Goal: Task Accomplishment & Management: Complete application form

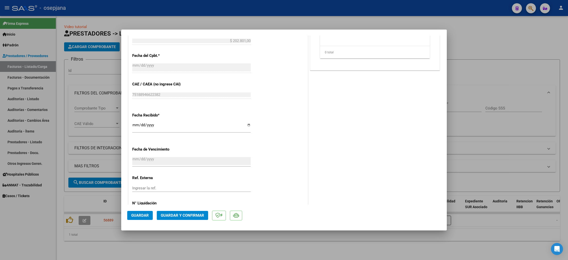
scroll to position [241, 0]
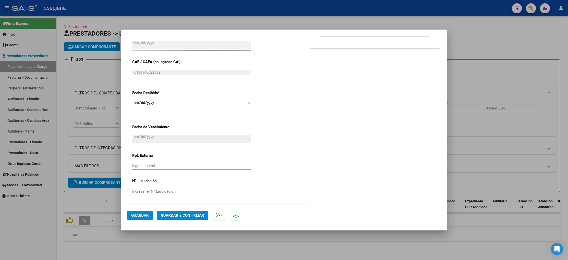
click at [137, 163] on div "Ingresar la ref." at bounding box center [191, 166] width 118 height 8
click at [138, 167] on input "Ingresar la ref." at bounding box center [191, 165] width 118 height 5
type input "31128"
click at [140, 211] on button "Guardar" at bounding box center [140, 215] width 26 height 9
click at [168, 217] on span "Guardar y Confirmar" at bounding box center [182, 215] width 43 height 5
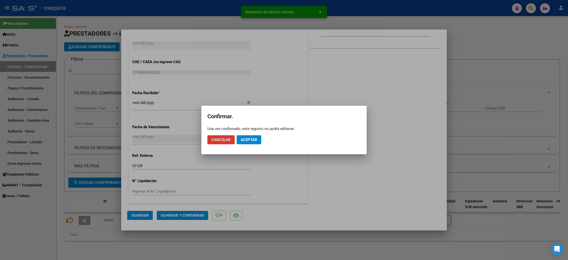
click at [258, 136] on button "Aceptar" at bounding box center [248, 139] width 25 height 9
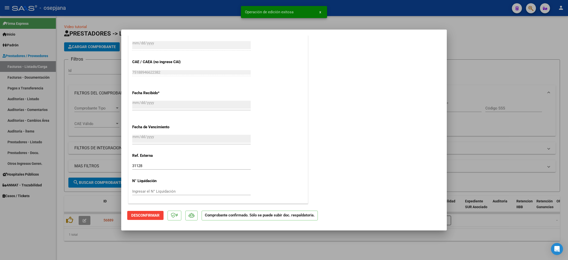
click at [30, 102] on div at bounding box center [284, 130] width 568 height 260
type input "$ 0,00"
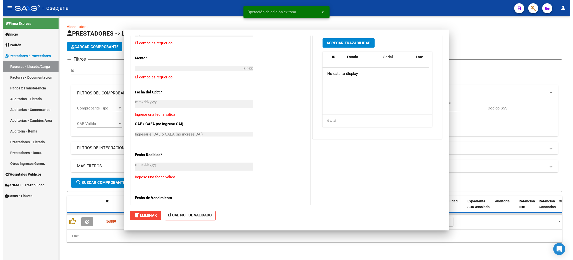
scroll to position [300, 0]
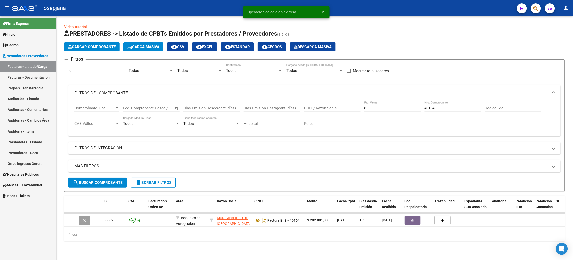
click at [24, 98] on link "Auditorías - Listado" at bounding box center [28, 98] width 56 height 11
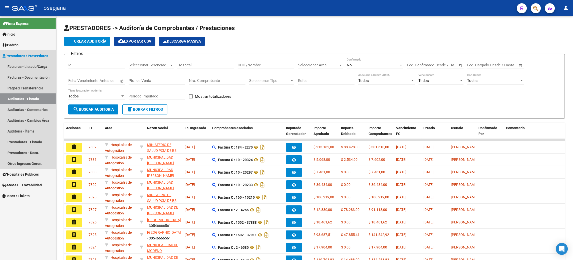
click at [31, 99] on link "Auditorías - Listado" at bounding box center [28, 98] width 56 height 11
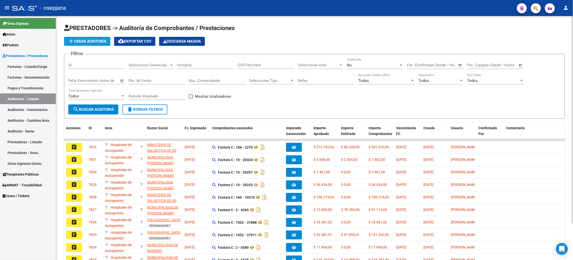
click at [95, 40] on span "add Crear Auditoría" at bounding box center [87, 41] width 38 height 5
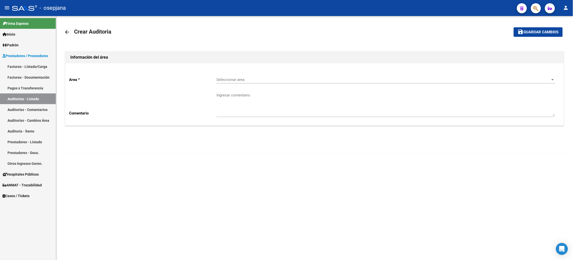
click at [232, 77] on div "Seleccionar area Seleccionar area" at bounding box center [385, 78] width 339 height 11
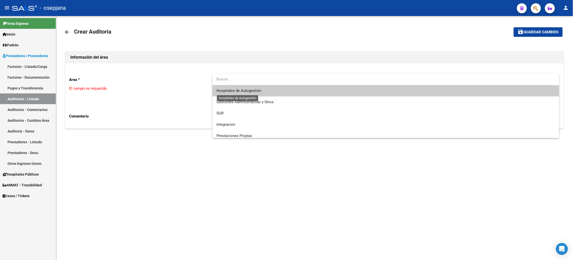
click at [234, 89] on span "Hospitales de Autogestión" at bounding box center [238, 90] width 45 height 5
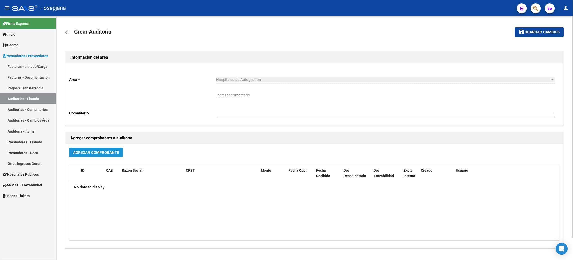
click at [115, 150] on span "Agregar Comprobante" at bounding box center [96, 152] width 46 height 5
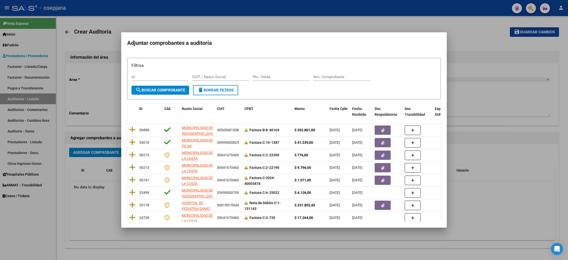
click at [280, 74] on div "Pto. Venta" at bounding box center [281, 77] width 57 height 8
click at [280, 80] on div "Pto. Venta" at bounding box center [281, 77] width 57 height 8
type input "8"
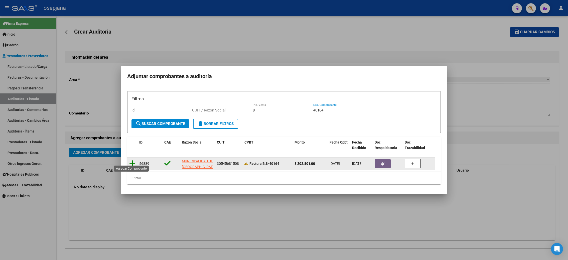
type input "40164"
click at [131, 160] on icon at bounding box center [132, 163] width 6 height 7
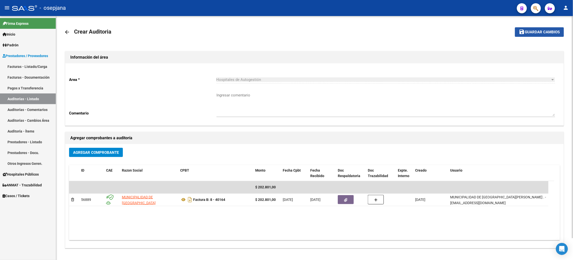
click at [536, 34] on button "save Guardar cambios" at bounding box center [539, 31] width 49 height 9
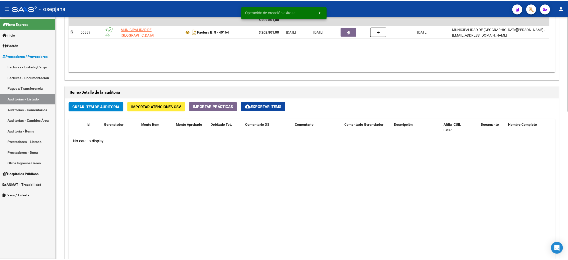
scroll to position [293, 0]
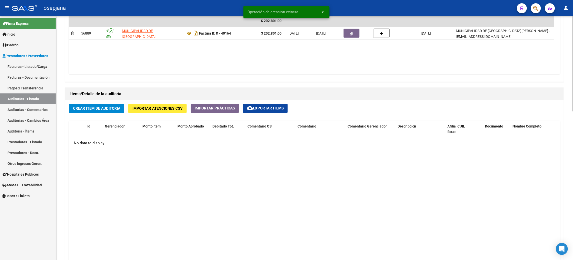
click at [106, 109] on span "Crear Item de Auditoria" at bounding box center [96, 108] width 47 height 5
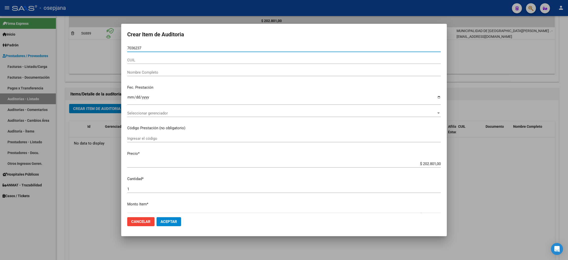
type input "70362379"
type input "20703623795"
type input "ACUNA RENATA"
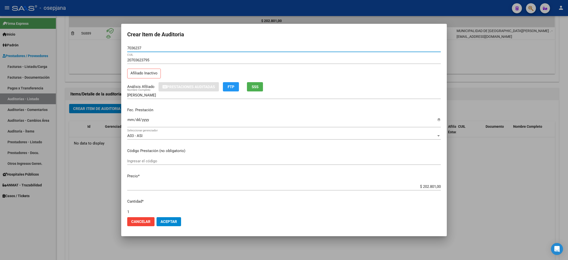
type input "70362378"
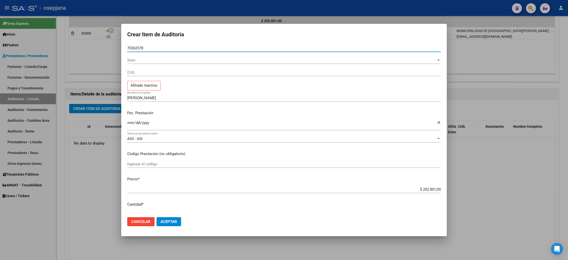
type input "20703623787"
type input "ACUÑA MILO"
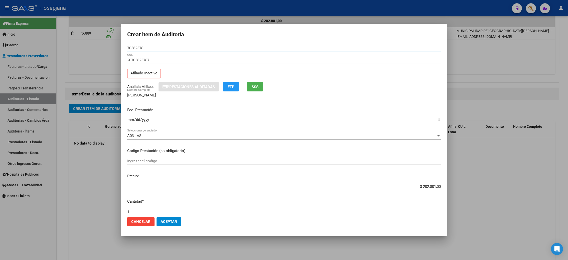
type input "70362378"
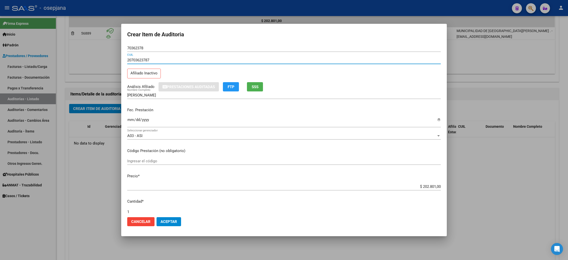
click at [258, 88] on span "SSS" at bounding box center [255, 87] width 7 height 5
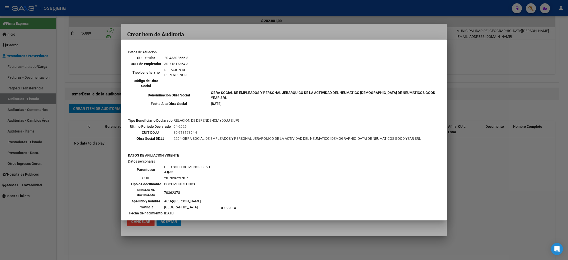
scroll to position [83, 0]
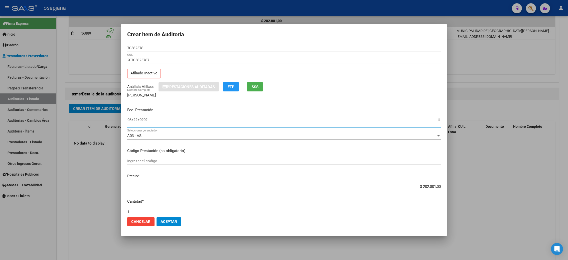
type input "2025-03-22"
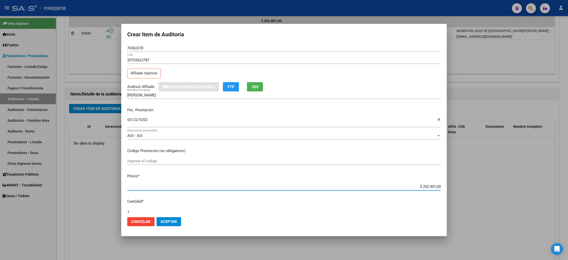
type input "$ 0,01"
type input "$ 0,12"
type input "$ 1,26"
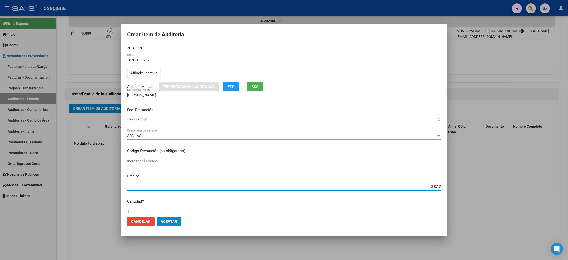
type input "$ 1,26"
type input "$ 12,67"
type input "$ 126,70"
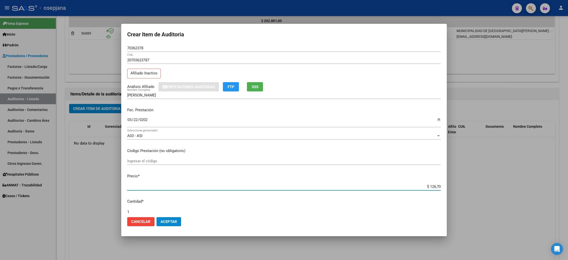
type input "$ 1.267,00"
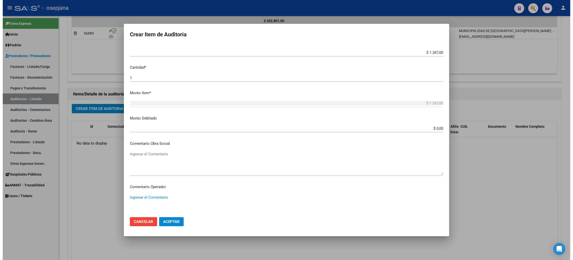
scroll to position [282, 0]
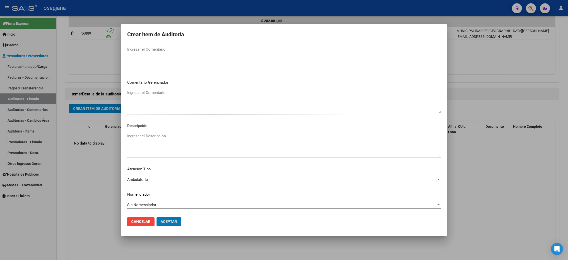
click at [156, 217] on button "Aceptar" at bounding box center [168, 221] width 25 height 9
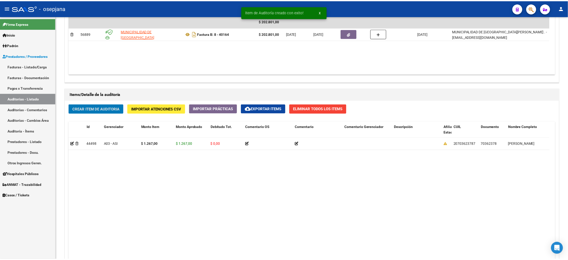
scroll to position [293, 0]
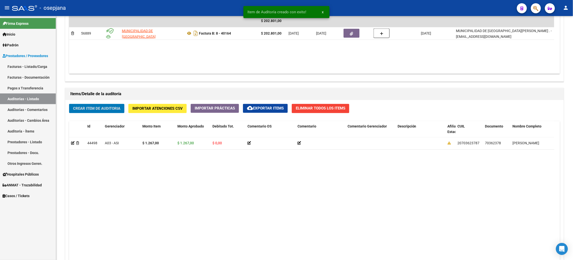
click at [69, 104] on button "Crear Item de Auditoria" at bounding box center [96, 108] width 55 height 9
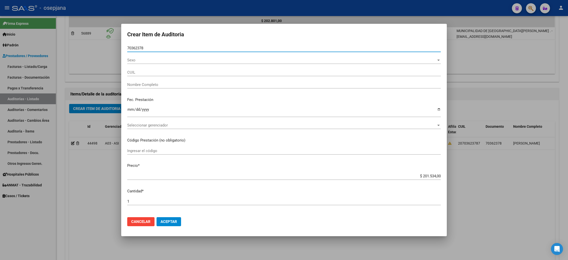
type input "70362378"
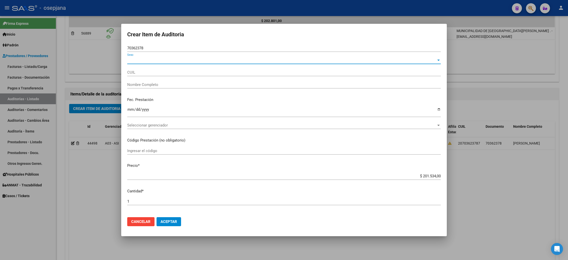
type input "20703623787"
type input "ACUÑA MILO"
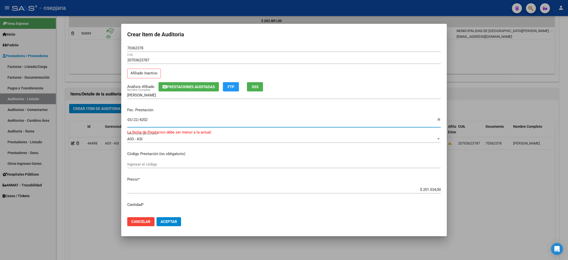
type input "2025-03-22"
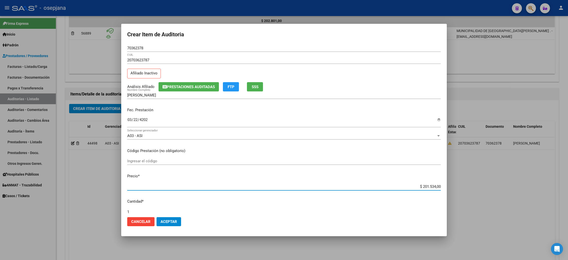
type input "$ 0,03"
type input "$ 0,39"
type input "$ 3,99"
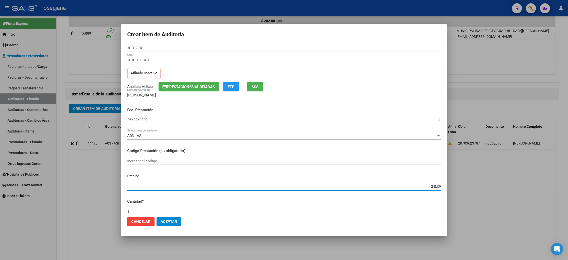
type input "$ 3,99"
type input "$ 39,98"
type input "$ 399,80"
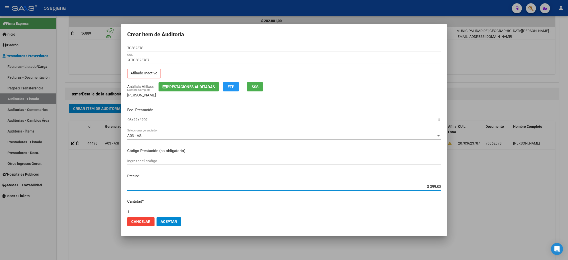
type input "$ 3.998,00"
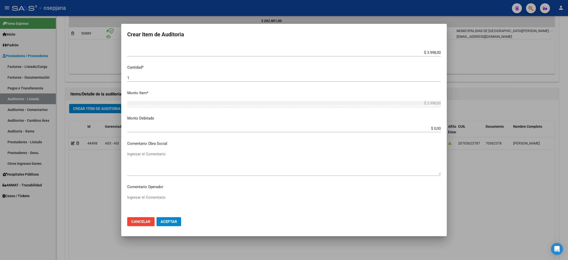
scroll to position [282, 0]
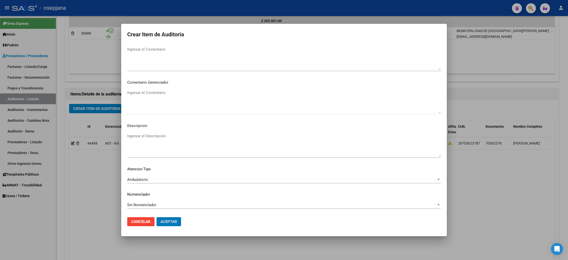
click at [156, 217] on button "Aceptar" at bounding box center [168, 221] width 25 height 9
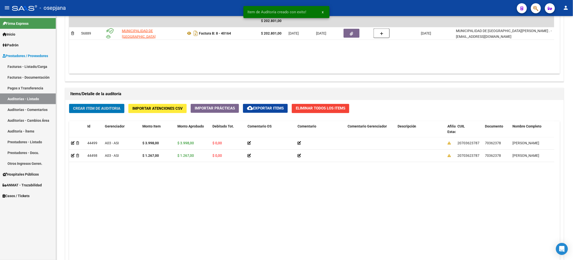
click at [69, 104] on button "Crear Item de Auditoria" at bounding box center [96, 108] width 55 height 9
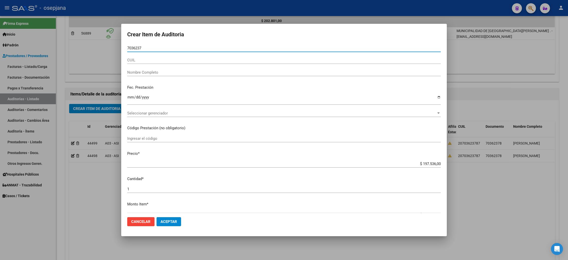
type input "70362378"
type input "20703623787"
type input "ACUÑA MILO"
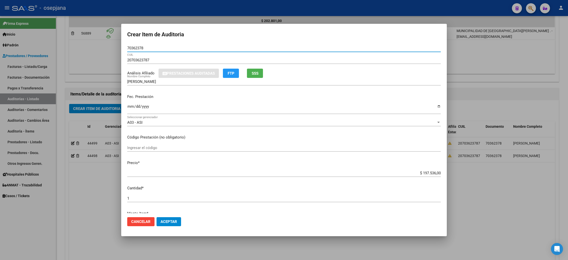
type input "70362378"
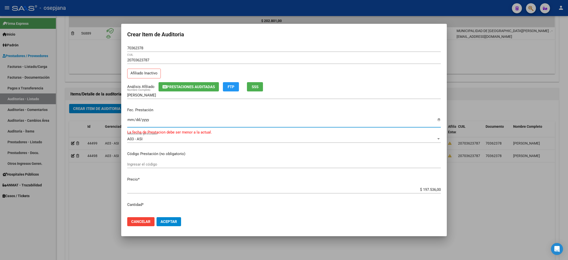
type input "2000-04-04"
type input "2025-04-04"
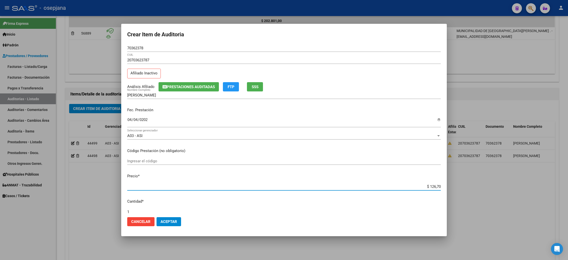
type input "$ 1.267,00"
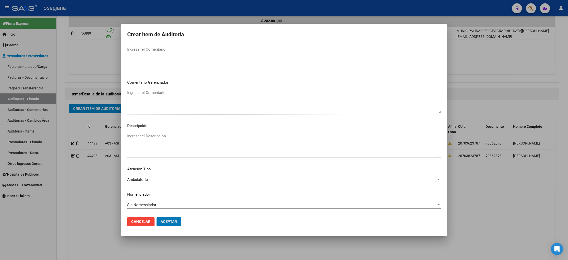
click at [156, 217] on button "Aceptar" at bounding box center [168, 221] width 25 height 9
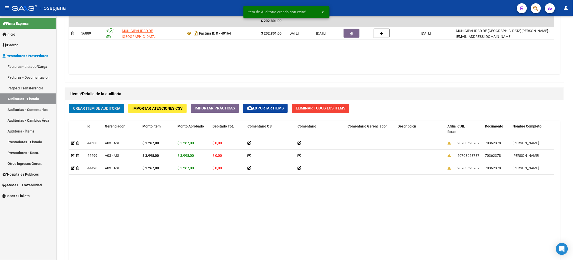
click at [69, 104] on button "Crear Item de Auditoria" at bounding box center [96, 108] width 55 height 9
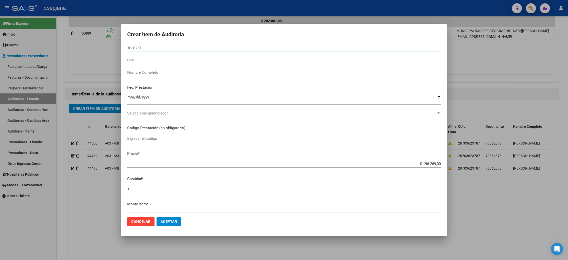
type input "70362379"
type input "20703623795"
type input "ACUNA RENATA"
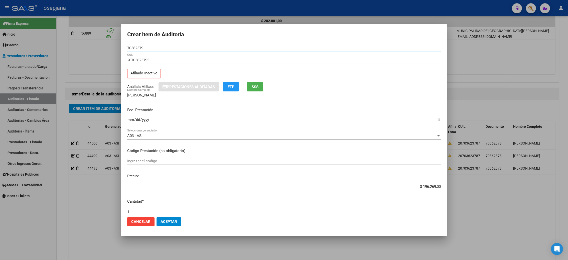
type input "70362379"
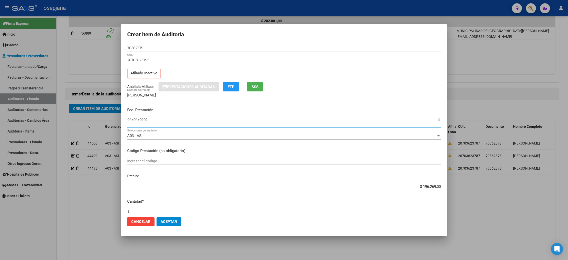
type input "2025-04-04"
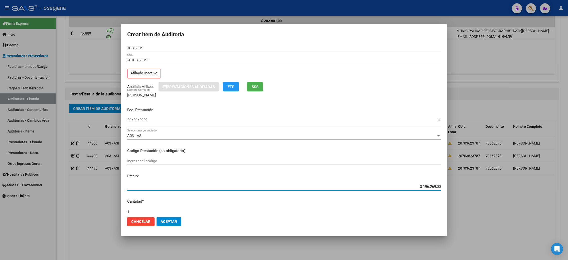
type input "$ 0,01"
type input "$ 0,12"
type input "$ 1,26"
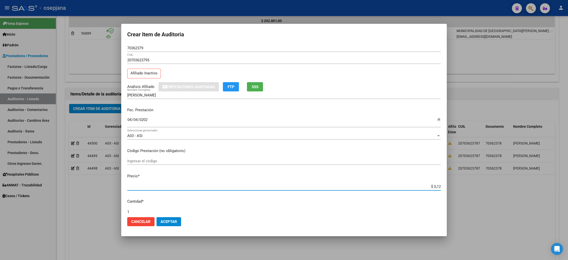
type input "$ 1,26"
type input "$ 12,67"
type input "$ 126,70"
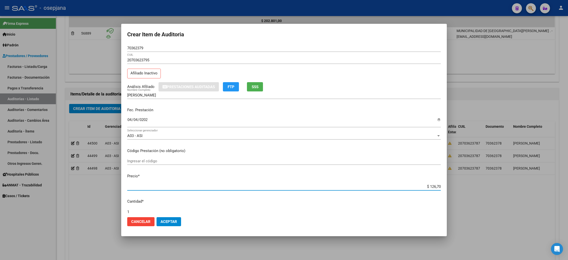
type input "$ 1.267,00"
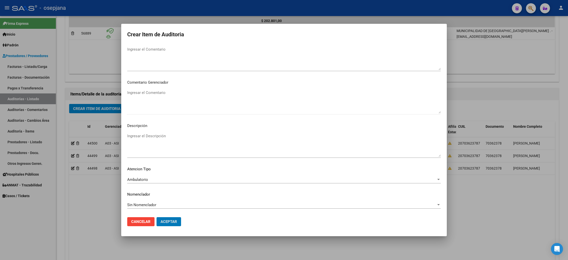
click at [156, 217] on button "Aceptar" at bounding box center [168, 221] width 25 height 9
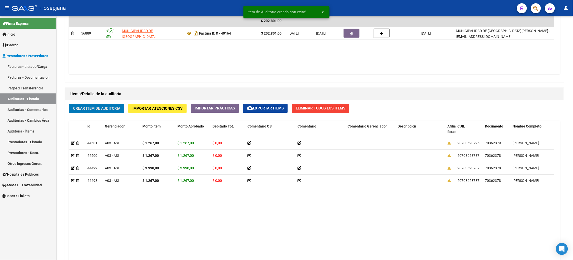
click at [69, 104] on button "Crear Item de Auditoria" at bounding box center [96, 108] width 55 height 9
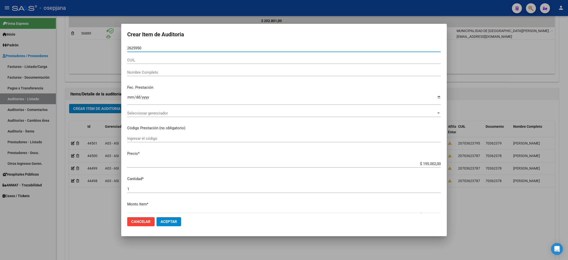
type input "26259500"
type input "27262595000"
type input "ARIAS ADRIANA SATURNINA"
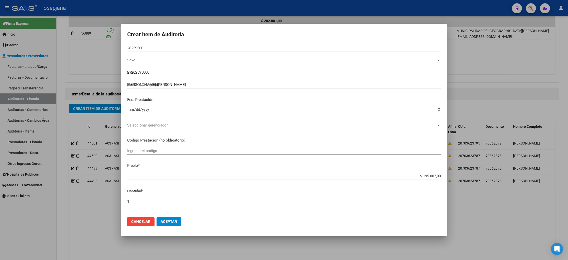
type input "26259500"
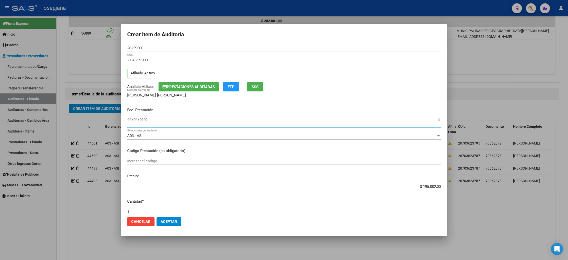
type input "2025-04-04"
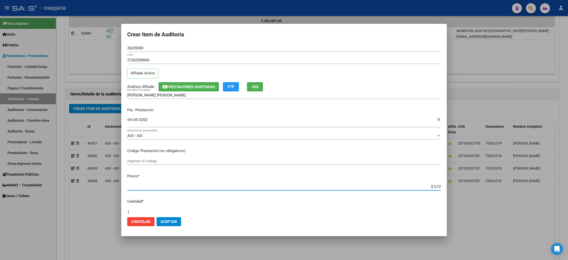
type input "$ 1,26"
type input "$ 12,67"
click at [421, 181] on mat-dialog-content "26259500 Nro Documento 27262595000 CUIL Afiliado Activo Análisis Afiliado Prest…" at bounding box center [283, 128] width 325 height 169
click at [418, 187] on input "$ 12,67" at bounding box center [283, 186] width 313 height 5
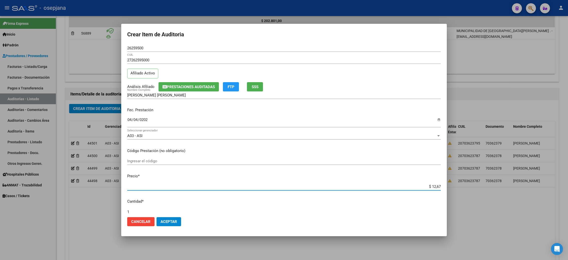
type input "$ 12,67"
type input "$ 126,70"
type input "$ 1.267,00"
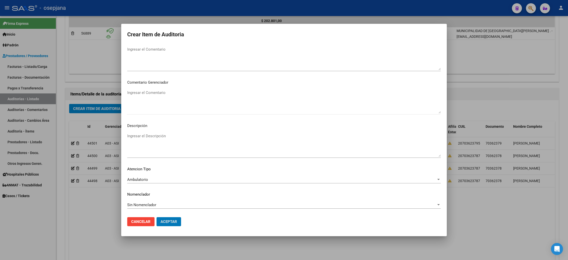
click at [156, 217] on button "Aceptar" at bounding box center [168, 221] width 25 height 9
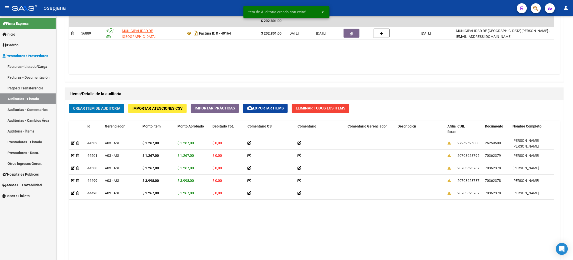
click at [69, 104] on button "Crear Item de Auditoria" at bounding box center [96, 108] width 55 height 9
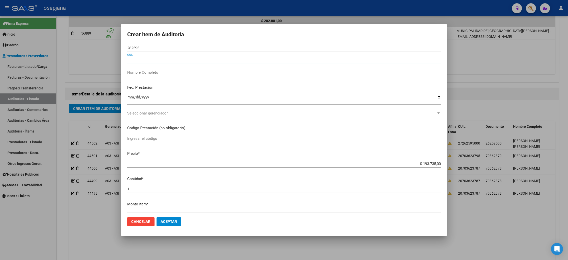
click at [154, 45] on div "262595 Nro Documento" at bounding box center [283, 48] width 313 height 8
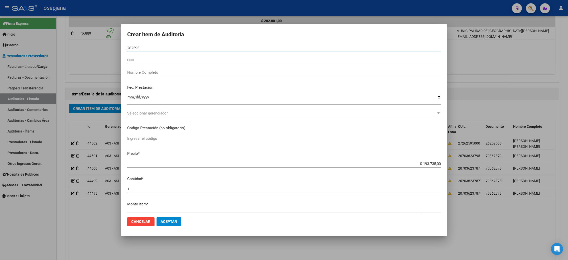
click at [154, 45] on div "262595 Nro Documento" at bounding box center [283, 48] width 313 height 8
type input "26259500"
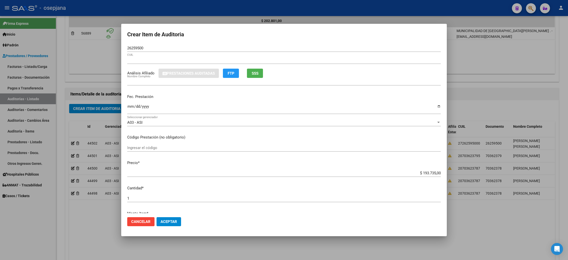
type input "27262595000"
type input "ARIAS ADRIANA SATURNINA"
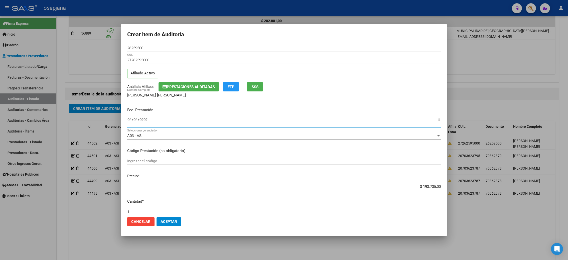
type input "2025-04-04"
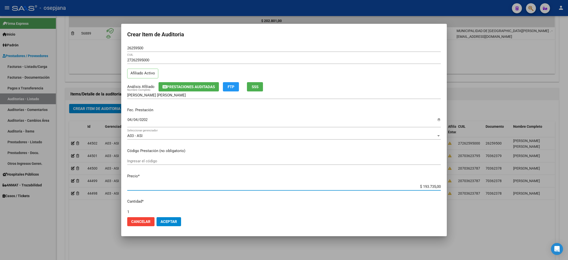
type input "$ 0,03"
type input "$ 0,39"
type input "$ 3,98"
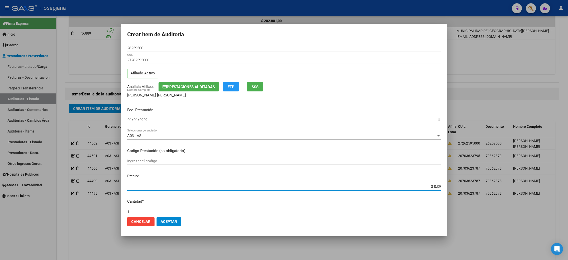
type input "$ 3,98"
type input "$ 39,88"
type input "$ 3,98"
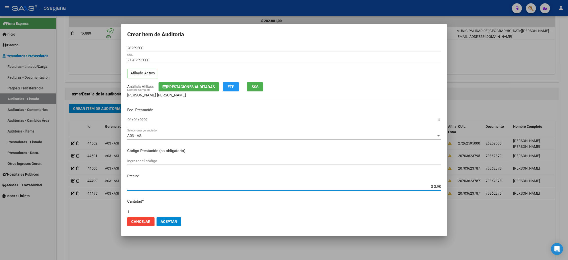
type input "$ 0,39"
type input "$ 3,99"
type input "$ 39,98"
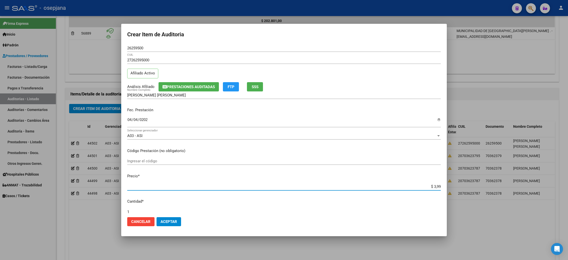
type input "$ 39,98"
type input "$ 399,80"
type input "$ 3.998,00"
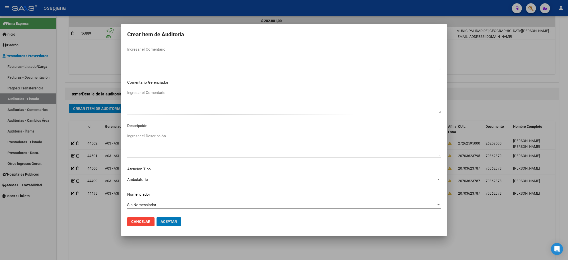
click at [156, 217] on button "Aceptar" at bounding box center [168, 221] width 25 height 9
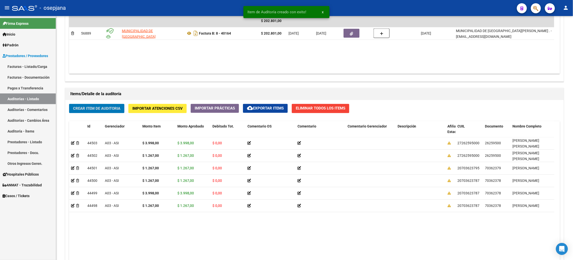
click at [69, 104] on button "Crear Item de Auditoria" at bounding box center [96, 108] width 55 height 9
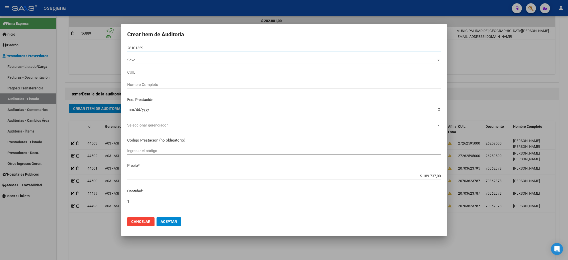
type input "26101359"
type input "27261013598"
type input "BAQUEIRO  ANDREA VIVIANA "
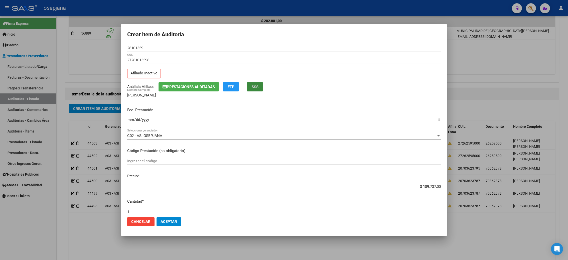
click at [260, 82] on button "SSS" at bounding box center [255, 86] width 16 height 9
type input "2024-12-24"
type input "$ 0,01"
type input "$ 0,11"
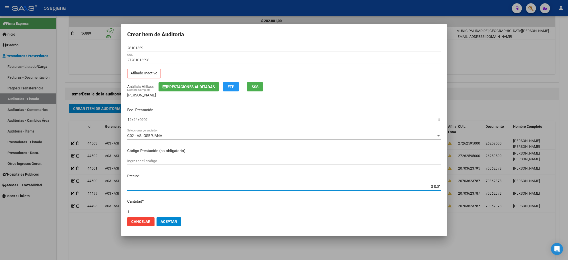
type input "$ 0,11"
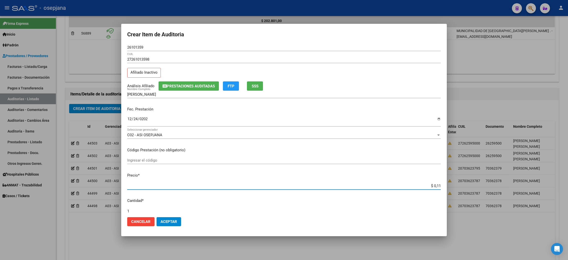
type input "$ 0,01"
type input "$ 0,11"
type input "$ 1,19"
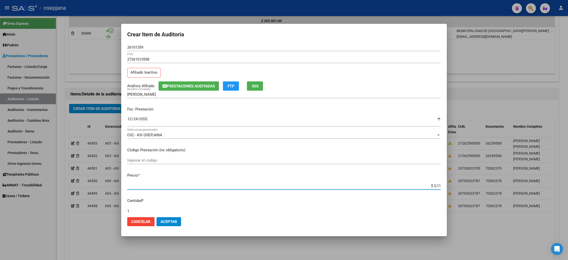
type input "$ 1,19"
type input "$ 11,99"
type input "$ 119,94"
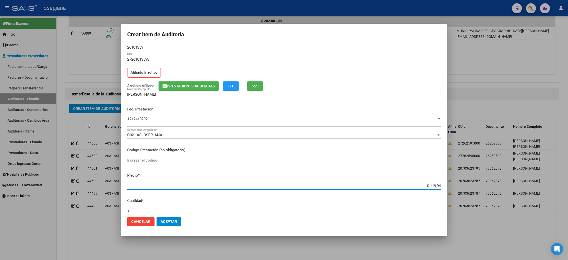
type input "$ 1.199,40"
type input "$ 11.994,00"
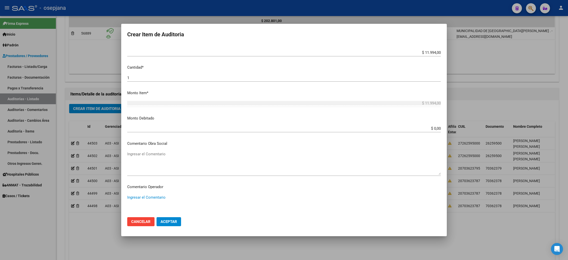
scroll to position [282, 0]
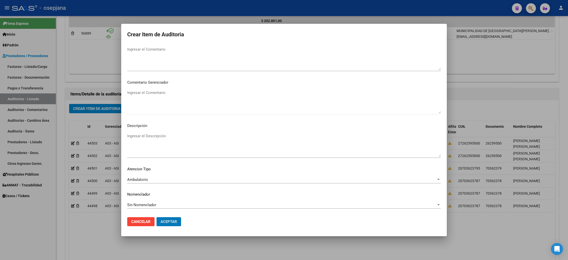
click at [156, 217] on button "Aceptar" at bounding box center [168, 221] width 25 height 9
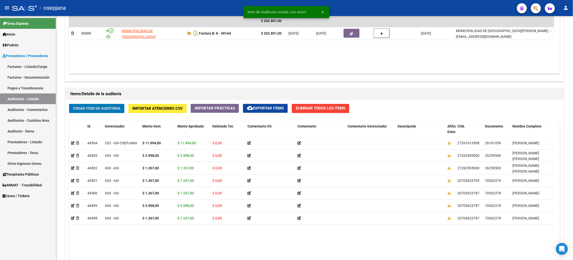
click at [69, 104] on button "Crear Item de Auditoria" at bounding box center [96, 108] width 55 height 9
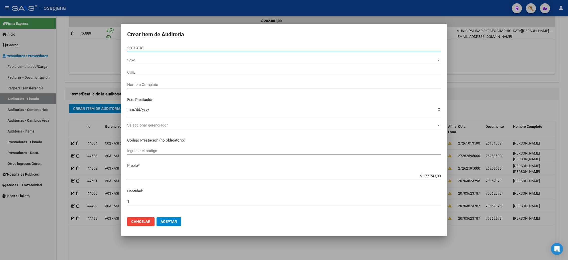
type input "55872878"
type input "20558728788"
type input "BLANCO QUIROZ JEREMIAS -"
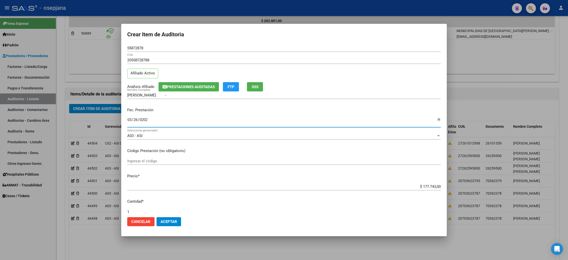
type input "[DATE]"
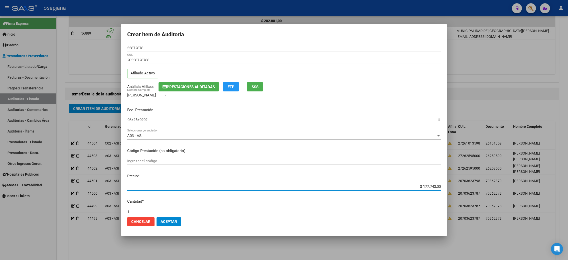
type input "$ 0,01"
type input "$ 0,12"
type input "$ 1,26"
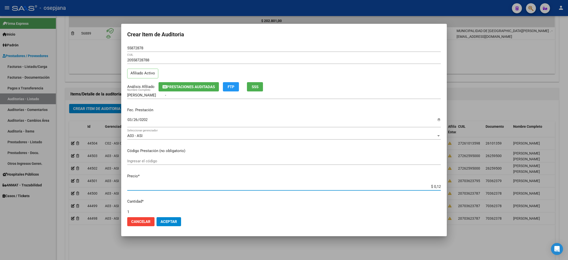
type input "$ 1,26"
type input "$ 12,67"
type input "$ 126,70"
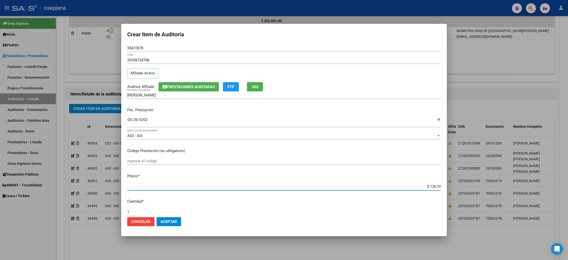
type input "$ 1.267,00"
type input "$ 12.670,00"
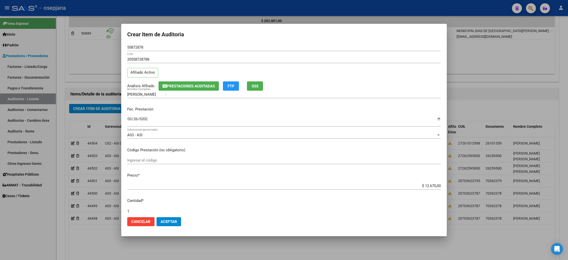
scroll to position [134, 0]
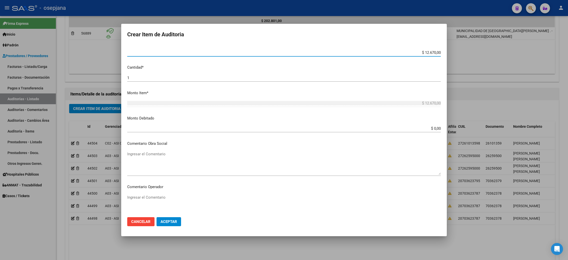
type input "$ 0,01"
type input "$ 0,12"
type input "$ 1,26"
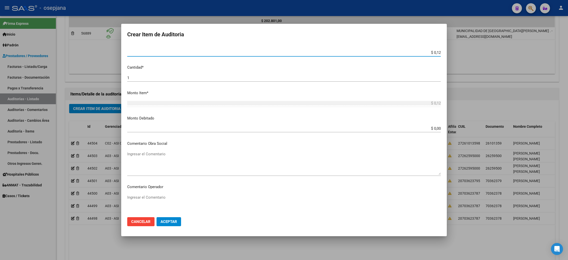
type input "$ 1,26"
type input "$ 12,67"
type input "$ 126,70"
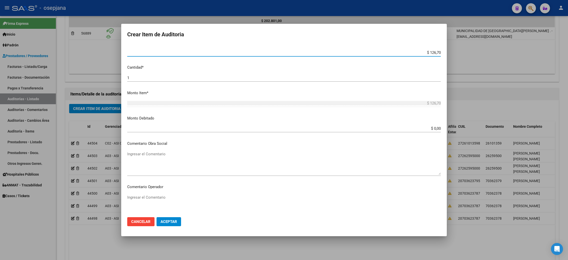
type input "$ 1.267,00"
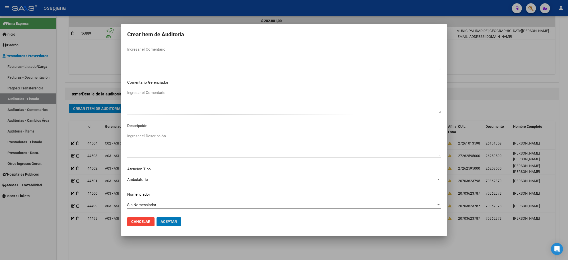
click at [156, 217] on button "Aceptar" at bounding box center [168, 221] width 25 height 9
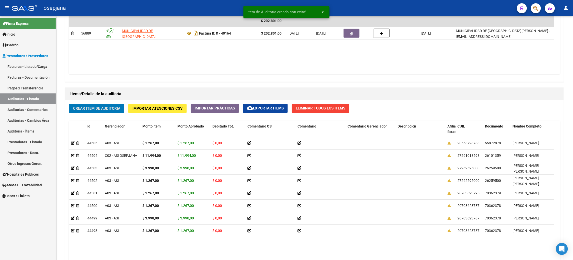
click at [69, 104] on button "Crear Item de Auditoria" at bounding box center [96, 108] width 55 height 9
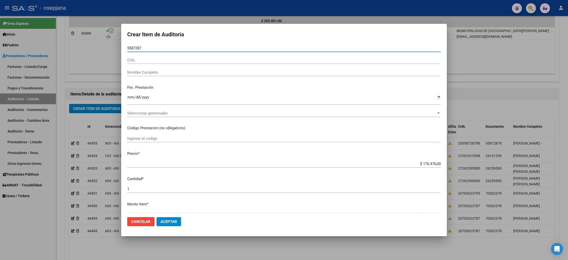
type input "55872878"
type input "20558728788"
type input "BLANCO QUIROZ JEREMIAS -"
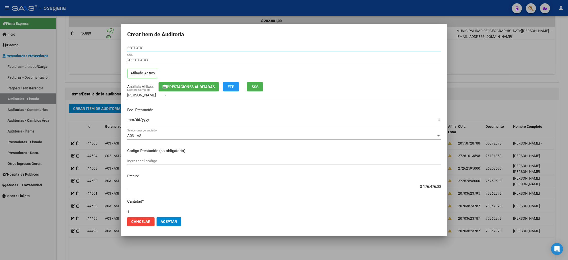
type input "55872878"
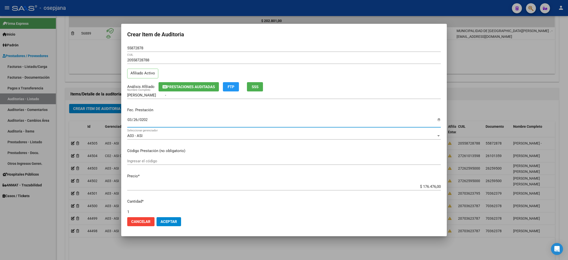
type input "[DATE]"
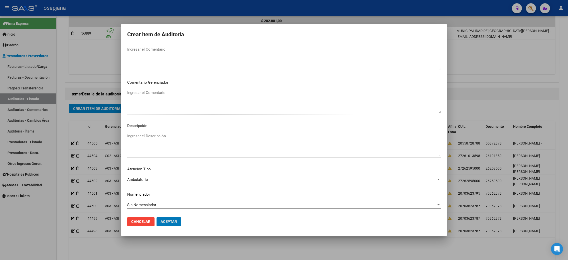
click at [156, 217] on button "Aceptar" at bounding box center [168, 221] width 25 height 9
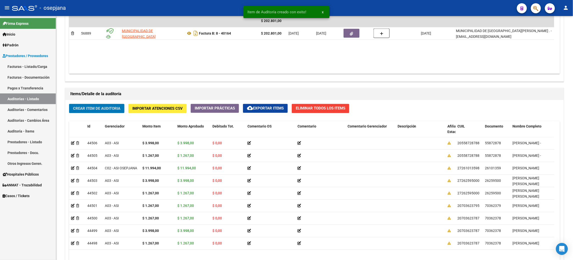
click at [69, 104] on button "Crear Item de Auditoria" at bounding box center [96, 108] width 55 height 9
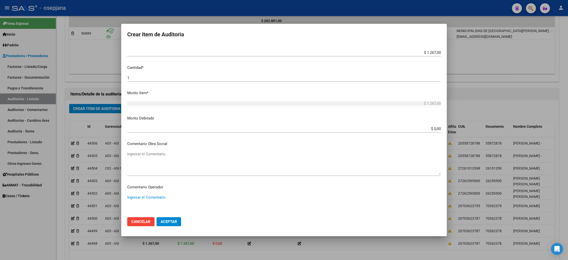
scroll to position [268, 0]
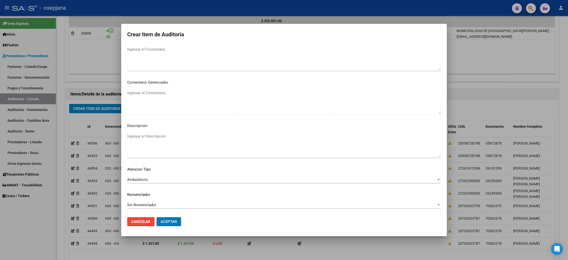
click at [156, 217] on button "Aceptar" at bounding box center [168, 221] width 25 height 9
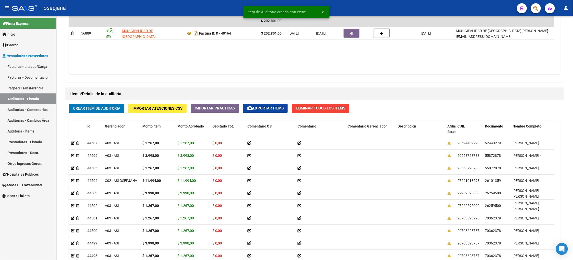
click at [69, 104] on button "Crear Item de Auditoria" at bounding box center [96, 108] width 55 height 9
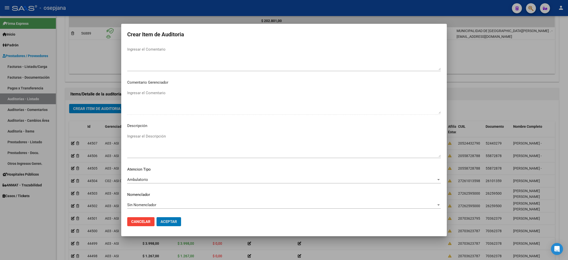
click at [156, 217] on button "Aceptar" at bounding box center [168, 221] width 25 height 9
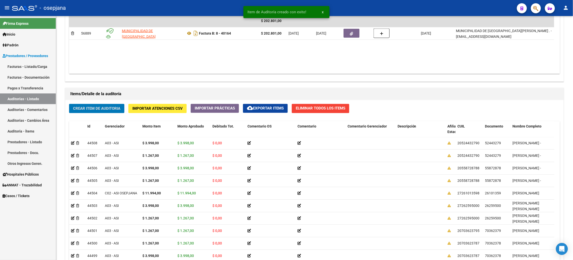
click at [69, 104] on button "Crear Item de Auditoria" at bounding box center [96, 108] width 55 height 9
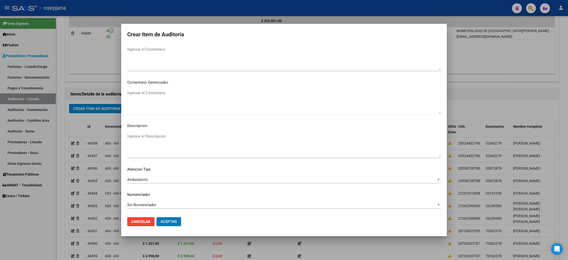
click at [156, 217] on button "Aceptar" at bounding box center [168, 221] width 25 height 9
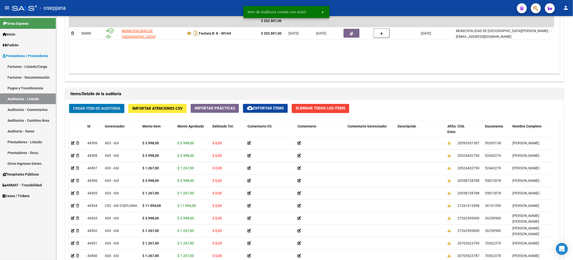
click at [69, 104] on button "Crear Item de Auditoria" at bounding box center [96, 108] width 55 height 9
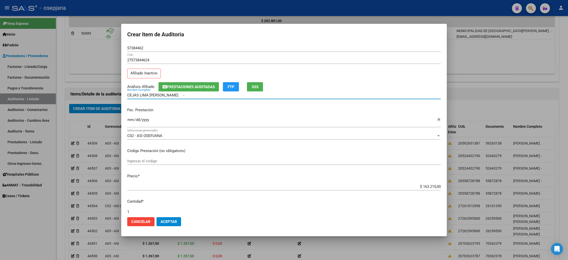
click at [256, 84] on span "SSS" at bounding box center [255, 86] width 7 height 5
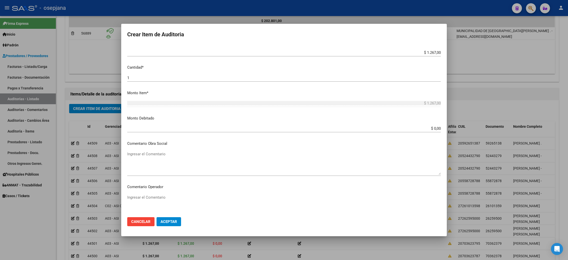
scroll to position [282, 0]
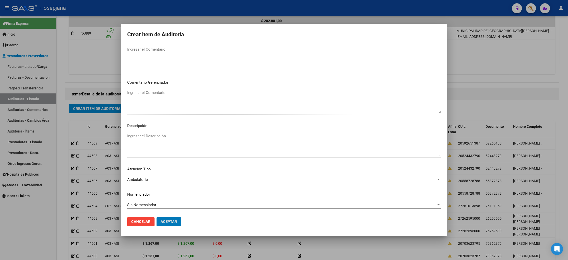
click at [156, 217] on button "Aceptar" at bounding box center [168, 221] width 25 height 9
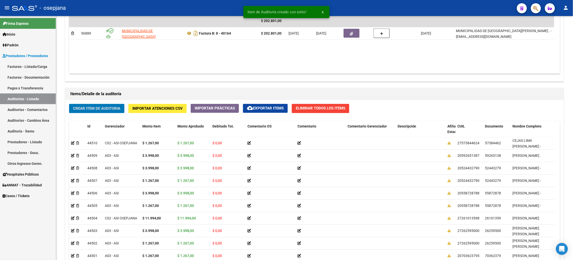
click at [69, 104] on button "Crear Item de Auditoria" at bounding box center [96, 108] width 55 height 9
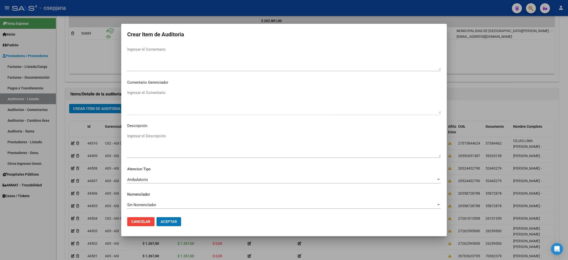
click at [156, 217] on button "Aceptar" at bounding box center [168, 221] width 25 height 9
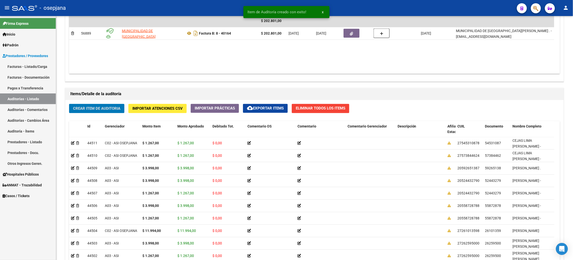
click at [69, 104] on button "Crear Item de Auditoria" at bounding box center [96, 108] width 55 height 9
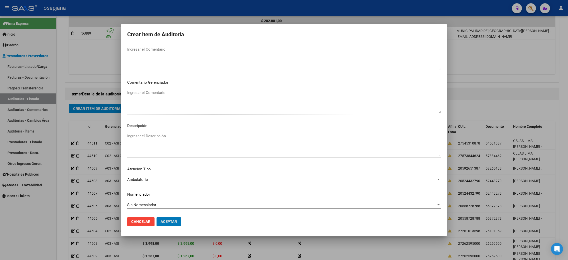
click at [156, 217] on button "Aceptar" at bounding box center [168, 221] width 25 height 9
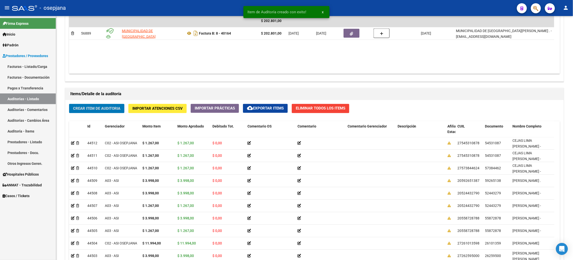
click at [69, 104] on button "Crear Item de Auditoria" at bounding box center [96, 108] width 55 height 9
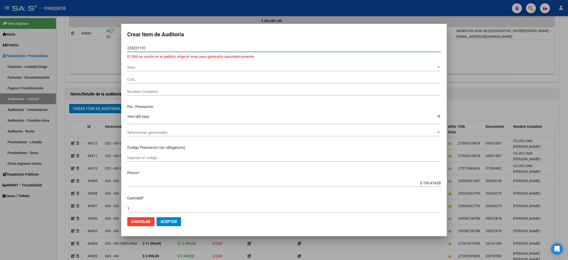
click at [142, 47] on input "224221110" at bounding box center [283, 48] width 313 height 5
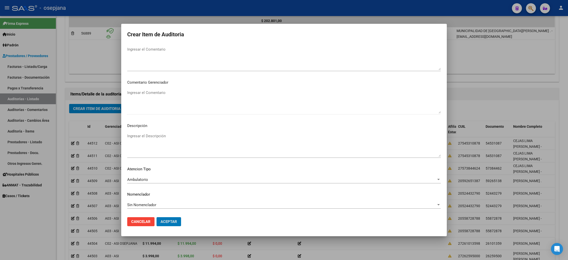
click at [156, 217] on button "Aceptar" at bounding box center [168, 221] width 25 height 9
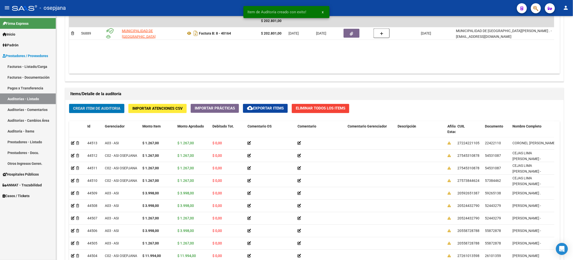
click at [69, 104] on button "Crear Item de Auditoria" at bounding box center [96, 108] width 55 height 9
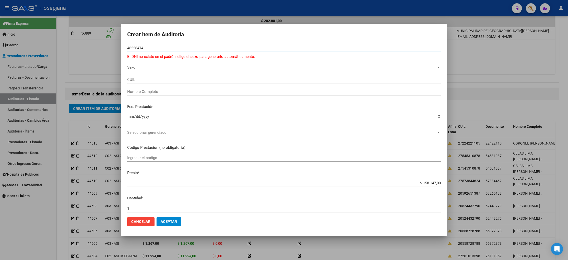
click at [215, 59] on p "El DNI no existe en el padrón, elige el sexo para generarlo automáticamente." at bounding box center [283, 57] width 313 height 6
click at [215, 70] on div "Sexo Sexo" at bounding box center [283, 68] width 313 height 8
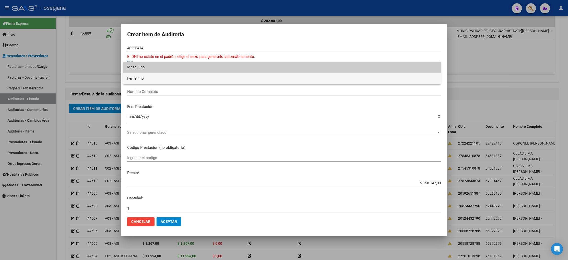
click at [201, 75] on span "Femenino" at bounding box center [281, 78] width 309 height 11
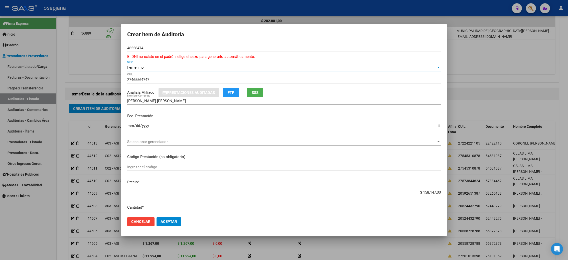
click at [124, 128] on mat-dialog-content "46556474 Nro Documento El DNI no existe en el padrón, elige el sexo para genera…" at bounding box center [283, 128] width 325 height 169
click at [129, 127] on input "Ingresar la fecha" at bounding box center [283, 128] width 313 height 8
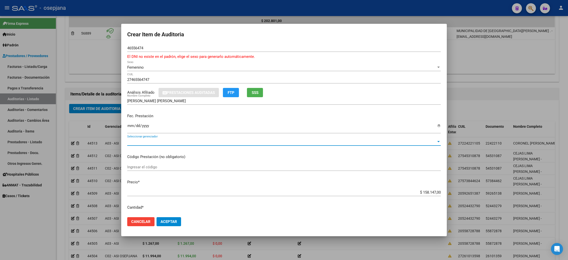
click at [170, 140] on span "Seleccionar gerenciador" at bounding box center [281, 141] width 309 height 5
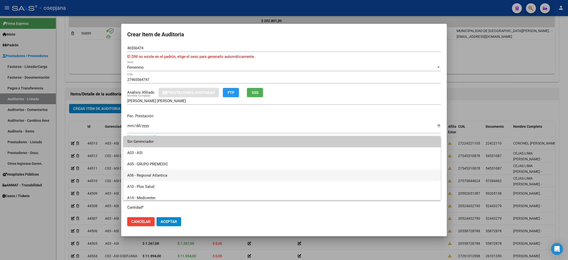
scroll to position [184, 0]
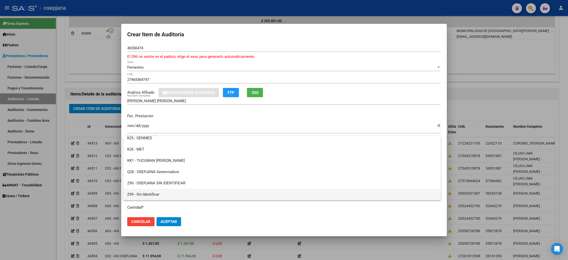
click at [164, 193] on span "Z99 - Sin Identificar" at bounding box center [281, 194] width 309 height 11
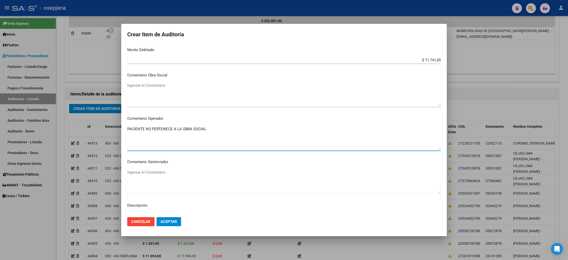
scroll to position [213, 0]
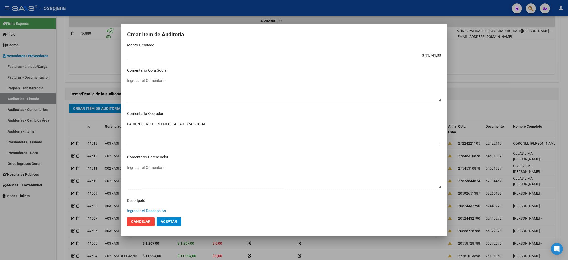
paste textarea "PACIENTE NO PERTENECE A LA OBRA SOCIAL"
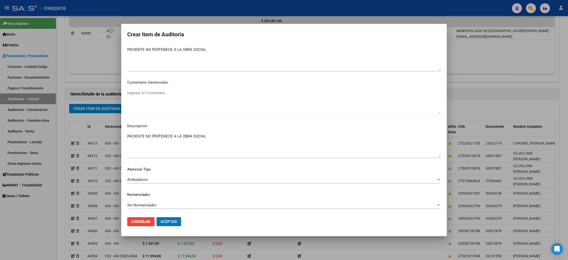
click at [156, 217] on button "Aceptar" at bounding box center [168, 221] width 25 height 9
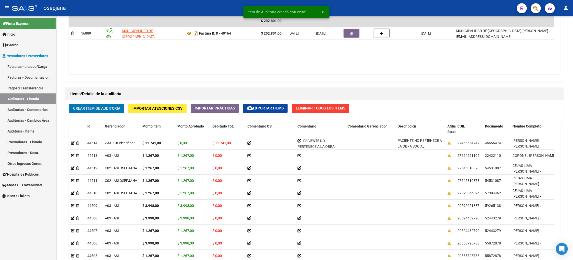
click at [69, 104] on button "Crear Item de Auditoria" at bounding box center [96, 108] width 55 height 9
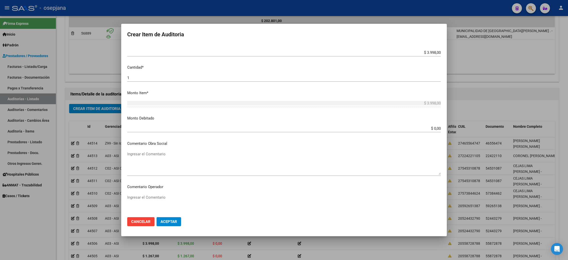
scroll to position [282, 0]
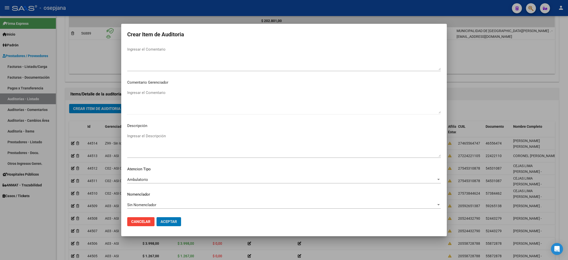
click at [156, 217] on button "Aceptar" at bounding box center [168, 221] width 25 height 9
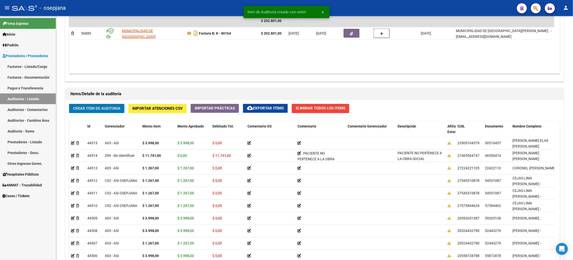
click at [69, 104] on button "Crear Item de Auditoria" at bounding box center [96, 108] width 55 height 9
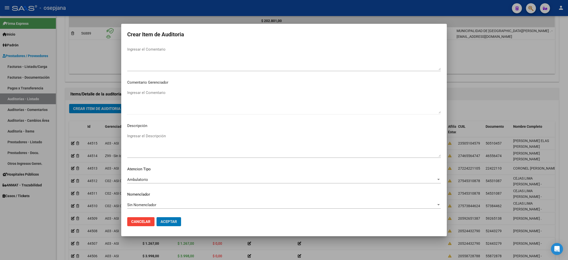
click at [156, 217] on button "Aceptar" at bounding box center [168, 221] width 25 height 9
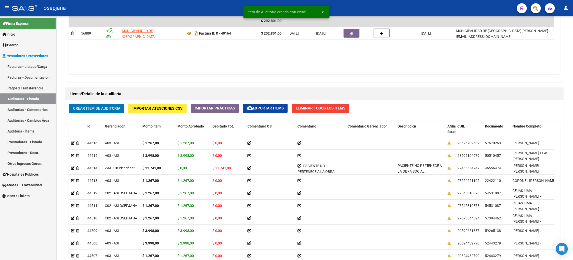
click at [69, 104] on button "Crear Item de Auditoria" at bounding box center [96, 108] width 55 height 9
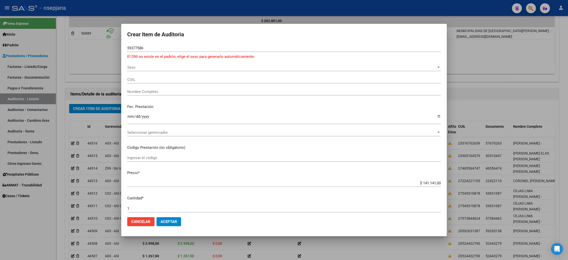
click at [143, 51] on div "59377586 Nro Documento" at bounding box center [283, 48] width 313 height 8
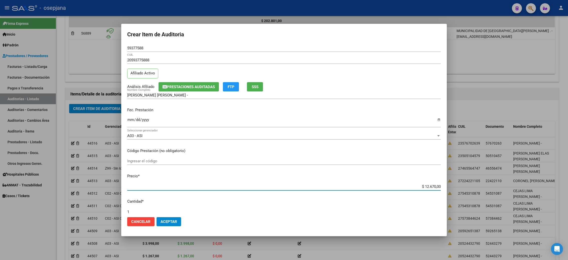
click at [327, 202] on p "Cantidad *" at bounding box center [283, 201] width 313 height 6
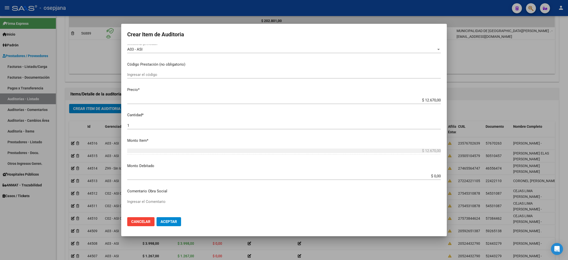
scroll to position [75, 0]
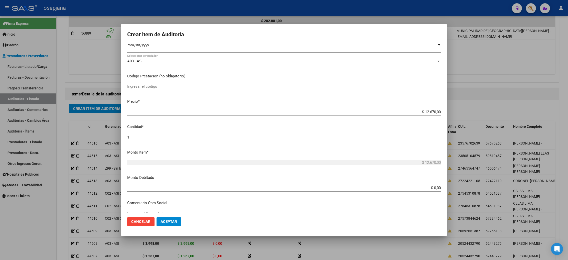
click at [423, 110] on input "$ 12.670,00" at bounding box center [283, 112] width 313 height 5
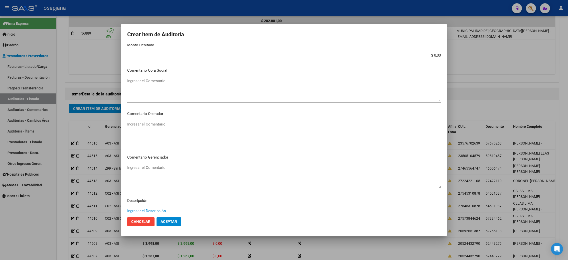
scroll to position [282, 0]
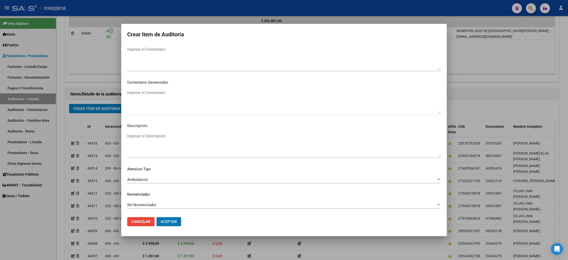
click at [156, 217] on button "Aceptar" at bounding box center [168, 221] width 25 height 9
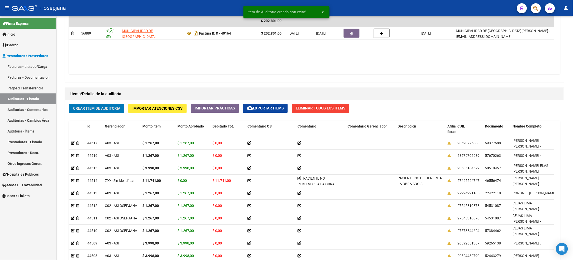
click at [69, 104] on button "Crear Item de Auditoria" at bounding box center [96, 108] width 55 height 9
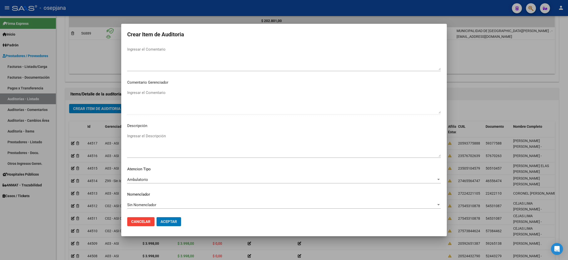
click at [156, 217] on button "Aceptar" at bounding box center [168, 221] width 25 height 9
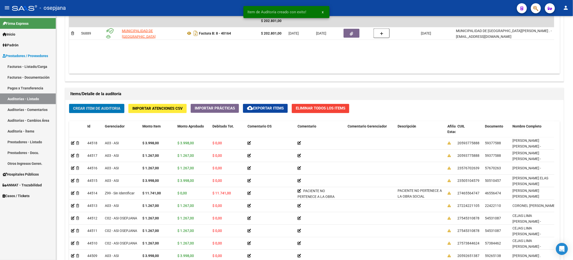
click at [69, 104] on button "Crear Item de Auditoria" at bounding box center [96, 108] width 55 height 9
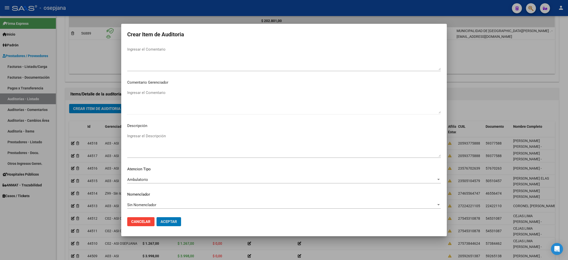
click at [156, 217] on button "Aceptar" at bounding box center [168, 221] width 25 height 9
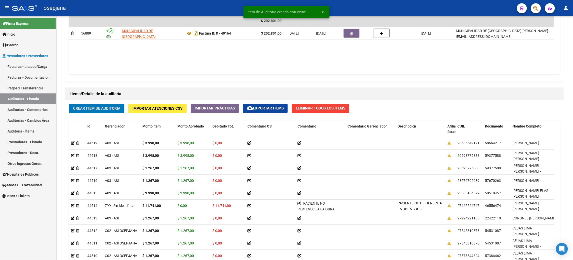
click at [69, 104] on button "Crear Item de Auditoria" at bounding box center [96, 108] width 55 height 9
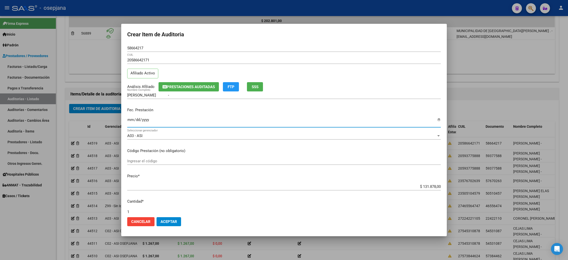
click at [130, 118] on input "Ingresar la fecha" at bounding box center [283, 122] width 313 height 8
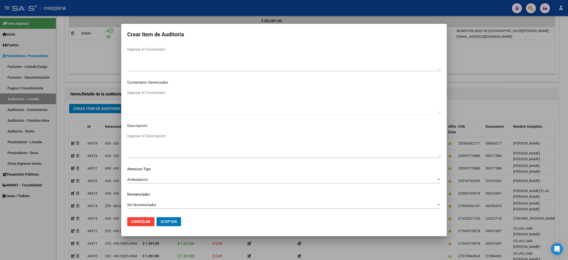
click at [156, 217] on button "Aceptar" at bounding box center [168, 221] width 25 height 9
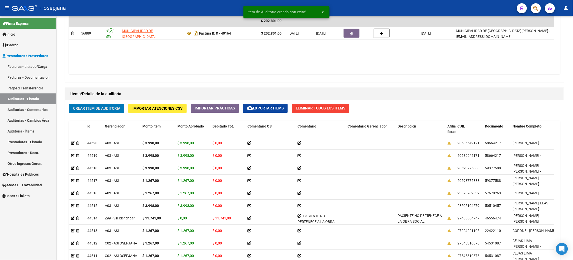
click at [69, 104] on button "Crear Item de Auditoria" at bounding box center [96, 108] width 55 height 9
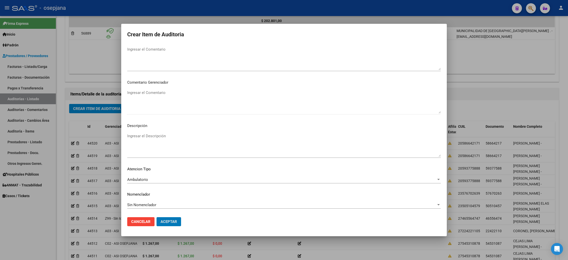
click at [156, 217] on button "Aceptar" at bounding box center [168, 221] width 25 height 9
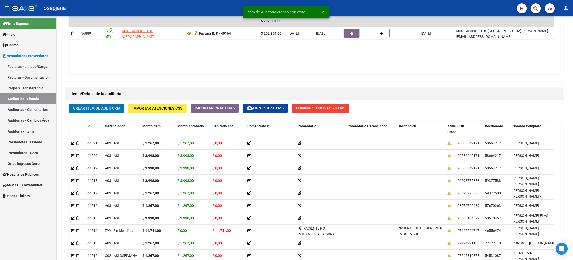
click at [69, 104] on button "Crear Item de Auditoria" at bounding box center [96, 108] width 55 height 9
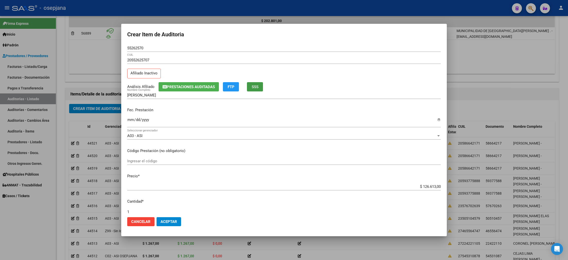
click at [256, 88] on span "SSS" at bounding box center [255, 87] width 7 height 5
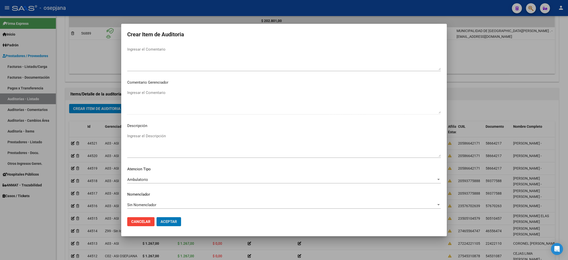
click at [156, 217] on button "Aceptar" at bounding box center [168, 221] width 25 height 9
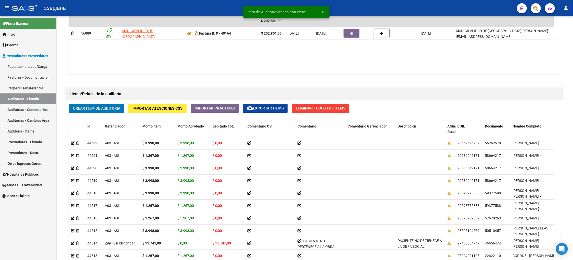
click at [69, 104] on button "Crear Item de Auditoria" at bounding box center [96, 108] width 55 height 9
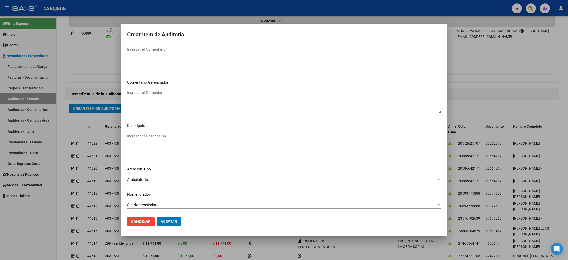
click at [156, 217] on button "Aceptar" at bounding box center [168, 221] width 25 height 9
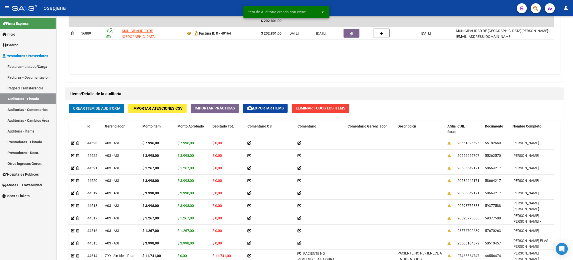
click at [69, 104] on button "Crear Item de Auditoria" at bounding box center [96, 108] width 55 height 9
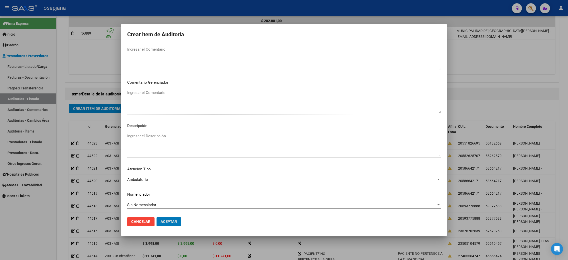
click at [156, 217] on button "Aceptar" at bounding box center [168, 221] width 25 height 9
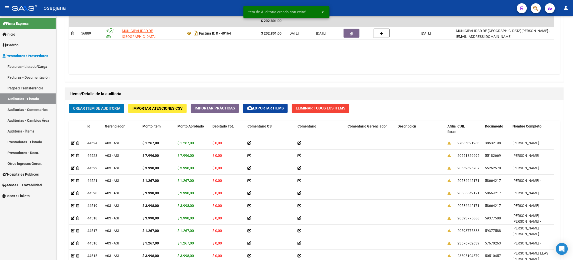
click at [69, 104] on button "Crear Item de Auditoria" at bounding box center [96, 108] width 55 height 9
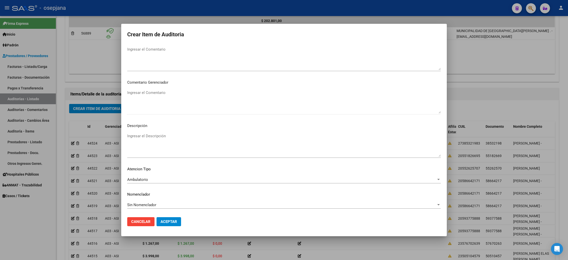
scroll to position [0, 0]
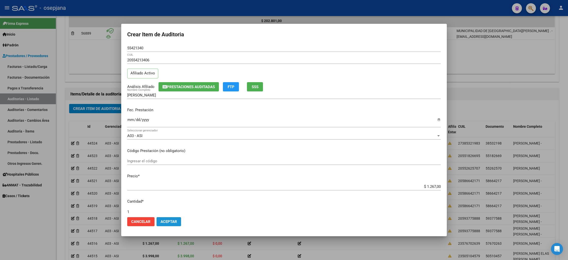
click at [169, 219] on span "Aceptar" at bounding box center [168, 221] width 17 height 5
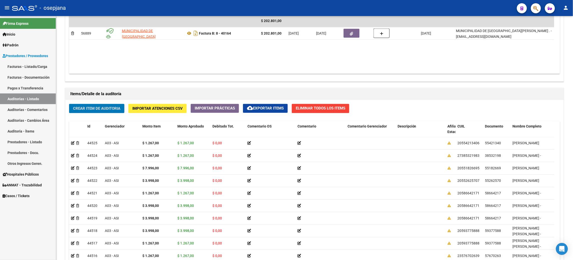
click at [69, 104] on button "Crear Item de Auditoria" at bounding box center [96, 108] width 55 height 9
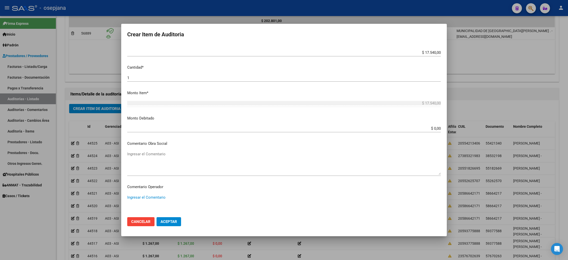
scroll to position [282, 0]
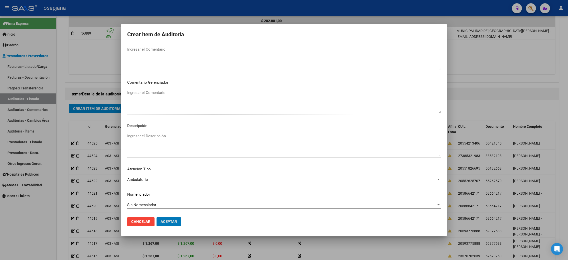
click at [156, 217] on button "Aceptar" at bounding box center [168, 221] width 25 height 9
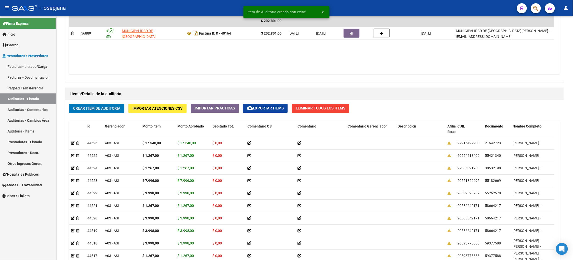
click at [69, 104] on button "Crear Item de Auditoria" at bounding box center [96, 108] width 55 height 9
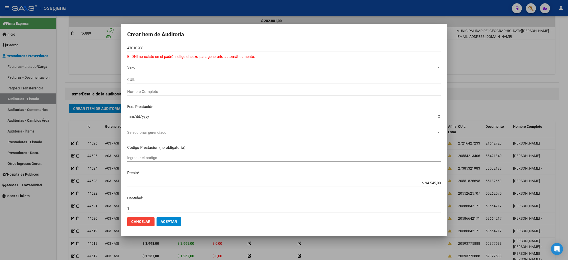
click at [135, 50] on input "47010208" at bounding box center [283, 48] width 313 height 5
click at [145, 65] on span "Sexo" at bounding box center [281, 67] width 309 height 5
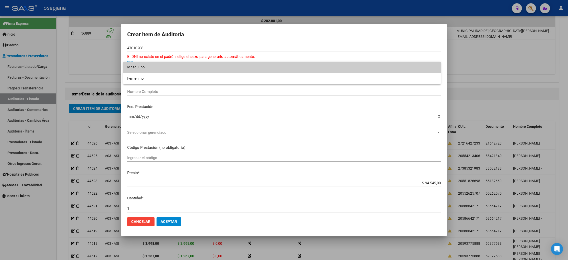
click at [143, 67] on span "Masculino" at bounding box center [281, 67] width 309 height 11
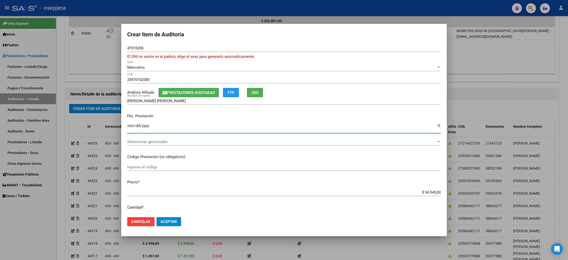
click at [129, 127] on input "Ingresar la fecha" at bounding box center [283, 128] width 313 height 8
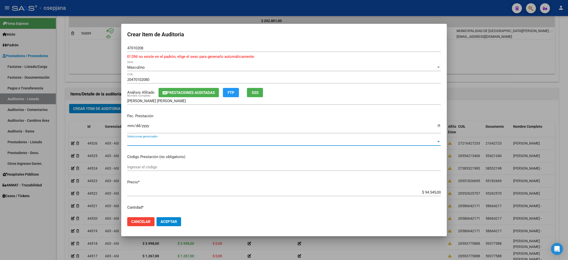
click at [216, 139] on span "Seleccionar gerenciador" at bounding box center [281, 141] width 309 height 5
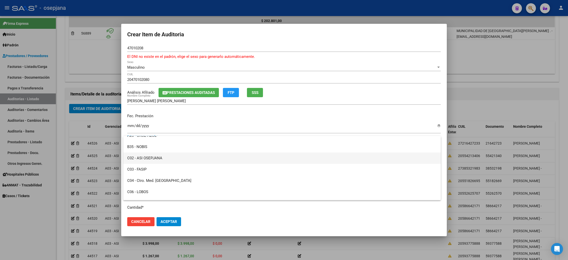
scroll to position [85, 0]
click at [163, 155] on span "C02 - ASI OSEPJANA" at bounding box center [281, 157] width 309 height 11
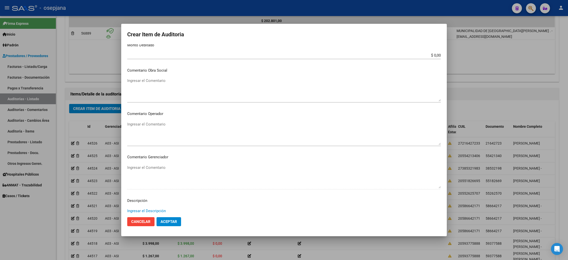
scroll to position [288, 0]
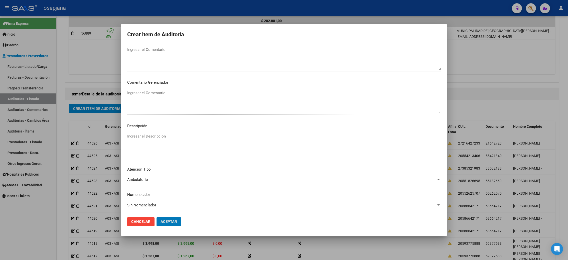
click at [156, 217] on button "Aceptar" at bounding box center [168, 221] width 25 height 9
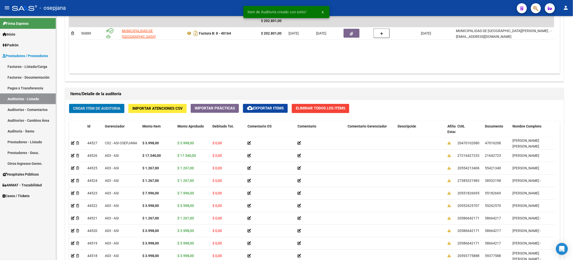
click at [69, 104] on button "Crear Item de Auditoria" at bounding box center [96, 108] width 55 height 9
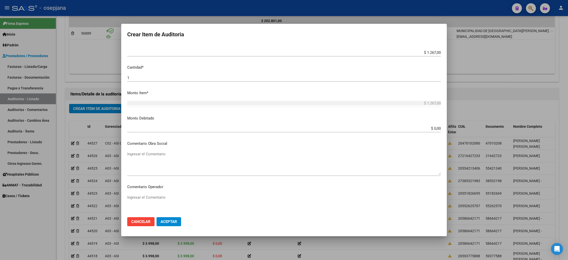
scroll to position [282, 0]
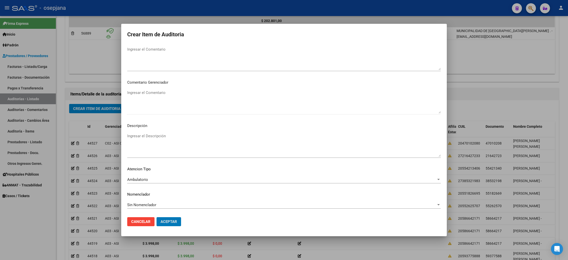
click at [156, 217] on button "Aceptar" at bounding box center [168, 221] width 25 height 9
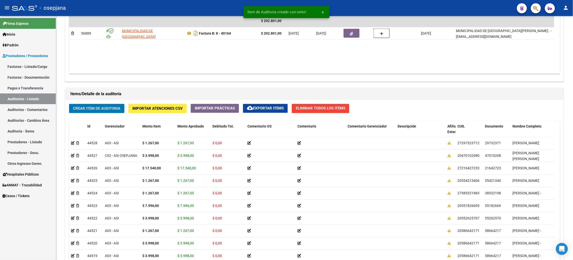
click at [69, 104] on button "Crear Item de Auditoria" at bounding box center [96, 108] width 55 height 9
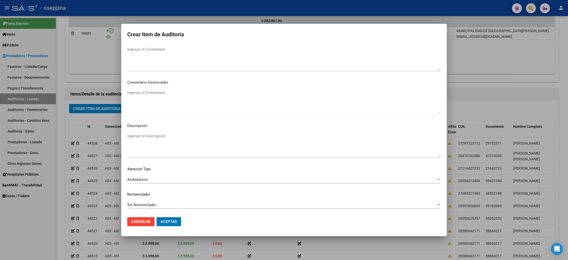
click at [156, 217] on button "Aceptar" at bounding box center [168, 221] width 25 height 9
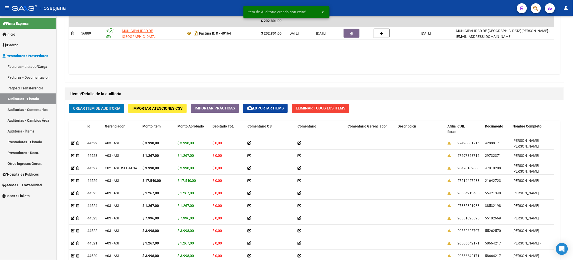
click at [69, 104] on button "Crear Item de Auditoria" at bounding box center [96, 108] width 55 height 9
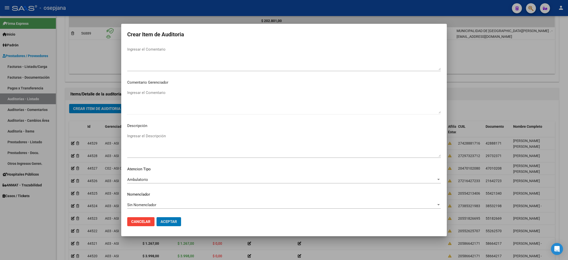
click at [156, 217] on button "Aceptar" at bounding box center [168, 221] width 25 height 9
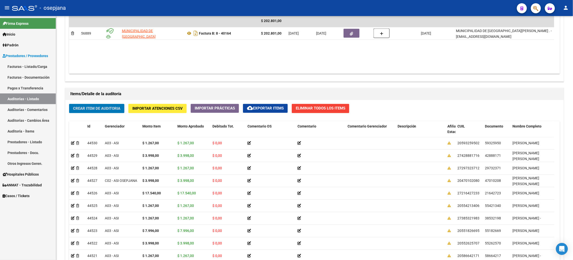
click at [69, 104] on button "Crear Item de Auditoria" at bounding box center [96, 108] width 55 height 9
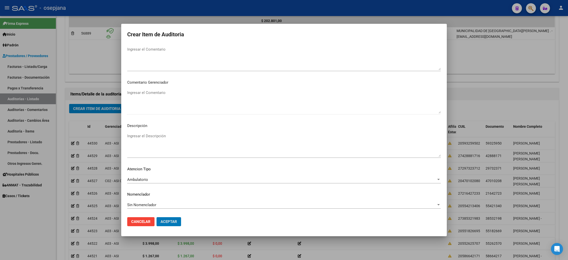
click at [156, 217] on button "Aceptar" at bounding box center [168, 221] width 25 height 9
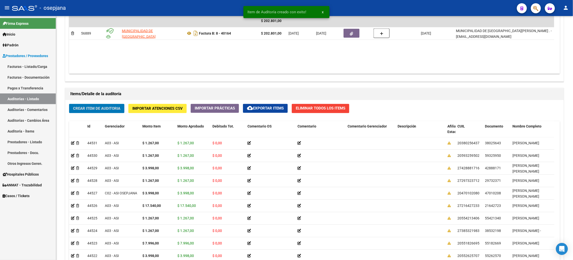
click at [69, 104] on button "Crear Item de Auditoria" at bounding box center [96, 108] width 55 height 9
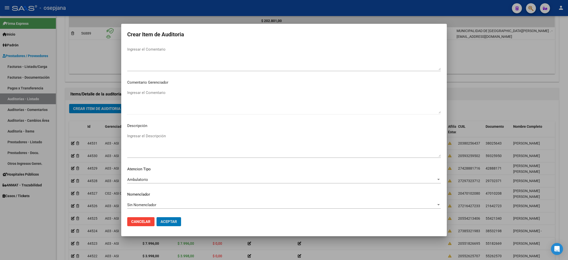
click at [156, 217] on button "Aceptar" at bounding box center [168, 221] width 25 height 9
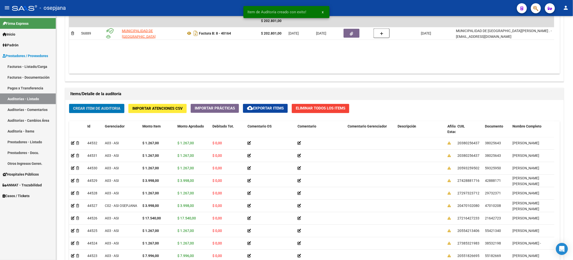
click at [69, 104] on button "Crear Item de Auditoria" at bounding box center [96, 108] width 55 height 9
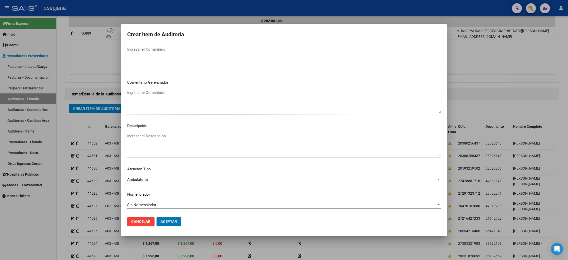
click at [156, 217] on button "Aceptar" at bounding box center [168, 221] width 25 height 9
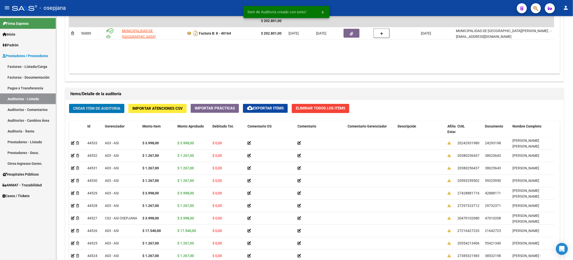
click at [69, 104] on button "Crear Item de Auditoria" at bounding box center [96, 108] width 55 height 9
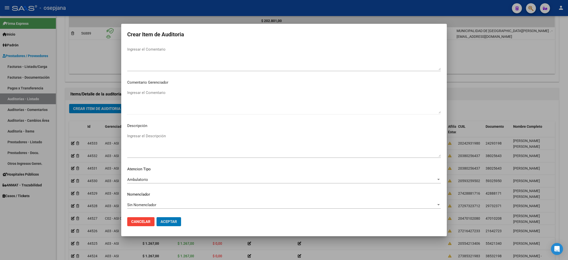
click at [156, 217] on button "Aceptar" at bounding box center [168, 221] width 25 height 9
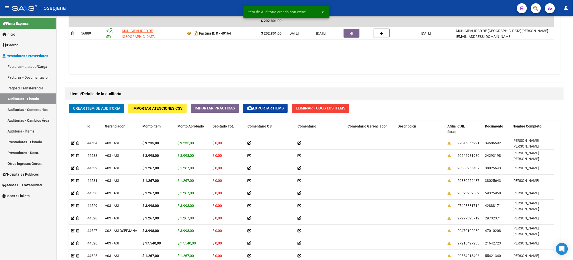
click at [69, 104] on button "Crear Item de Auditoria" at bounding box center [96, 108] width 55 height 9
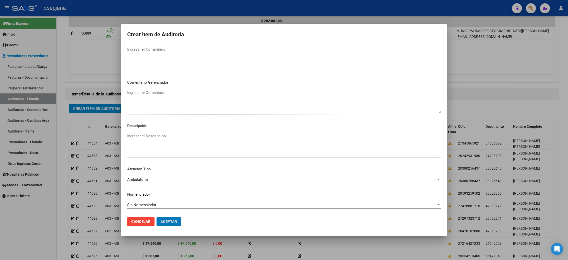
click at [156, 217] on button "Aceptar" at bounding box center [168, 221] width 25 height 9
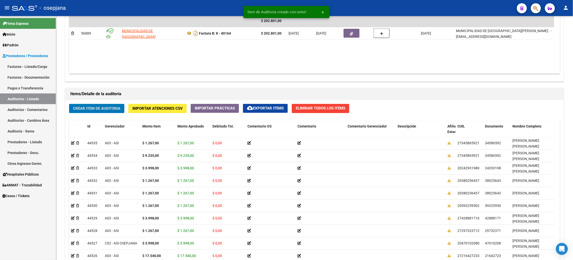
click at [69, 104] on button "Crear Item de Auditoria" at bounding box center [96, 108] width 55 height 9
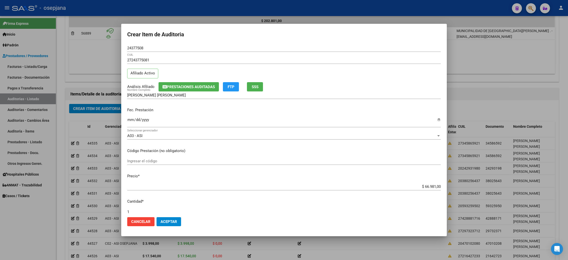
click at [130, 119] on input "Ingresar la fecha" at bounding box center [283, 122] width 313 height 8
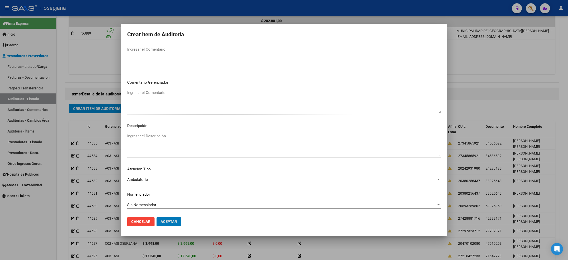
click at [156, 217] on button "Aceptar" at bounding box center [168, 221] width 25 height 9
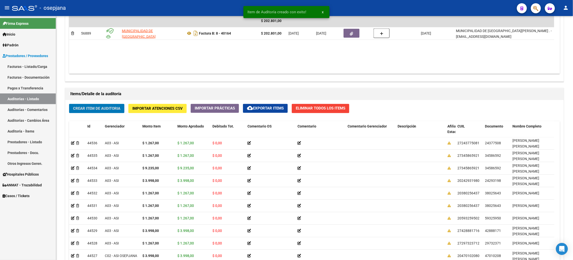
click at [69, 104] on button "Crear Item de Auditoria" at bounding box center [96, 108] width 55 height 9
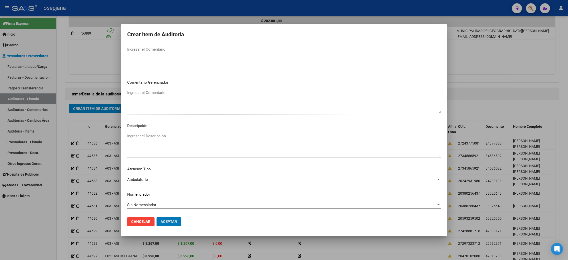
click at [156, 217] on button "Aceptar" at bounding box center [168, 221] width 25 height 9
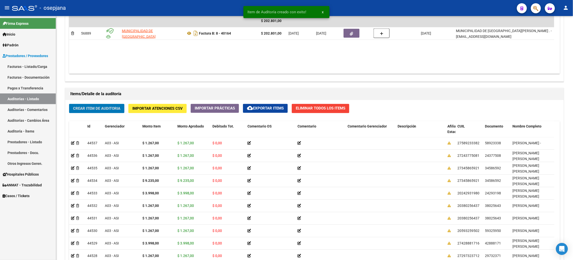
click at [69, 104] on button "Crear Item de Auditoria" at bounding box center [96, 108] width 55 height 9
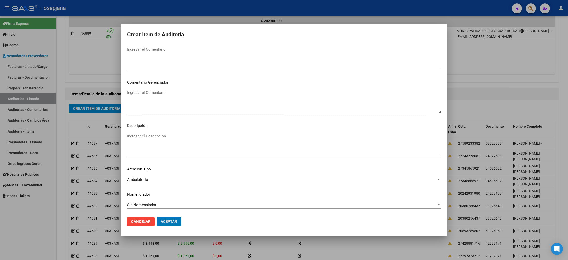
click at [156, 217] on button "Aceptar" at bounding box center [168, 221] width 25 height 9
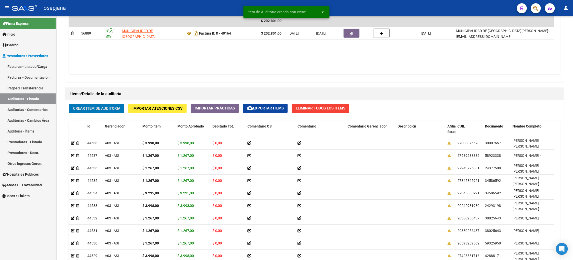
click at [69, 104] on button "Crear Item de Auditoria" at bounding box center [96, 108] width 55 height 9
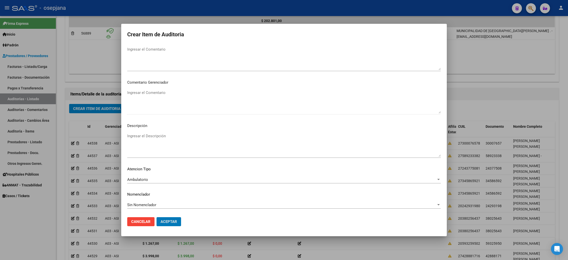
click at [156, 217] on button "Aceptar" at bounding box center [168, 221] width 25 height 9
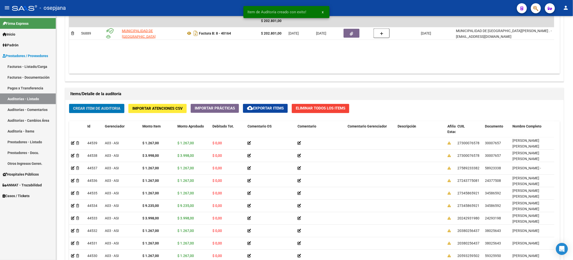
click at [69, 104] on button "Crear Item de Auditoria" at bounding box center [96, 108] width 55 height 9
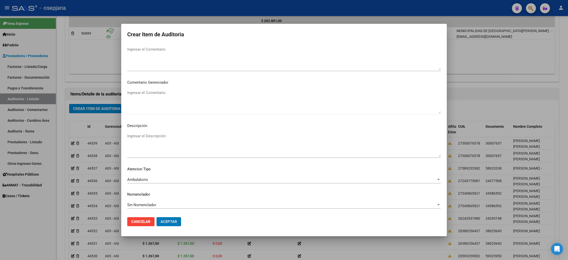
click at [156, 217] on button "Aceptar" at bounding box center [168, 221] width 25 height 9
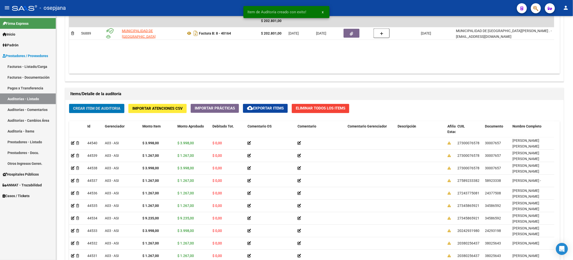
click at [69, 104] on button "Crear Item de Auditoria" at bounding box center [96, 108] width 55 height 9
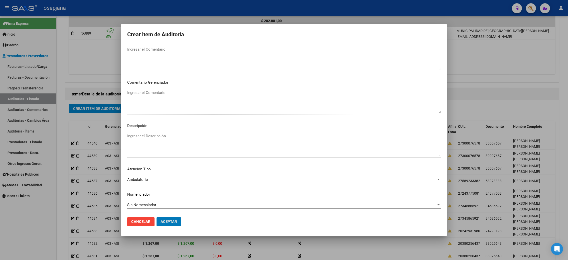
click at [156, 217] on button "Aceptar" at bounding box center [168, 221] width 25 height 9
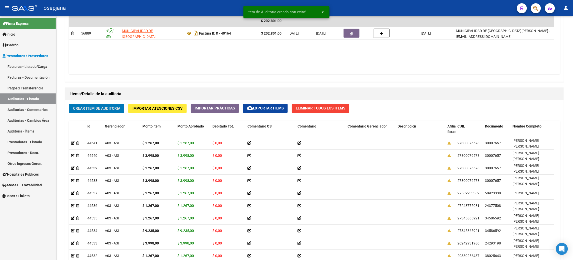
click at [69, 104] on button "Crear Item de Auditoria" at bounding box center [96, 108] width 55 height 9
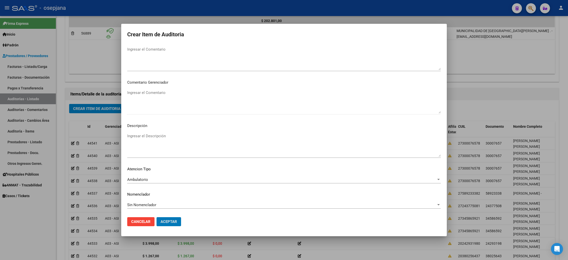
click at [156, 217] on button "Aceptar" at bounding box center [168, 221] width 25 height 9
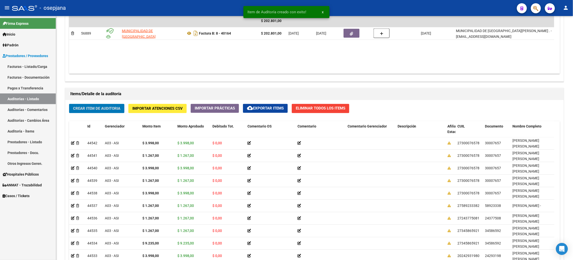
click at [69, 104] on button "Crear Item de Auditoria" at bounding box center [96, 108] width 55 height 9
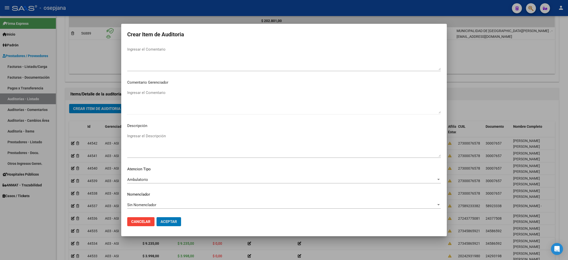
click at [156, 217] on button "Aceptar" at bounding box center [168, 221] width 25 height 9
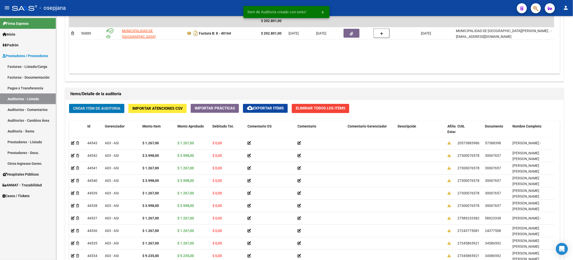
click at [69, 104] on button "Crear Item de Auditoria" at bounding box center [96, 108] width 55 height 9
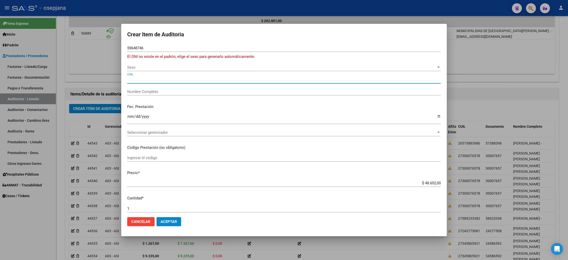
click at [172, 44] on div "59648746 Nro Documento" at bounding box center [283, 48] width 313 height 8
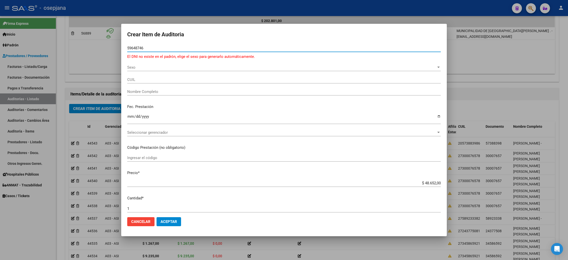
click at [211, 70] on div "Sexo Sexo" at bounding box center [283, 68] width 313 height 8
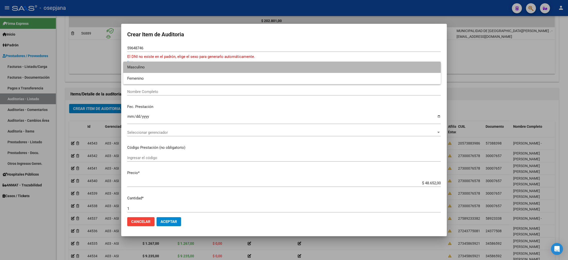
click at [202, 67] on span "Masculino" at bounding box center [281, 67] width 309 height 11
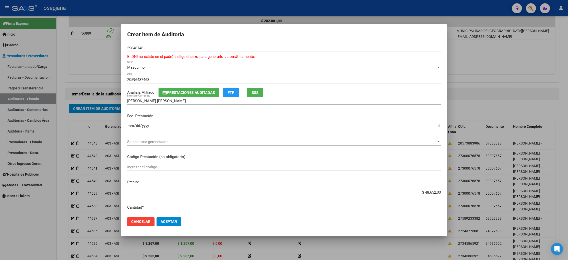
click at [189, 138] on div "Seleccionar gerenciador Seleccionar gerenciador" at bounding box center [283, 142] width 313 height 8
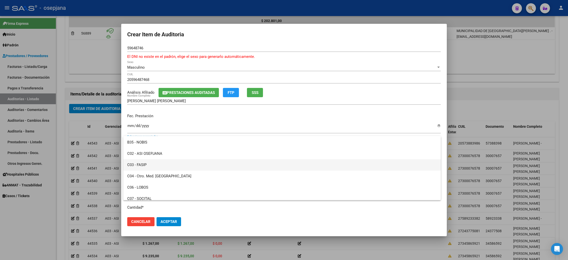
scroll to position [88, 0]
click at [169, 153] on span "C02 - ASI OSEPJANA" at bounding box center [281, 154] width 309 height 11
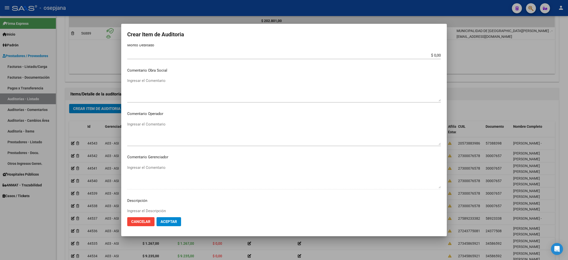
scroll to position [288, 0]
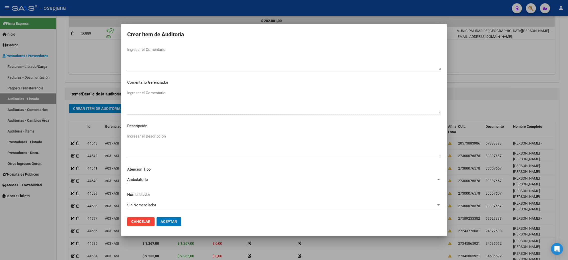
click at [156, 217] on button "Aceptar" at bounding box center [168, 221] width 25 height 9
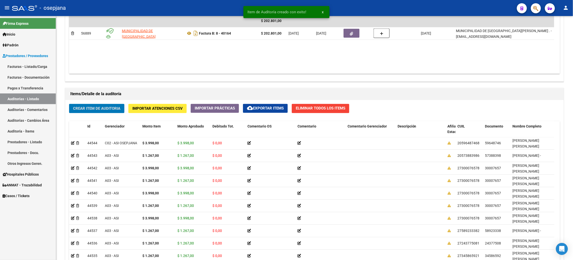
click at [69, 104] on button "Crear Item de Auditoria" at bounding box center [96, 108] width 55 height 9
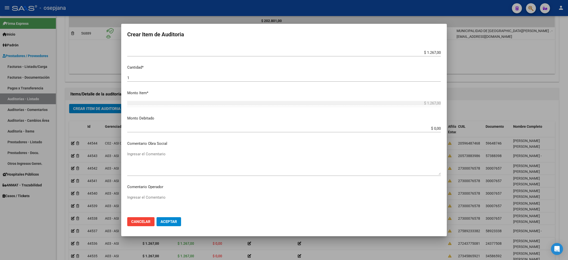
scroll to position [282, 0]
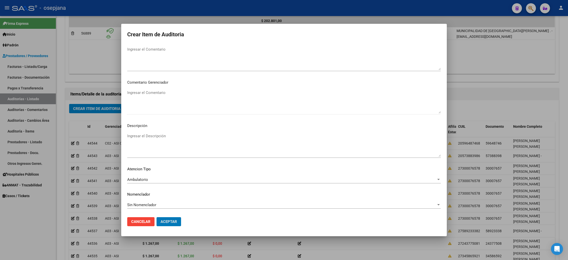
click at [156, 217] on button "Aceptar" at bounding box center [168, 221] width 25 height 9
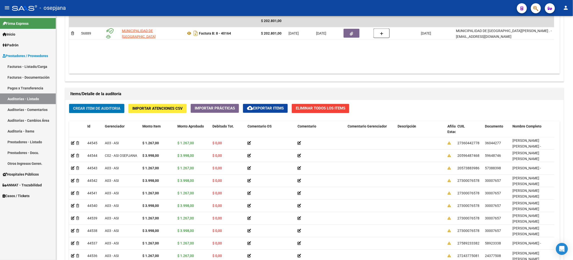
click at [69, 104] on button "Crear Item de Auditoria" at bounding box center [96, 108] width 55 height 9
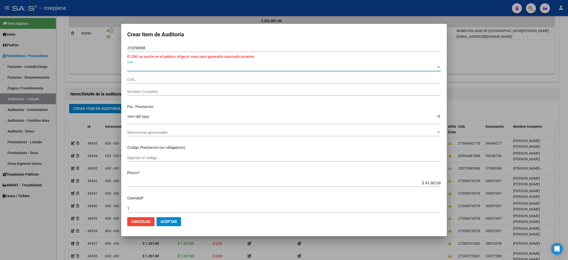
click at [134, 49] on input "210298598" at bounding box center [283, 48] width 313 height 5
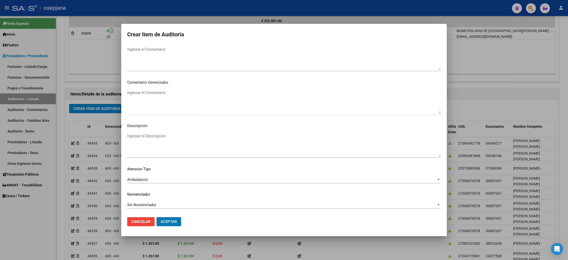
click at [156, 217] on button "Aceptar" at bounding box center [168, 221] width 25 height 9
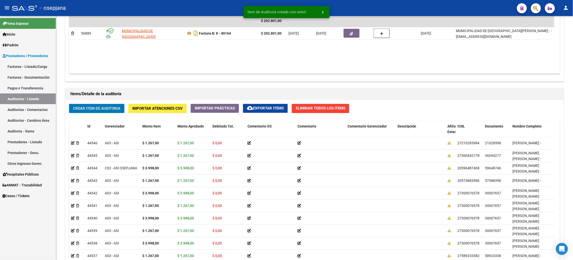
click at [69, 104] on button "Crear Item de Auditoria" at bounding box center [96, 108] width 55 height 9
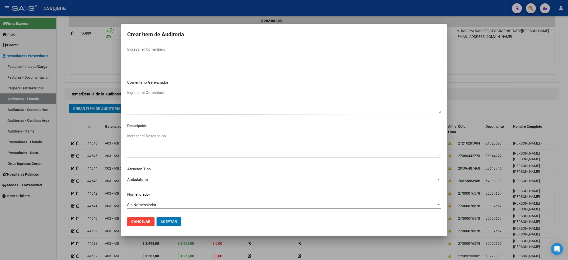
click at [156, 217] on button "Aceptar" at bounding box center [168, 221] width 25 height 9
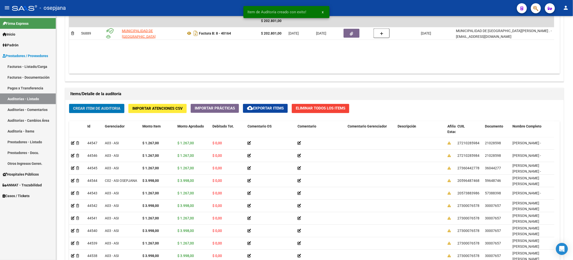
click at [69, 104] on button "Crear Item de Auditoria" at bounding box center [96, 108] width 55 height 9
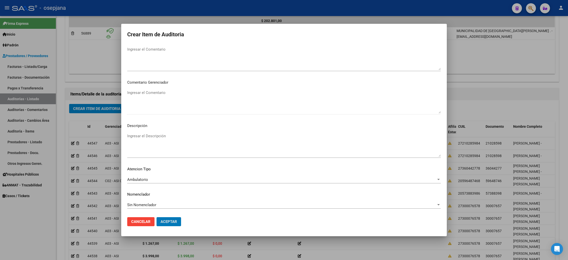
click at [156, 217] on button "Aceptar" at bounding box center [168, 221] width 25 height 9
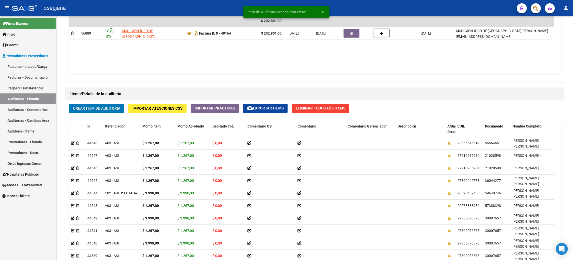
click at [69, 104] on button "Crear Item de Auditoria" at bounding box center [96, 108] width 55 height 9
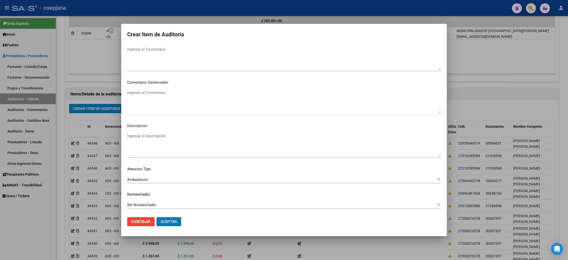
click at [156, 217] on button "Aceptar" at bounding box center [168, 221] width 25 height 9
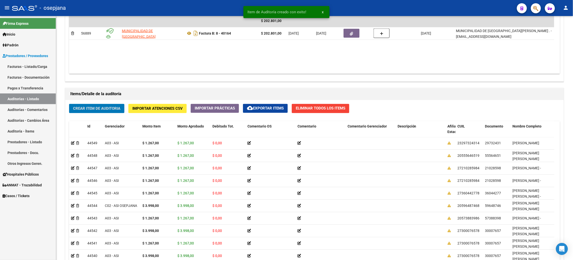
click at [69, 104] on button "Crear Item de Auditoria" at bounding box center [96, 108] width 55 height 9
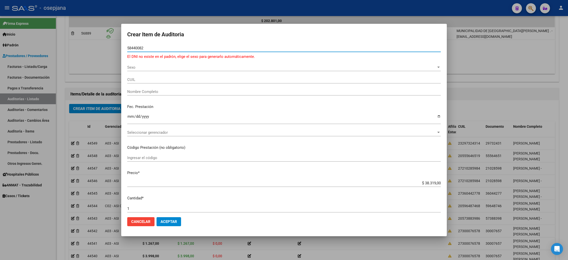
click at [223, 68] on span "Sexo" at bounding box center [281, 67] width 309 height 5
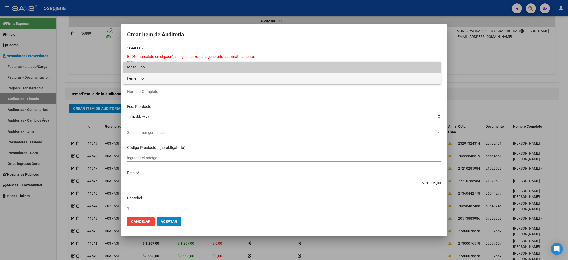
click at [150, 77] on span "Femenino" at bounding box center [281, 78] width 309 height 11
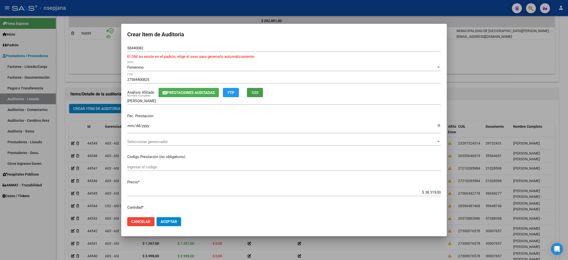
click at [258, 91] on span "SSS" at bounding box center [255, 92] width 7 height 5
click at [146, 144] on span "Seleccionar gerenciador" at bounding box center [281, 141] width 309 height 5
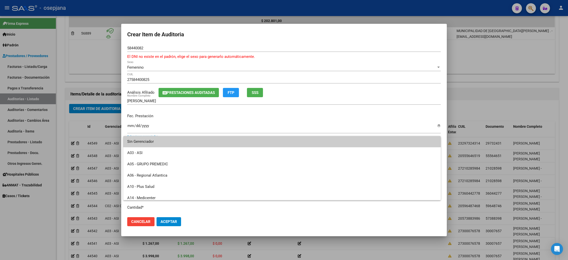
scroll to position [184, 0]
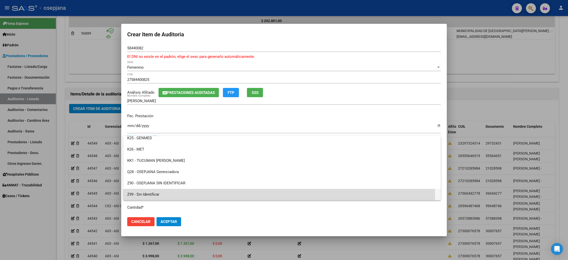
click at [148, 193] on span "Z99 - Sin Identificar" at bounding box center [281, 194] width 309 height 11
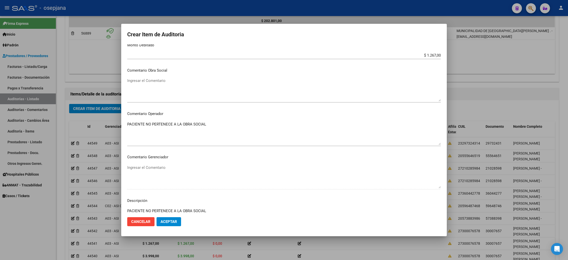
scroll to position [288, 0]
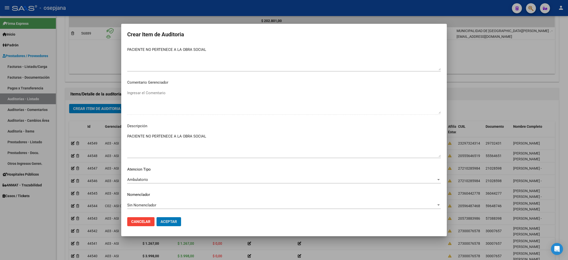
click at [156, 217] on button "Aceptar" at bounding box center [168, 221] width 25 height 9
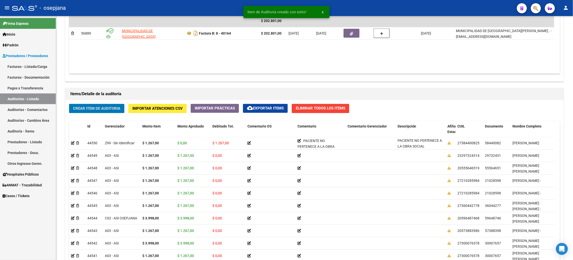
click at [69, 104] on button "Crear Item de Auditoria" at bounding box center [96, 108] width 55 height 9
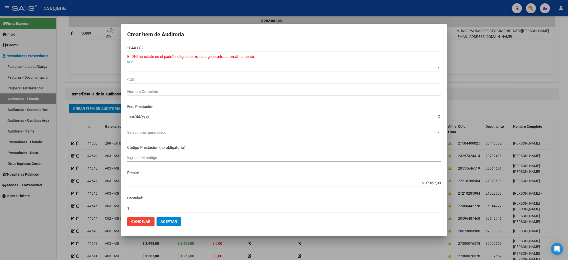
click at [158, 67] on span "Sexo" at bounding box center [281, 67] width 309 height 5
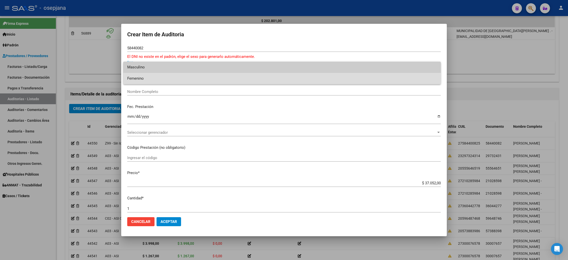
click at [158, 79] on span "Femenino" at bounding box center [281, 78] width 309 height 11
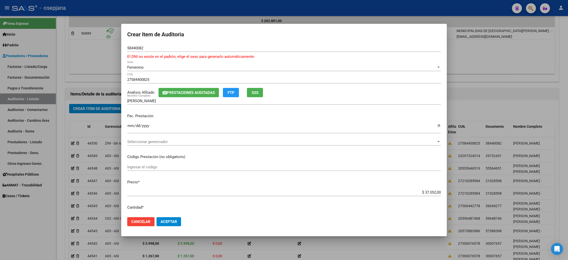
click at [222, 139] on div "Seleccionar gerenciador Seleccionar gerenciador" at bounding box center [283, 142] width 313 height 8
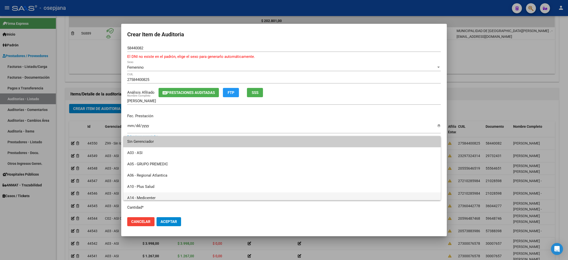
scroll to position [184, 0]
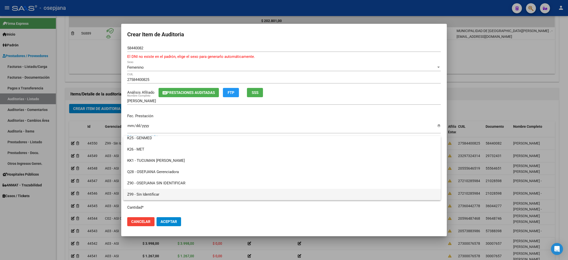
click at [170, 193] on span "Z99 - Sin Identificar" at bounding box center [281, 194] width 309 height 11
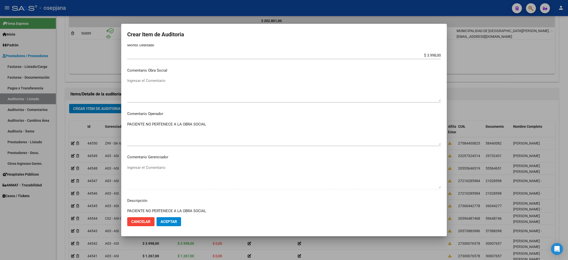
scroll to position [288, 0]
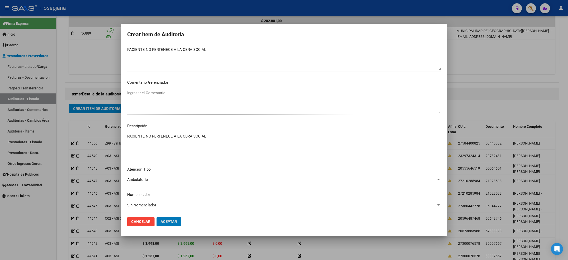
click at [156, 217] on button "Aceptar" at bounding box center [168, 221] width 25 height 9
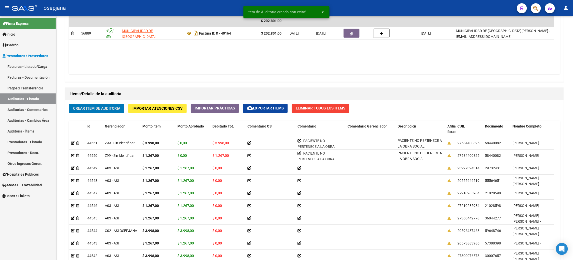
click at [69, 104] on button "Crear Item de Auditoria" at bounding box center [96, 108] width 55 height 9
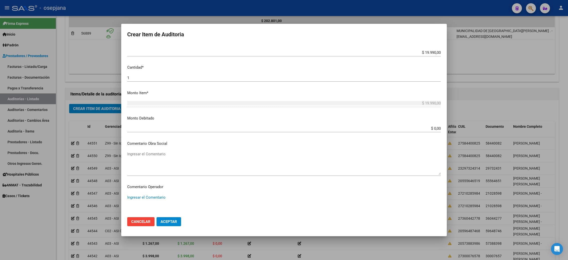
scroll to position [282, 0]
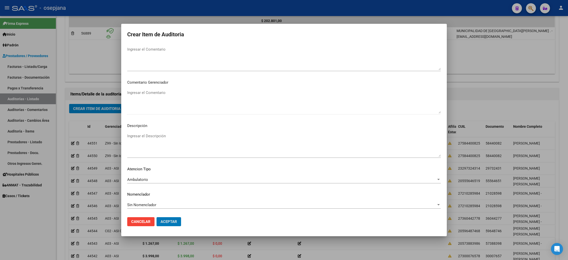
click at [156, 217] on button "Aceptar" at bounding box center [168, 221] width 25 height 9
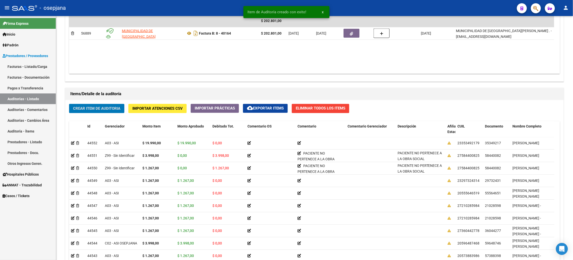
click at [69, 104] on button "Crear Item de Auditoria" at bounding box center [96, 108] width 55 height 9
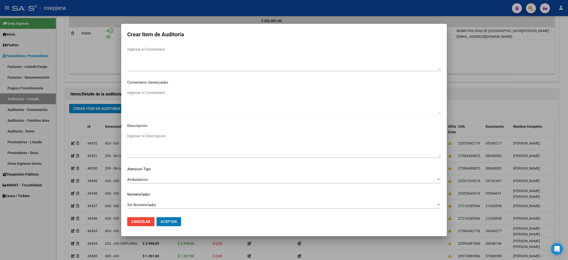
click at [156, 217] on button "Aceptar" at bounding box center [168, 221] width 25 height 9
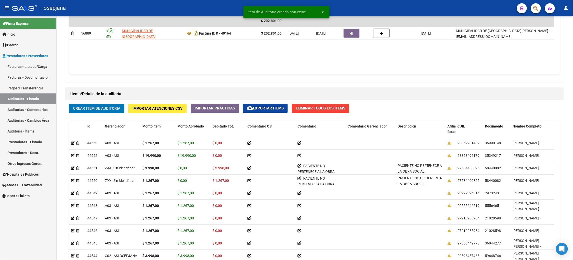
click at [69, 104] on button "Crear Item de Auditoria" at bounding box center [96, 108] width 55 height 9
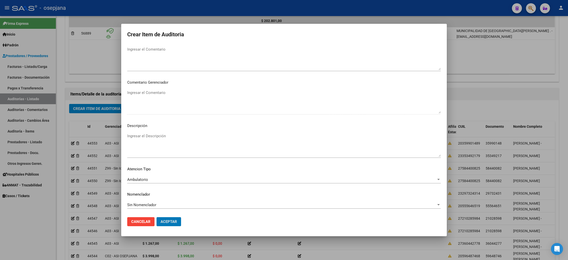
click at [156, 217] on button "Aceptar" at bounding box center [168, 221] width 25 height 9
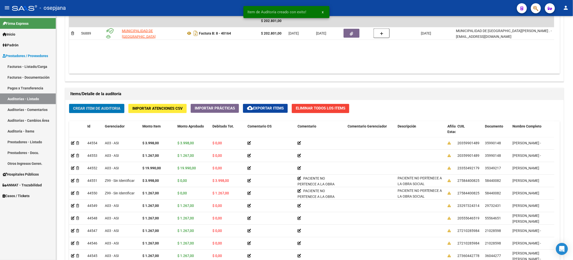
click at [69, 104] on button "Crear Item de Auditoria" at bounding box center [96, 108] width 55 height 9
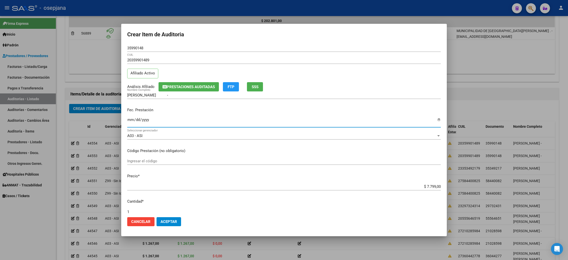
click at [156, 217] on button "Aceptar" at bounding box center [168, 221] width 25 height 9
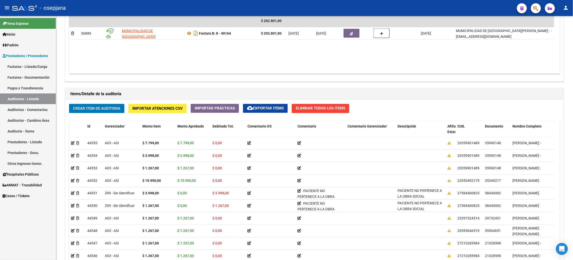
click at [69, 104] on button "Crear Item de Auditoria" at bounding box center [96, 108] width 55 height 9
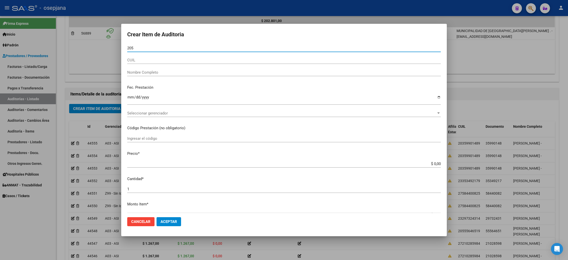
click at [156, 217] on button "Aceptar" at bounding box center [168, 221] width 25 height 9
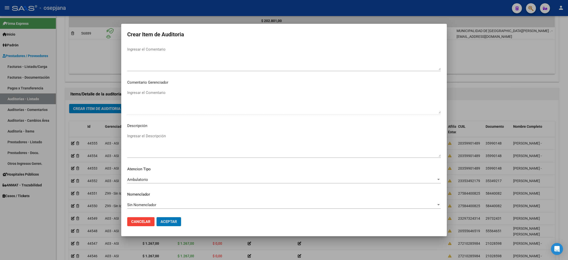
click at [156, 217] on button "Aceptar" at bounding box center [168, 221] width 25 height 9
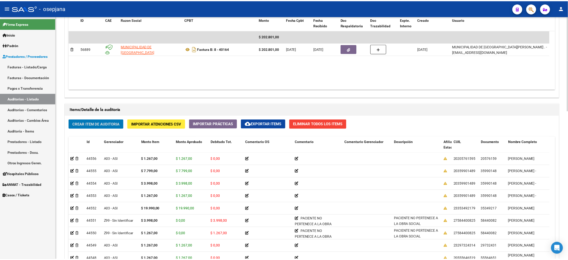
scroll to position [288, 0]
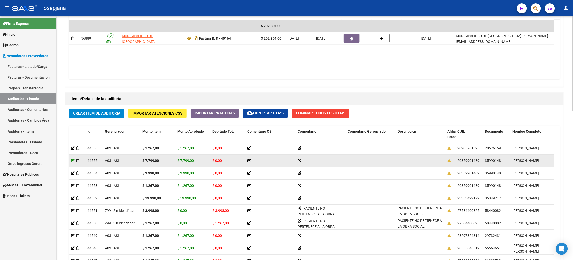
click at [73, 161] on icon at bounding box center [73, 161] width 4 height 4
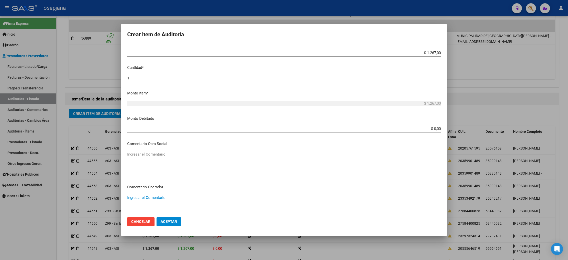
scroll to position [273, 0]
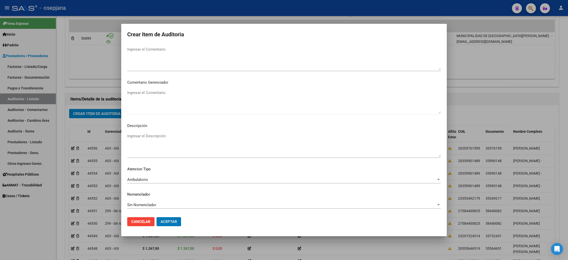
click at [156, 217] on button "Aceptar" at bounding box center [168, 221] width 25 height 9
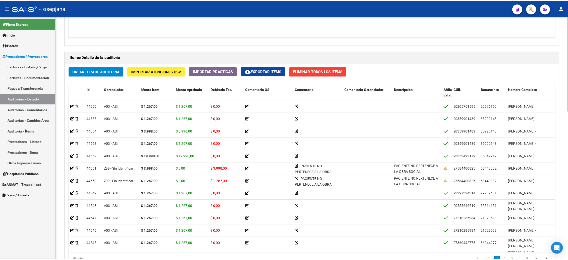
scroll to position [330, 0]
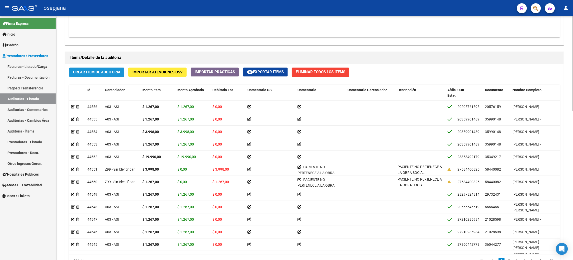
click at [105, 73] on span "Crear Item de Auditoria" at bounding box center [96, 72] width 47 height 5
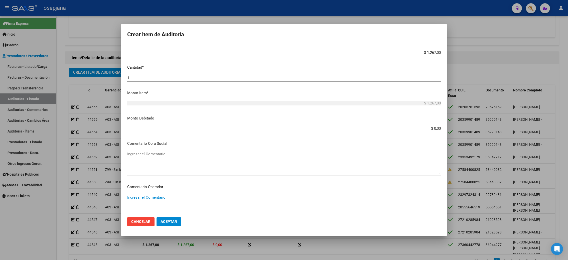
scroll to position [282, 0]
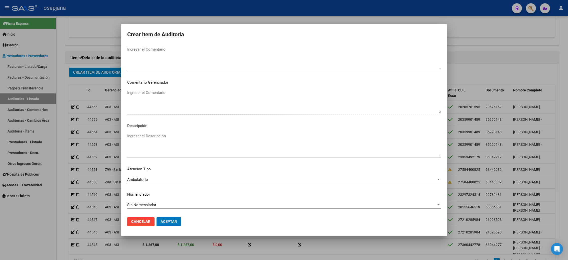
click at [156, 217] on button "Aceptar" at bounding box center [168, 221] width 25 height 9
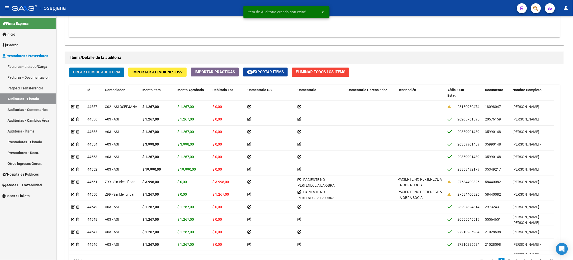
click at [69, 68] on button "Crear Item de Auditoria" at bounding box center [96, 72] width 55 height 9
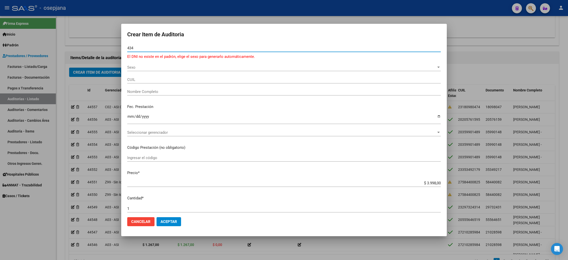
click at [181, 45] on div "434 Nro Documento" at bounding box center [283, 48] width 313 height 8
click at [181, 49] on input "434" at bounding box center [283, 48] width 313 height 5
click at [151, 49] on input "434" at bounding box center [283, 48] width 313 height 5
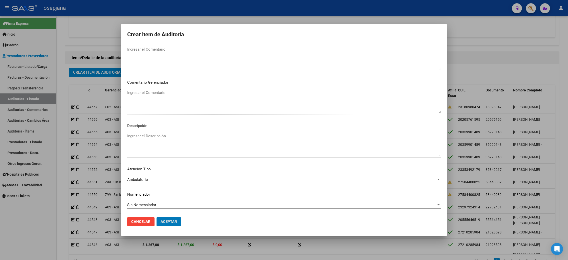
click at [156, 217] on button "Aceptar" at bounding box center [168, 221] width 25 height 9
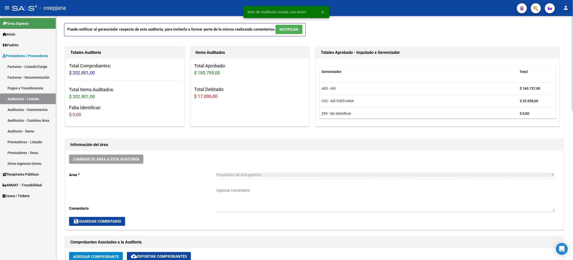
scroll to position [10, 0]
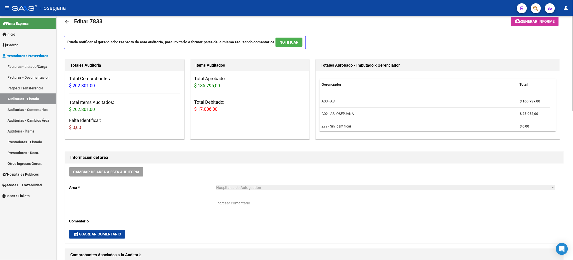
click at [318, 126] on div "Gerenciador Total A03 - ASI $ 160.737,00 C02 - ASI OSEPJANA $ 25.058,00 Z99 - S…" at bounding box center [438, 105] width 244 height 68
click at [42, 64] on link "Facturas - Listado/Carga" at bounding box center [28, 66] width 56 height 11
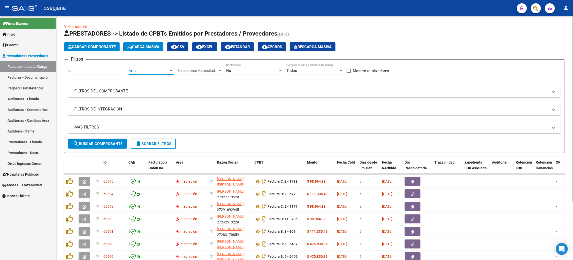
click at [148, 71] on span "Area" at bounding box center [149, 70] width 41 height 5
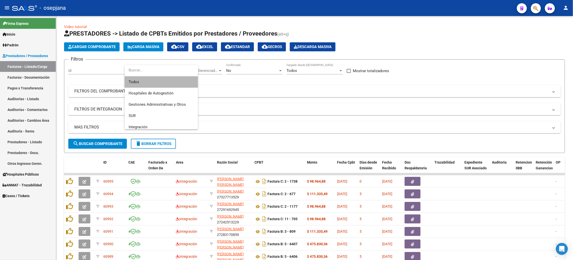
click at [169, 83] on span "Todos" at bounding box center [161, 81] width 65 height 11
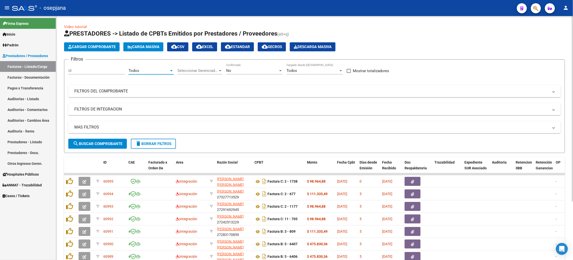
click at [210, 69] on span "Seleccionar Gerenciador" at bounding box center [197, 70] width 41 height 5
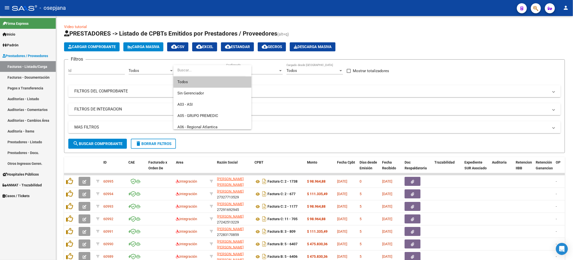
click at [199, 82] on span "Todos" at bounding box center [212, 81] width 70 height 11
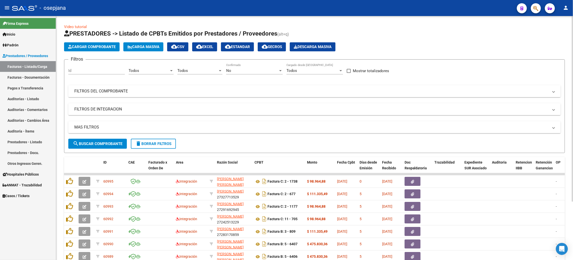
click at [243, 68] on div "No Confirmado" at bounding box center [254, 69] width 57 height 11
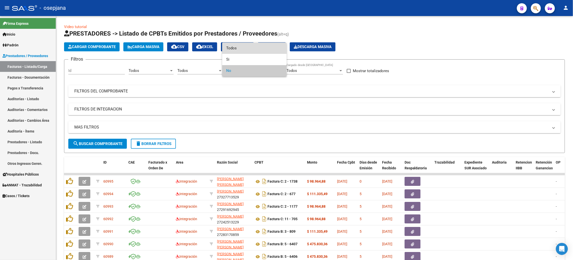
click at [256, 44] on span "Todos" at bounding box center [254, 48] width 57 height 11
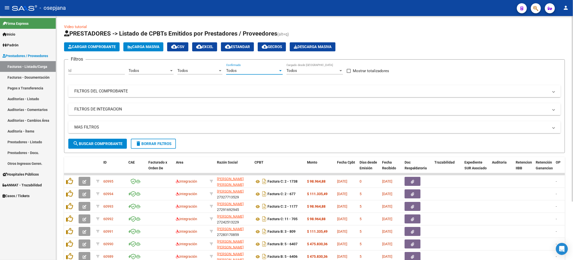
click at [239, 90] on mat-panel-title "FILTROS DEL COMPROBANTE" at bounding box center [311, 91] width 474 height 6
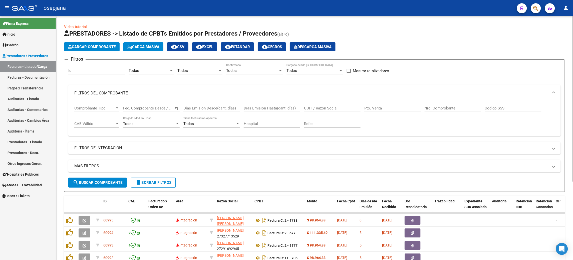
click at [367, 107] on input "Pto. Venta" at bounding box center [392, 108] width 57 height 5
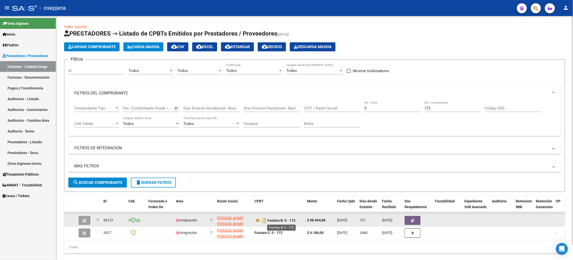
click at [274, 220] on strong "Factura B: 5 - 172" at bounding box center [282, 220] width 28 height 4
click at [255, 221] on icon at bounding box center [258, 220] width 7 height 6
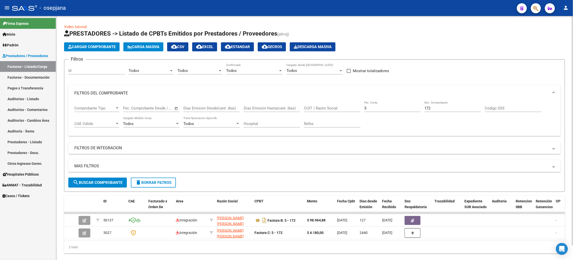
click at [408, 105] on div "5 Pto. Venta" at bounding box center [392, 106] width 57 height 11
click at [438, 108] on input "172" at bounding box center [453, 108] width 57 height 5
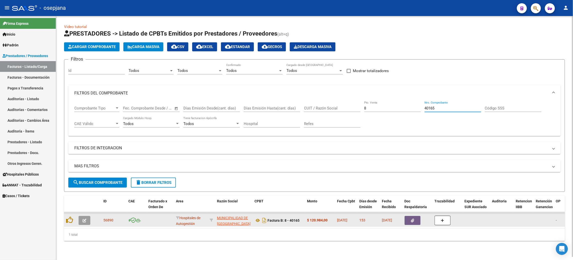
click at [85, 220] on icon "button" at bounding box center [85, 220] width 4 height 4
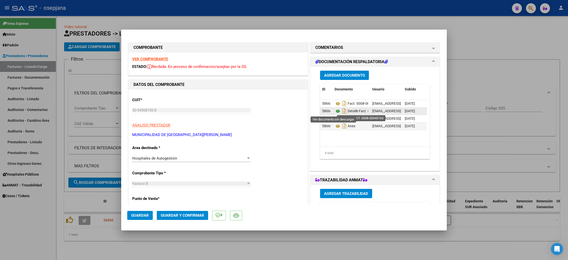
click at [335, 113] on icon at bounding box center [337, 111] width 7 height 6
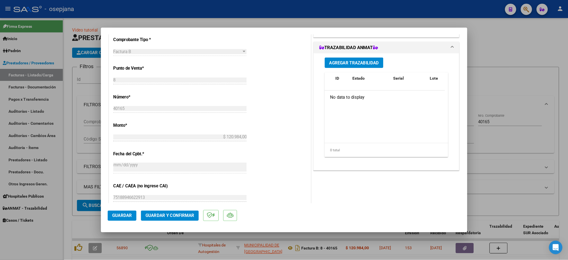
scroll to position [133, 0]
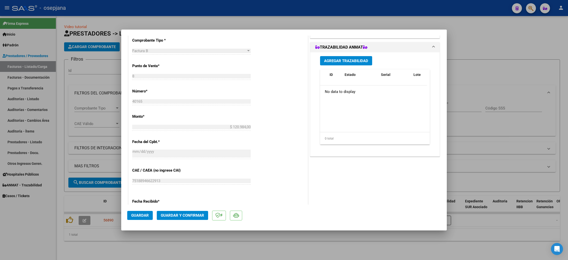
drag, startPoint x: 742, startPoint y: 1, endPoint x: 311, endPoint y: 161, distance: 459.5
click at [311, 161] on div "COMENTARIOS Comentarios De la Obra Social: Comentarios de la Obra Social (no vi…" at bounding box center [375, 111] width 132 height 404
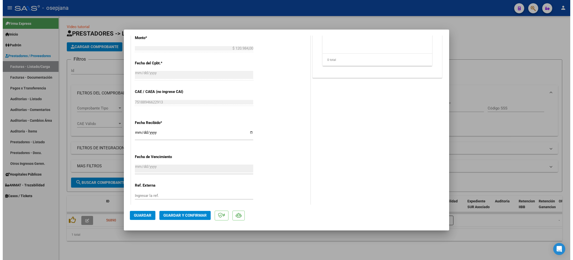
scroll to position [241, 0]
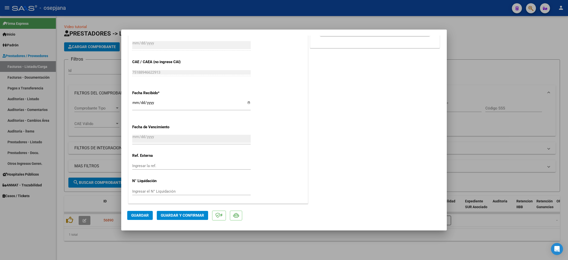
click at [171, 165] on input "Ingresar la ref." at bounding box center [191, 165] width 118 height 5
click at [143, 223] on mat-dialog-actions "Guardar Guardar y Confirmar" at bounding box center [283, 214] width 313 height 20
click at [143, 221] on mat-dialog-actions "Guardar Guardar y Confirmar" at bounding box center [283, 214] width 313 height 20
click at [145, 214] on span "Guardar" at bounding box center [140, 215] width 18 height 5
click at [184, 215] on span "Guardar y Confirmar" at bounding box center [182, 215] width 43 height 5
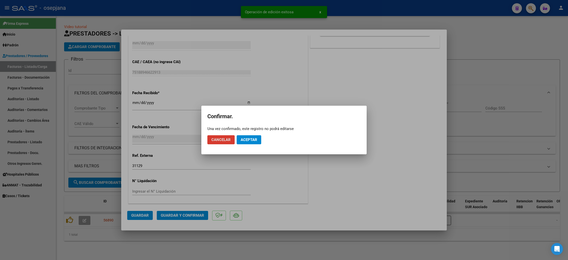
click at [255, 137] on span "Aceptar" at bounding box center [248, 139] width 17 height 5
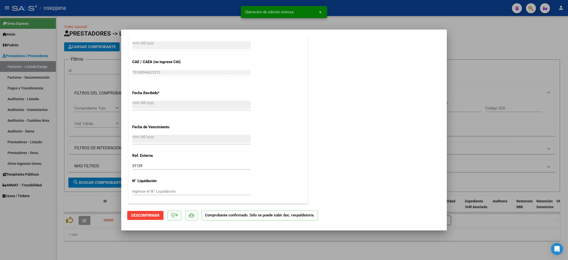
click at [30, 87] on div at bounding box center [284, 130] width 568 height 260
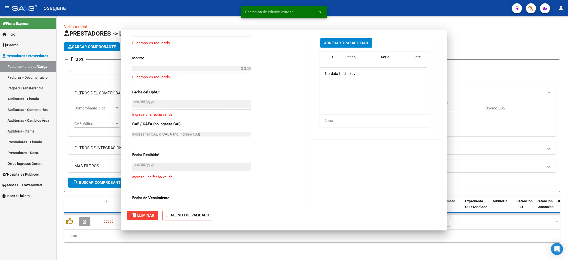
click at [23, 98] on link "Auditorías - Listado" at bounding box center [28, 98] width 56 height 11
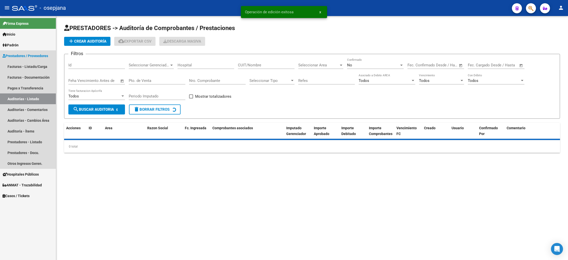
click at [23, 98] on link "Auditorías - Listado" at bounding box center [28, 98] width 56 height 11
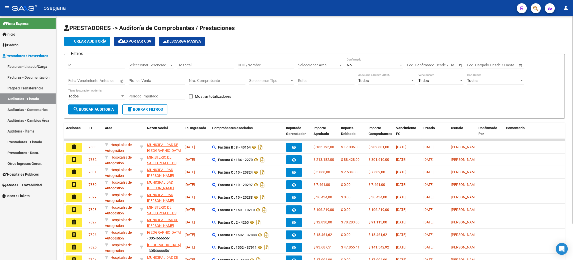
click at [89, 41] on span "add Crear Auditoría" at bounding box center [87, 41] width 38 height 5
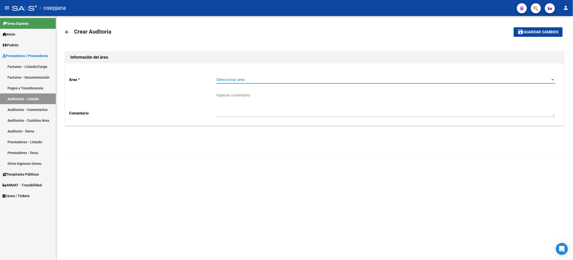
click at [232, 79] on span "Seleccionar area" at bounding box center [383, 79] width 334 height 5
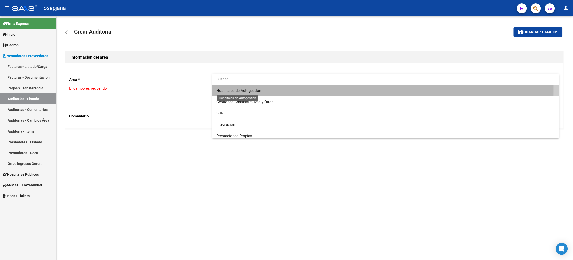
click at [226, 89] on span "Hospitales de Autogestión" at bounding box center [238, 90] width 45 height 5
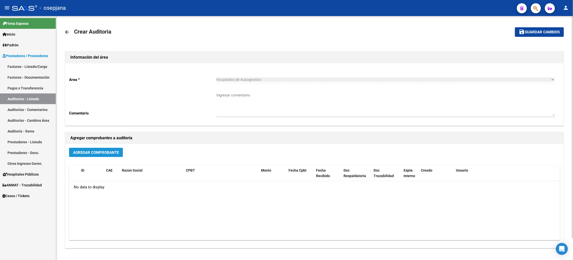
click at [91, 154] on button "Agregar Comprobante" at bounding box center [96, 152] width 54 height 9
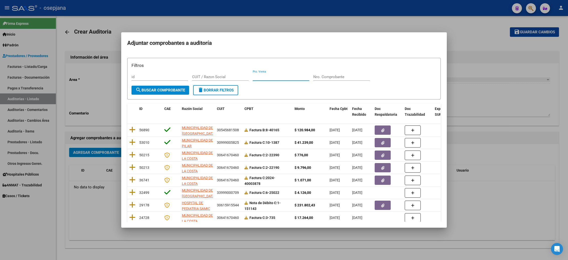
click at [282, 75] on input "Pto. Venta" at bounding box center [281, 77] width 57 height 5
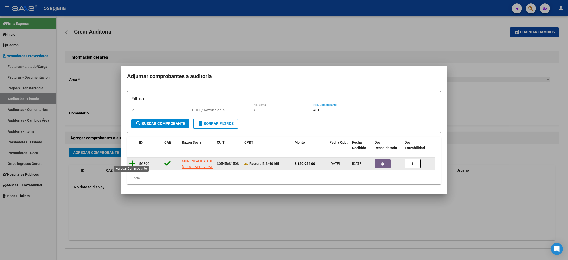
click at [130, 160] on icon at bounding box center [132, 163] width 6 height 7
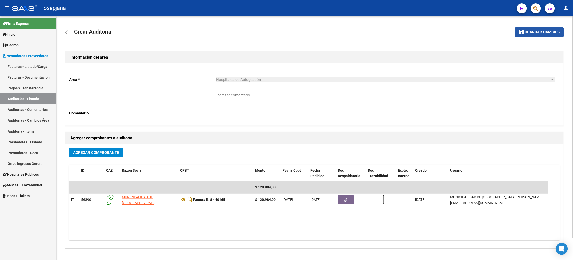
click at [527, 34] on span "Guardar cambios" at bounding box center [542, 32] width 35 height 5
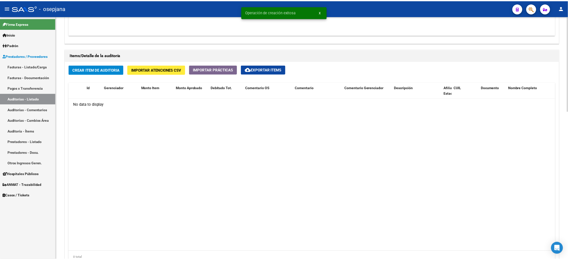
scroll to position [331, 0]
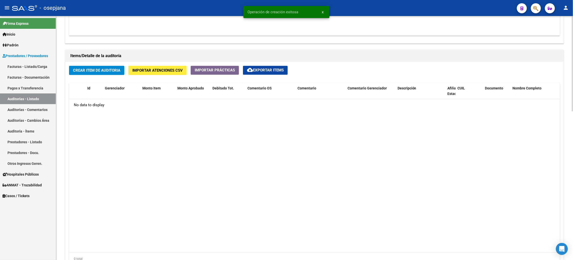
click at [103, 64] on div "Crear Item de Auditoria Importar Atenciones CSV Importar Prácticas cloud_downlo…" at bounding box center [314, 167] width 499 height 211
drag, startPoint x: 103, startPoint y: 66, endPoint x: 103, endPoint y: 75, distance: 8.8
click at [103, 75] on button "Crear Item de Auditoria" at bounding box center [96, 70] width 55 height 9
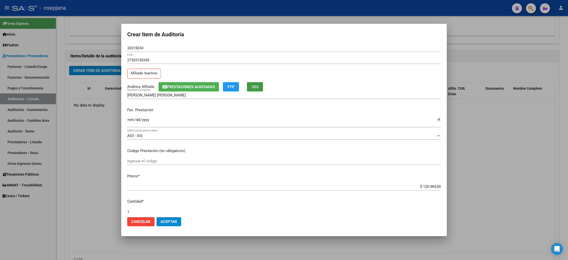
click at [258, 89] on span "SSS" at bounding box center [255, 87] width 7 height 5
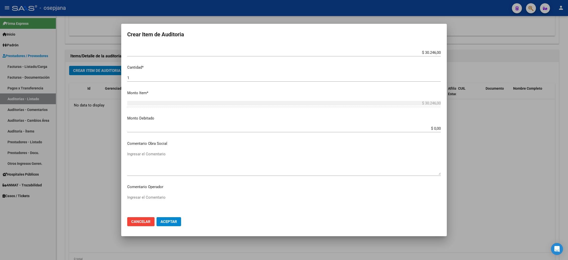
scroll to position [282, 0]
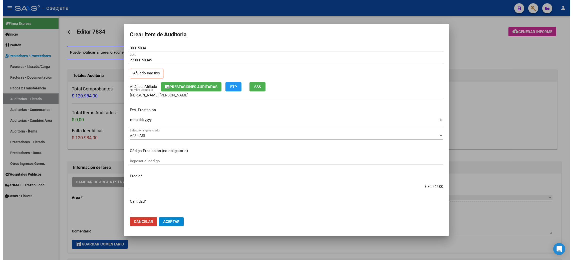
scroll to position [282, 0]
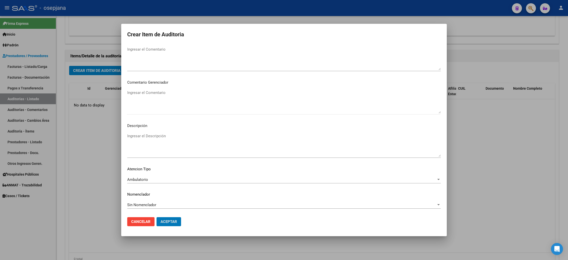
click at [156, 217] on button "Aceptar" at bounding box center [168, 221] width 25 height 9
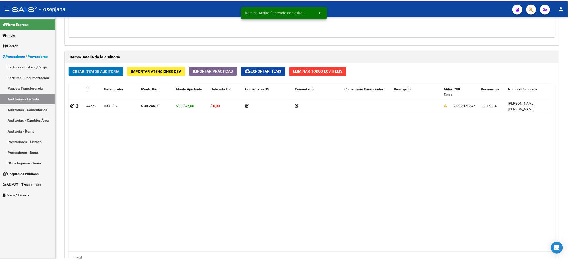
scroll to position [331, 0]
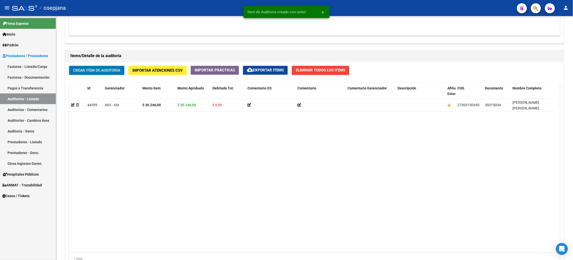
click at [69, 66] on button "Crear Item de Auditoria" at bounding box center [96, 70] width 55 height 9
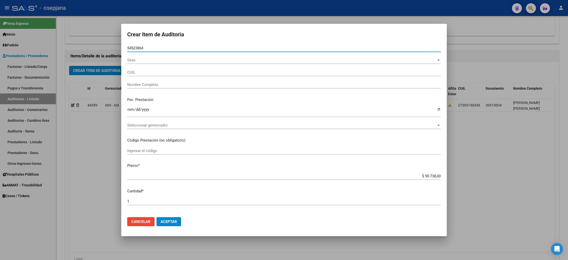
type input "54523864"
type input "20545238641"
type input "[PERSON_NAME] [PERSON_NAME]"
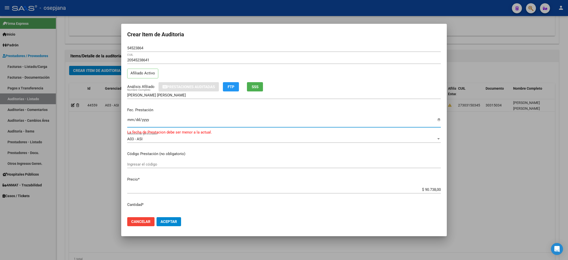
type input "5000-04-20"
type input "[DATE]"
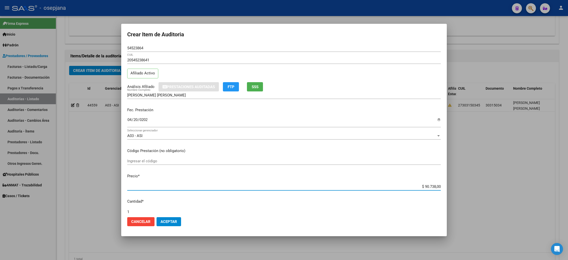
type input "$ 0,03"
type input "$ 0,30"
type input "$ 3,02"
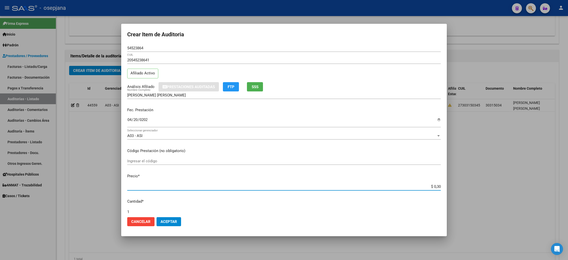
type input "$ 3,02"
type input "$ 30,24"
type input "$ 302,46"
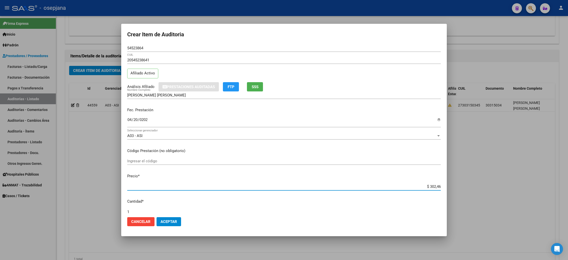
type input "$ 3.024,60"
type input "$ 30.246,00"
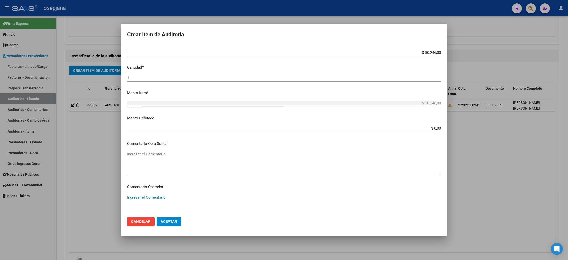
scroll to position [282, 0]
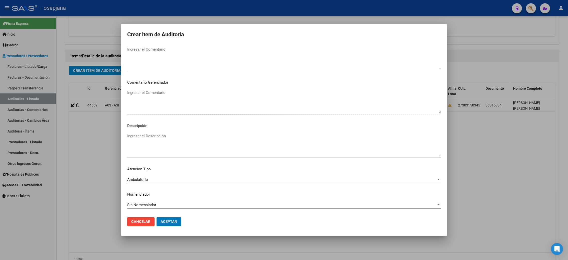
click at [156, 217] on button "Aceptar" at bounding box center [168, 221] width 25 height 9
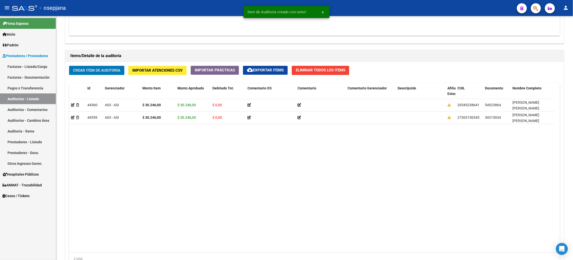
click at [69, 66] on button "Crear Item de Auditoria" at bounding box center [96, 70] width 55 height 9
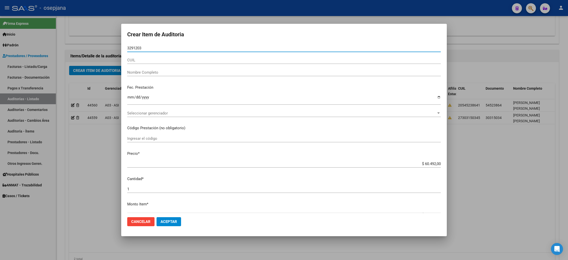
type input "32912036"
type input "27329120363"
type input "[PERSON_NAME]"
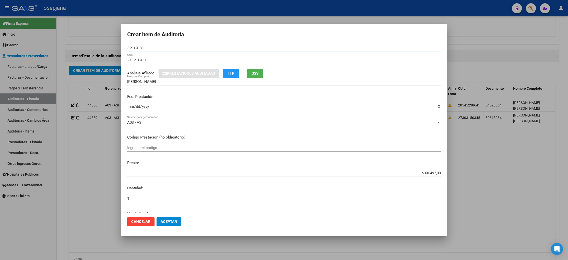
type input "32912036"
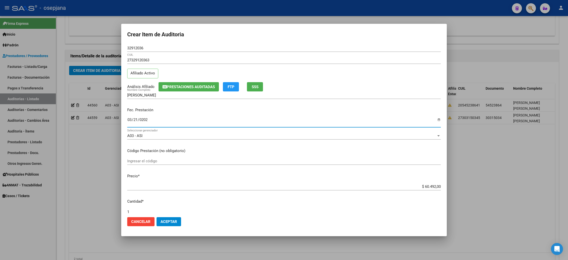
type input "[DATE]"
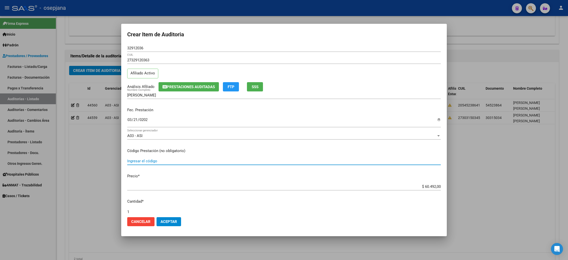
type input "3"
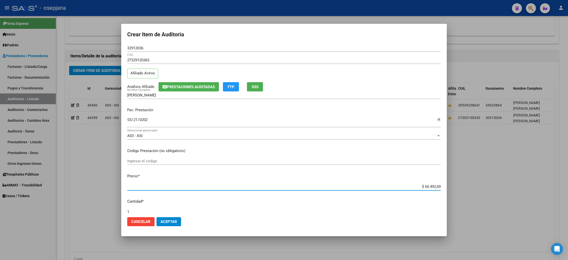
type input "$ 0,03"
type input "$ 0,30"
type input "$ 3,02"
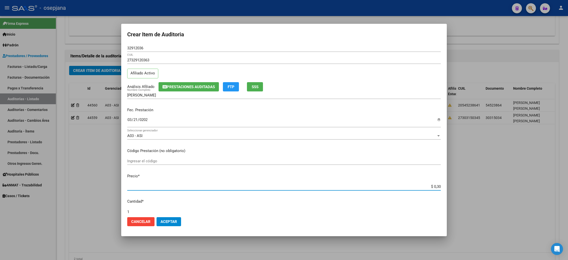
type input "$ 3,02"
type input "$ 30,26"
type input "$ 3,02"
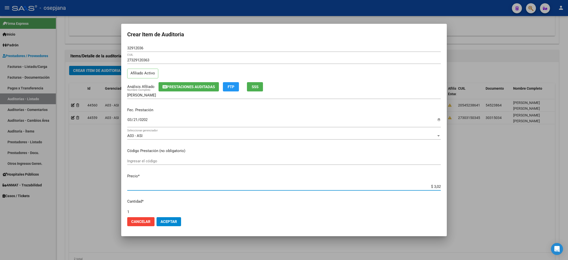
type input "$ 30,24"
type input "$ 302,46"
type input "$ 3.024,60"
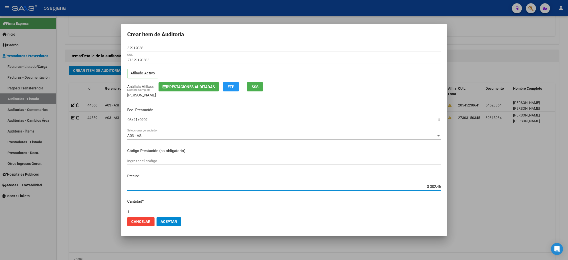
type input "$ 3.024,60"
type input "$ 30.246,00"
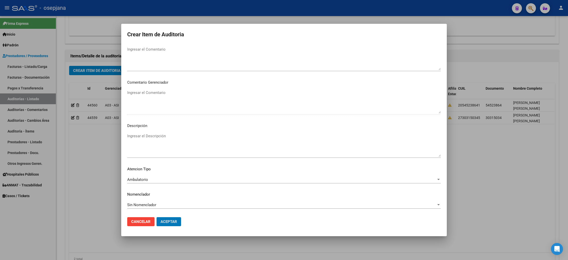
click at [156, 217] on button "Aceptar" at bounding box center [168, 221] width 25 height 9
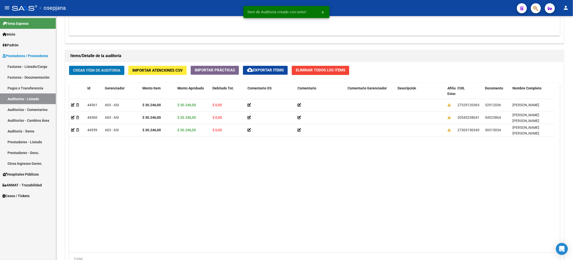
click at [69, 66] on button "Crear Item de Auditoria" at bounding box center [96, 70] width 55 height 9
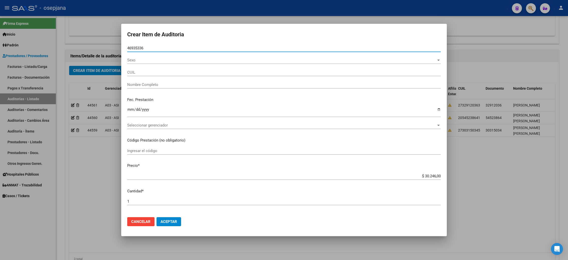
type input "46935336"
type input "27469353368"
type input "[PERSON_NAME]"
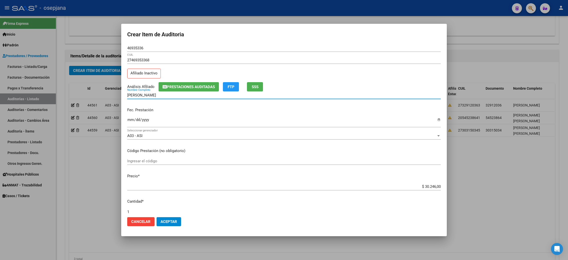
click at [255, 85] on span "SSS" at bounding box center [255, 87] width 7 height 5
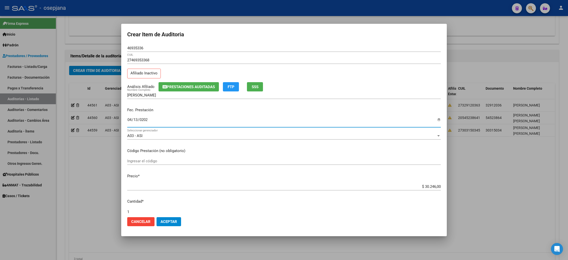
type input "[DATE]"
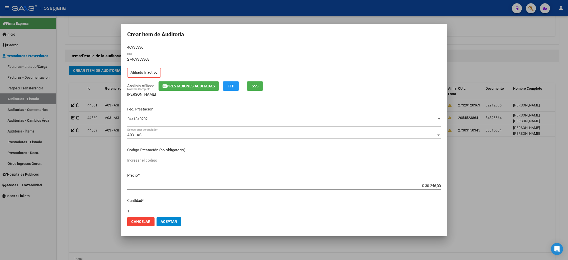
scroll to position [134, 0]
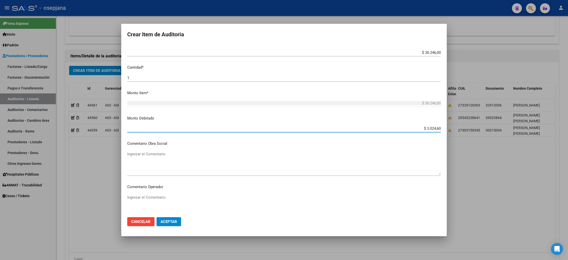
type input "$ 30.246,00"
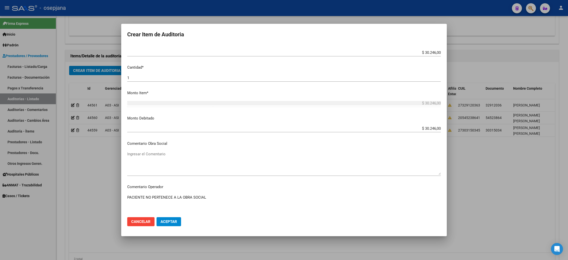
type textarea "PACIENTE NO PERTENECE A LA OBRA SOCIAL"
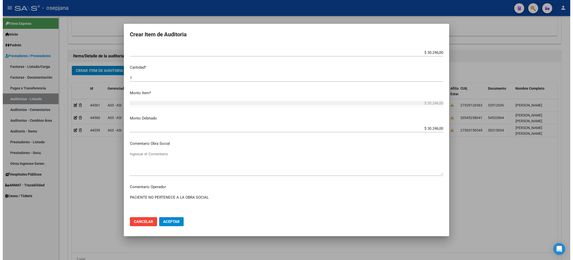
scroll to position [282, 0]
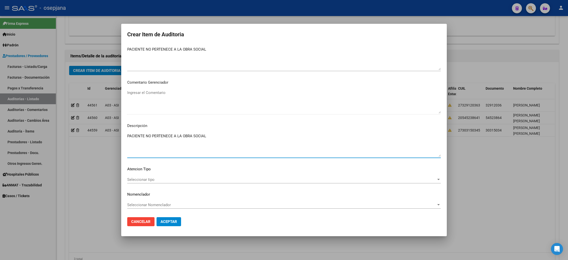
type textarea "PACIENTE NO PERTENECE A LA OBRA SOCIAL"
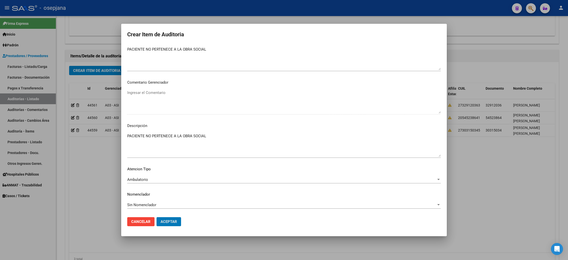
click at [156, 217] on button "Aceptar" at bounding box center [168, 221] width 25 height 9
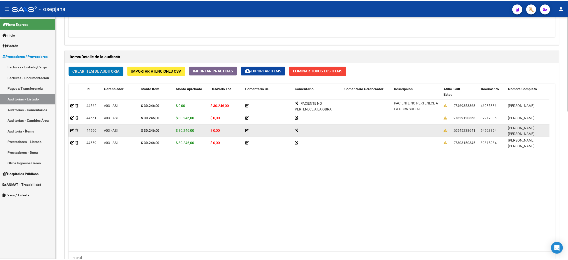
scroll to position [0, 0]
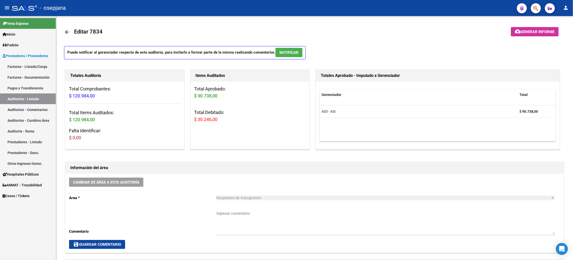
click at [22, 63] on link "Facturas - Listado/Carga" at bounding box center [28, 66] width 56 height 11
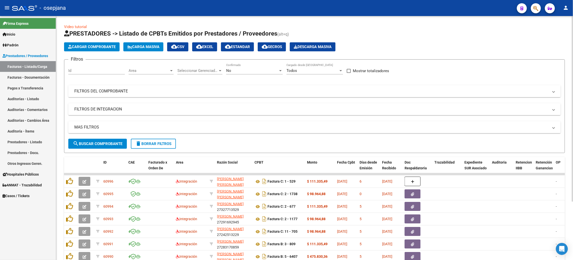
click at [156, 73] on span "Area" at bounding box center [149, 70] width 41 height 5
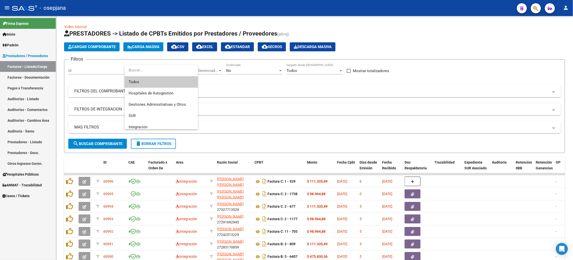
click at [163, 81] on span "Todos" at bounding box center [161, 81] width 65 height 11
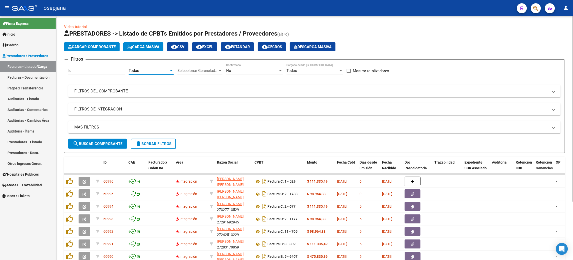
click at [190, 69] on span "Seleccionar Gerenciador" at bounding box center [197, 70] width 41 height 5
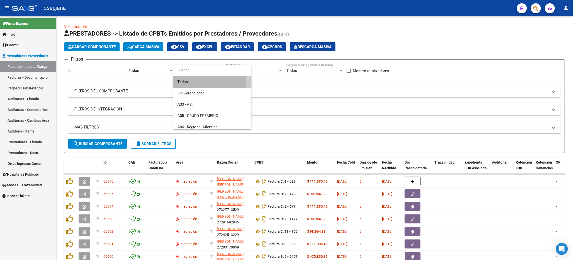
click at [201, 81] on span "Todos" at bounding box center [212, 81] width 70 height 11
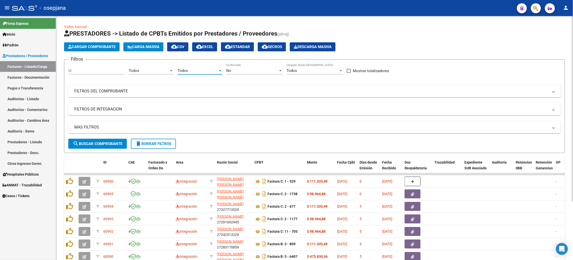
click at [242, 63] on form "Filtros Id Todos Area Todos Seleccionar Gerenciador No Confirmado Todos Cargado…" at bounding box center [314, 106] width 501 height 94
click at [242, 70] on div "No" at bounding box center [252, 70] width 52 height 5
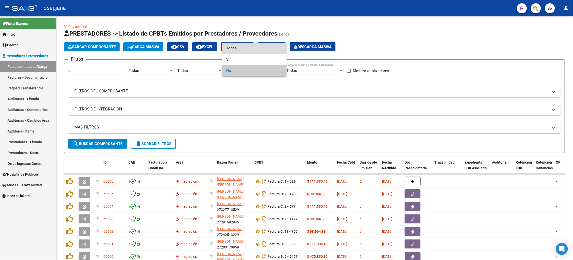
click at [244, 49] on span "Todos" at bounding box center [254, 48] width 57 height 11
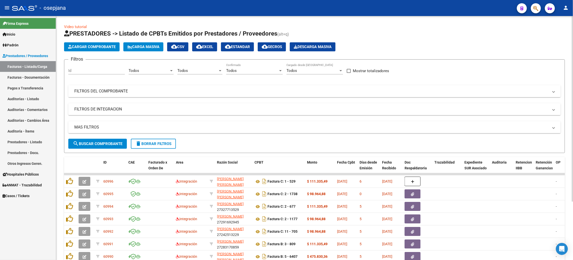
click at [218, 89] on mat-panel-title "FILTROS DEL COMPROBANTE" at bounding box center [311, 91] width 474 height 6
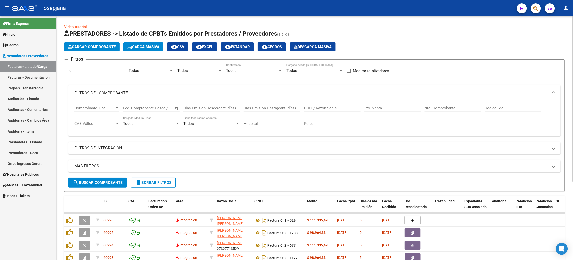
click at [373, 108] on input "Pto. Venta" at bounding box center [392, 108] width 57 height 5
type input "8"
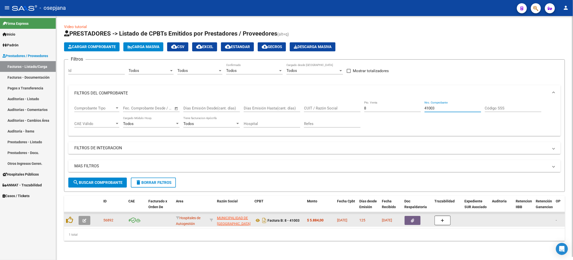
type input "41003"
click at [83, 219] on icon "button" at bounding box center [85, 220] width 4 height 4
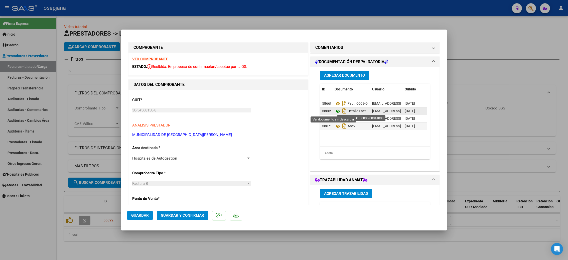
click at [335, 112] on icon at bounding box center [337, 111] width 7 height 6
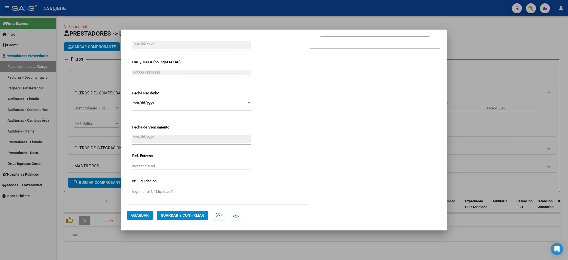
scroll to position [241, 0]
click at [139, 166] on input "Ingresar la ref." at bounding box center [191, 165] width 118 height 5
type input "31130"
click at [142, 216] on span "Guardar" at bounding box center [140, 215] width 18 height 5
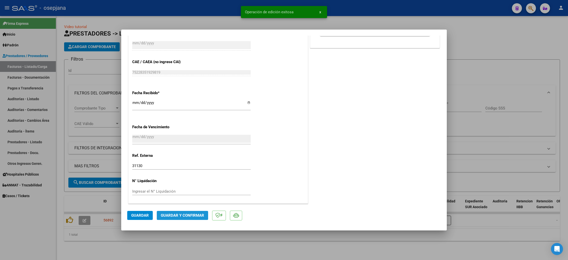
click at [187, 213] on span "Guardar y Confirmar" at bounding box center [182, 215] width 43 height 5
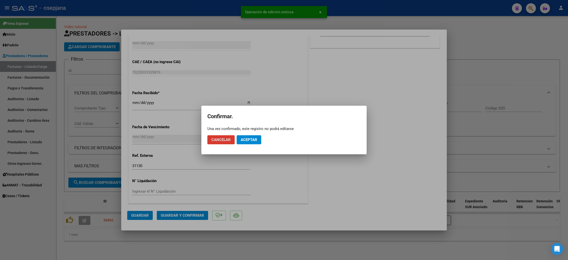
click at [246, 139] on span "Aceptar" at bounding box center [248, 139] width 17 height 5
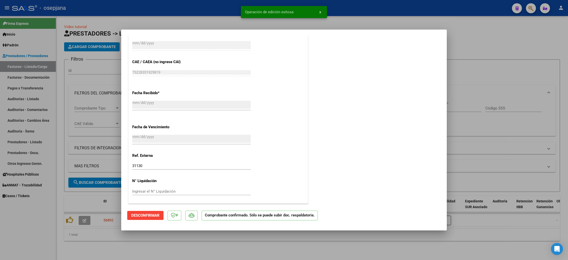
click at [31, 98] on div at bounding box center [284, 130] width 568 height 260
type input "$ 0,00"
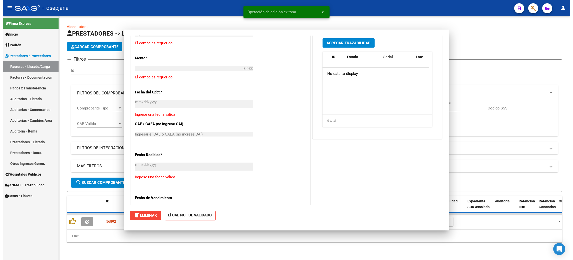
scroll to position [300, 0]
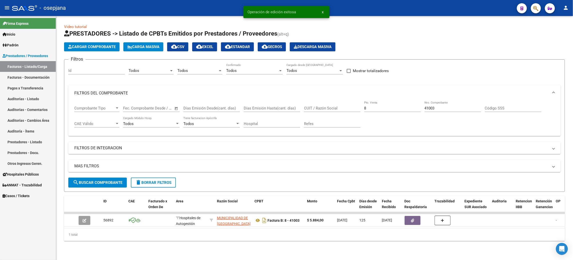
click at [31, 98] on link "Auditorías - Listado" at bounding box center [28, 98] width 56 height 11
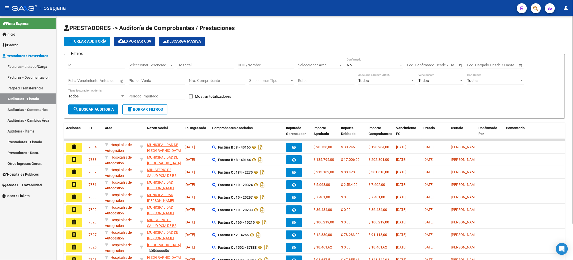
click at [96, 46] on app-list-header "PRESTADORES -> Auditoría de Comprobantes / Prestaciones add Crear Auditoría clo…" at bounding box center [314, 71] width 501 height 95
click at [97, 39] on span "add Crear Auditoría" at bounding box center [87, 41] width 38 height 5
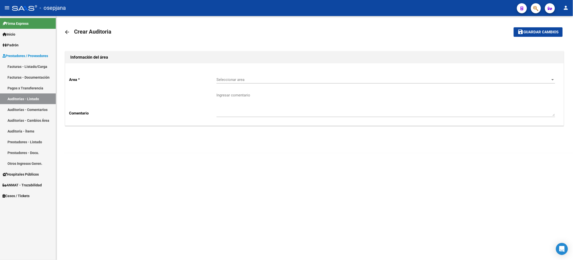
click at [314, 76] on div "Seleccionar area Seleccionar area" at bounding box center [385, 78] width 339 height 11
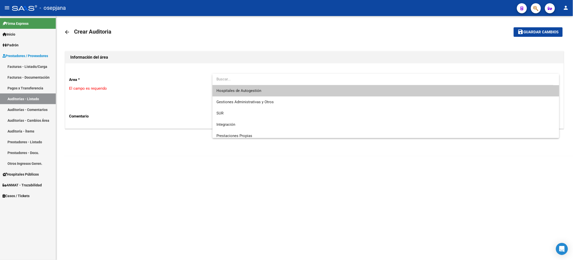
click at [300, 92] on span "Hospitales de Autogestión" at bounding box center [385, 90] width 339 height 11
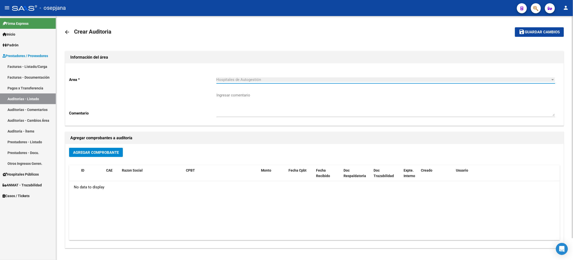
click at [106, 148] on button "Agregar Comprobante" at bounding box center [96, 152] width 54 height 9
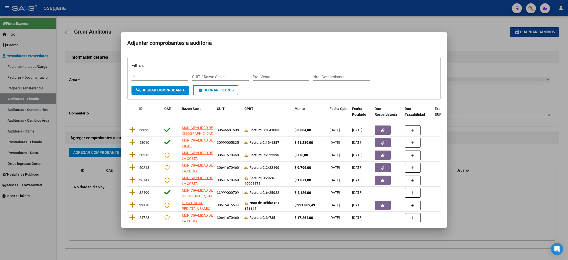
click at [283, 74] on div "Pto. Venta" at bounding box center [281, 77] width 57 height 8
click at [282, 79] on input "Pto. Venta" at bounding box center [281, 77] width 57 height 5
type input "8"
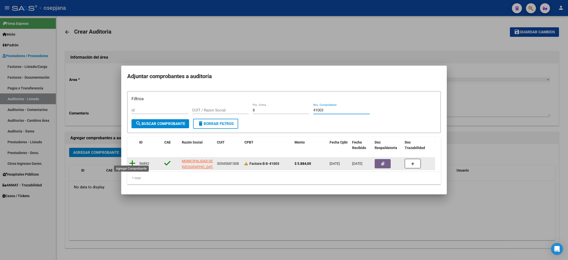
type input "41003"
click at [133, 160] on icon at bounding box center [132, 163] width 6 height 7
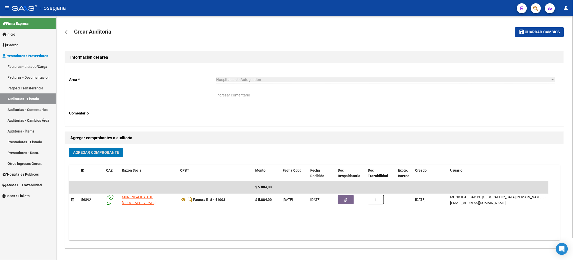
click at [529, 34] on span "Guardar cambios" at bounding box center [542, 32] width 35 height 5
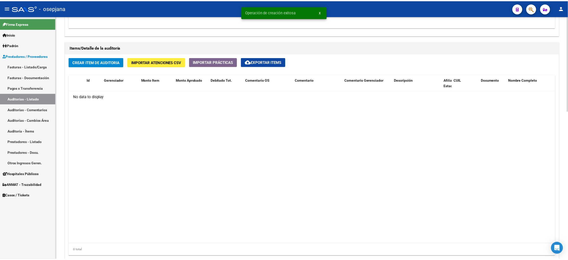
scroll to position [380, 0]
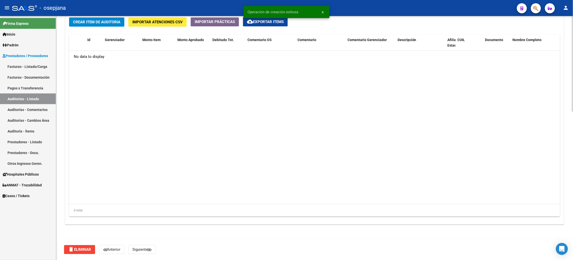
click at [112, 22] on span "Crear Item de Auditoria" at bounding box center [96, 22] width 47 height 5
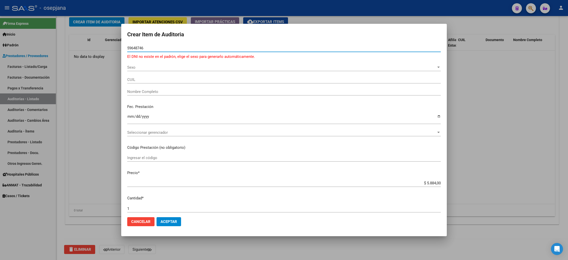
type input "59648746"
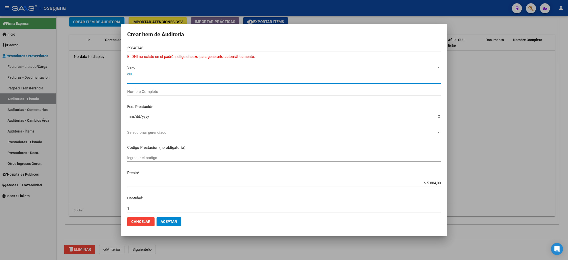
click at [165, 69] on span "Sexo" at bounding box center [281, 67] width 309 height 5
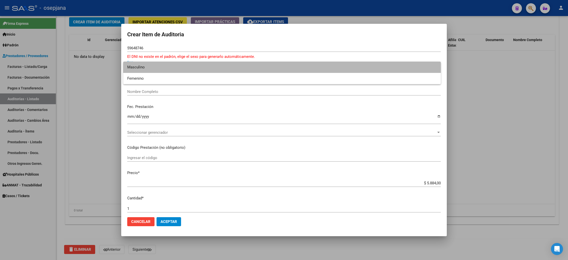
click at [160, 69] on span "Masculino" at bounding box center [281, 67] width 309 height 11
type input "20596487468"
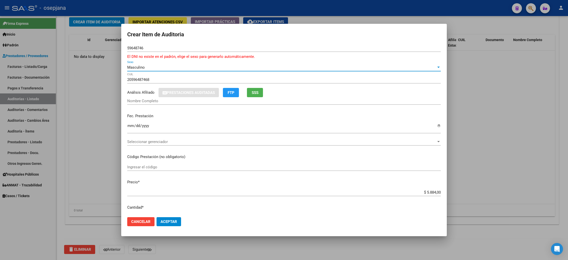
type input "[PERSON_NAME] [PERSON_NAME]"
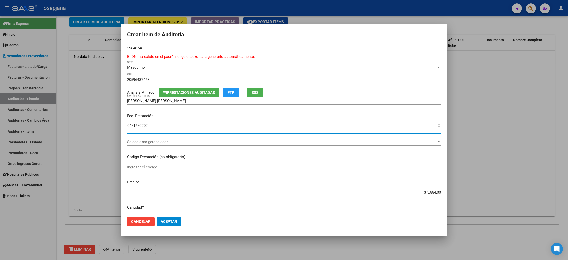
type input "[DATE]"
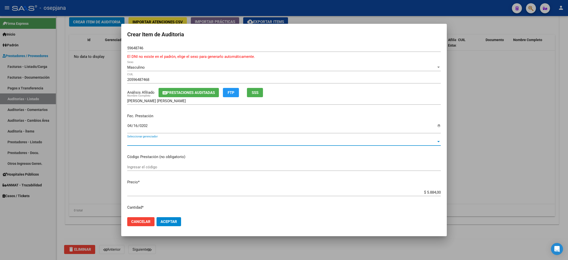
click at [149, 141] on span "Seleccionar gerenciador" at bounding box center [281, 141] width 309 height 5
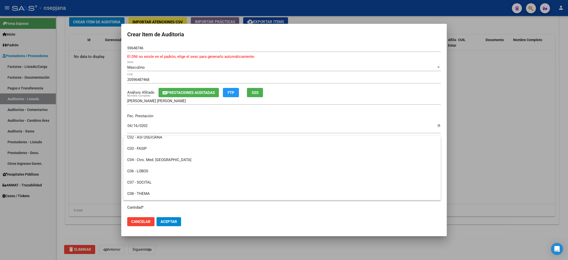
scroll to position [104, 0]
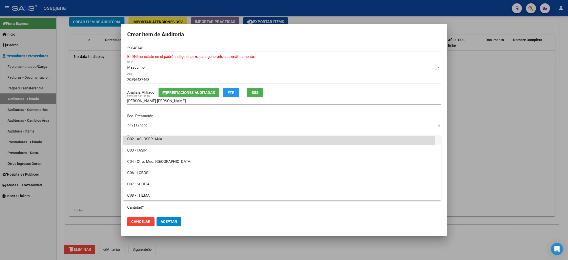
click at [161, 138] on span "C02 - ASI OSEPJANA" at bounding box center [281, 138] width 309 height 11
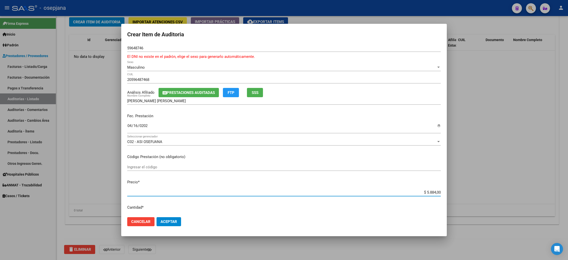
type input "$ 0,01"
type input "$ 0,15"
type input "$ 1,52"
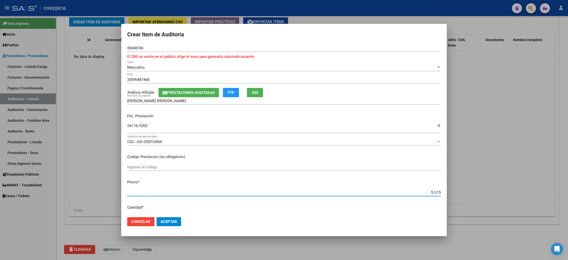
type input "$ 1,52"
type input "$ 15,20"
type input "$ 152,00"
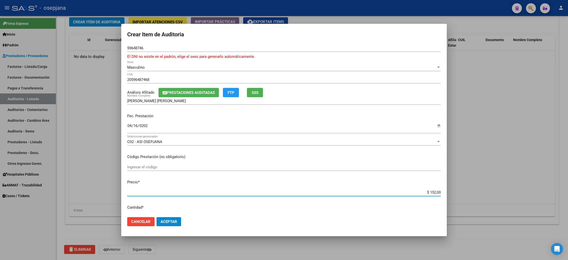
type input "$ 1.520,00"
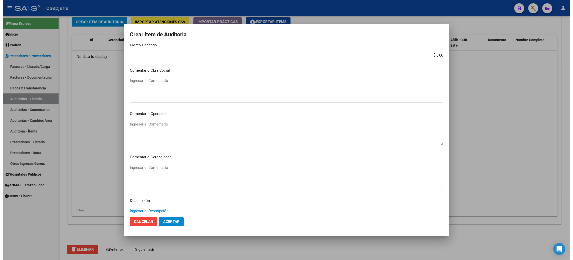
scroll to position [288, 0]
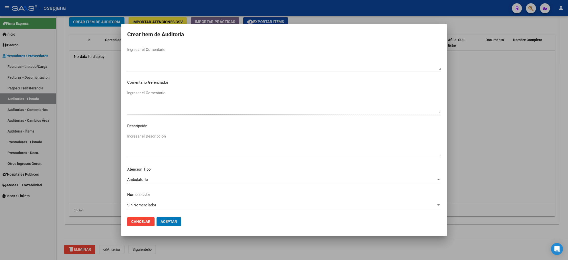
click at [156, 217] on button "Aceptar" at bounding box center [168, 221] width 25 height 9
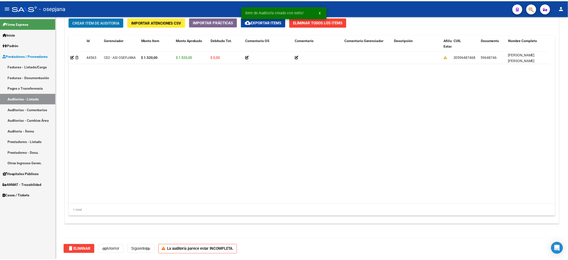
scroll to position [380, 0]
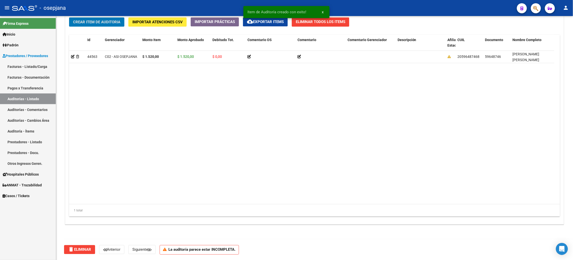
click at [69, 17] on button "Crear Item de Auditoria" at bounding box center [96, 21] width 55 height 9
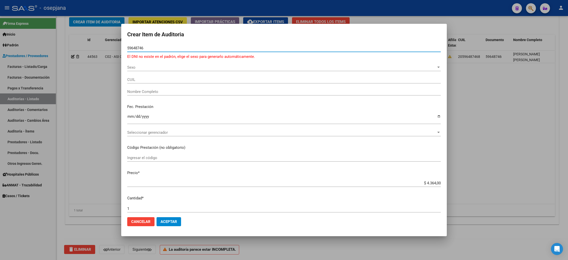
type input "59648746"
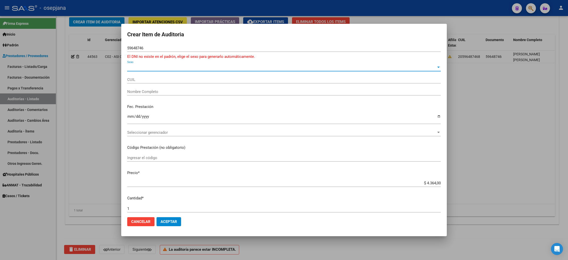
click at [148, 67] on span "Sexo" at bounding box center [281, 67] width 309 height 5
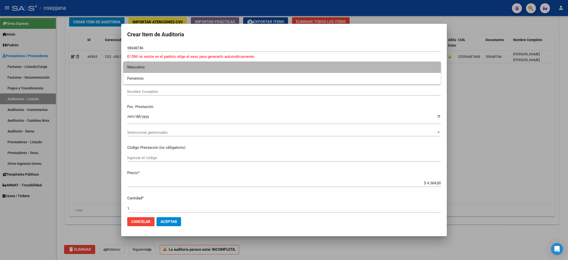
click at [148, 70] on span "Masculino" at bounding box center [281, 67] width 309 height 11
type input "20596487468"
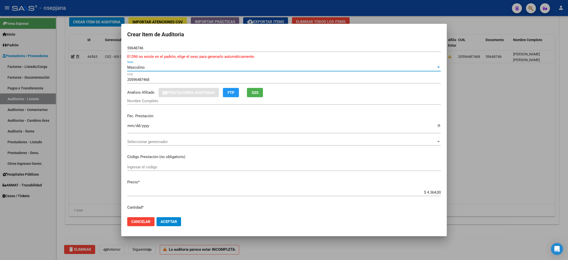
type input "[PERSON_NAME] [PERSON_NAME]"
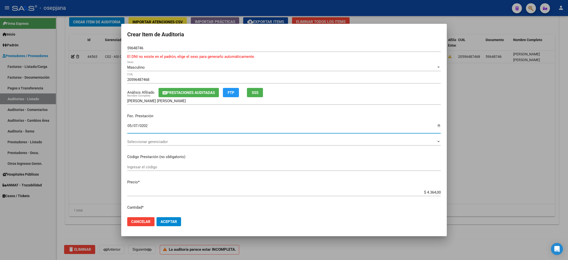
type input "[DATE]"
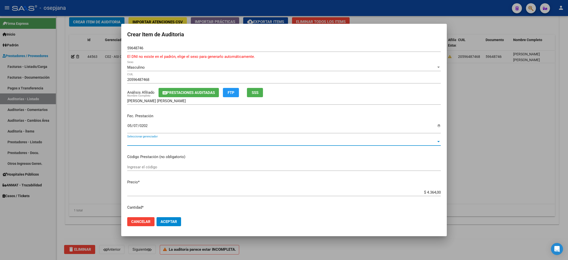
click at [145, 139] on span "Seleccionar gerenciador" at bounding box center [281, 141] width 309 height 5
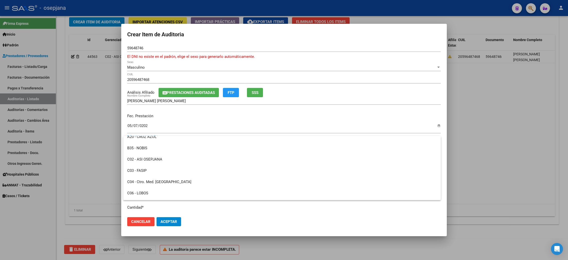
scroll to position [84, 0]
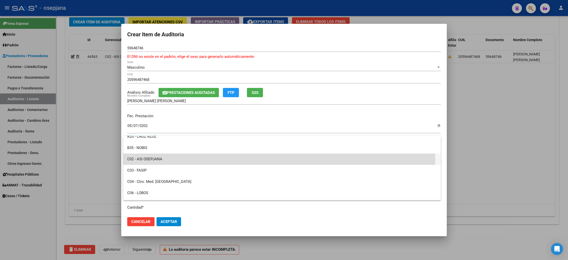
click at [160, 157] on span "C02 - ASI OSEPJANA" at bounding box center [281, 158] width 309 height 11
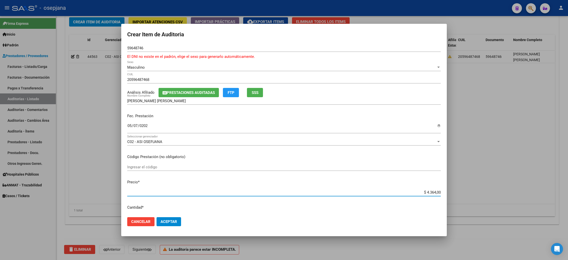
type input "$ 0,01"
type input "$ 0,15"
type input "$ 1,52"
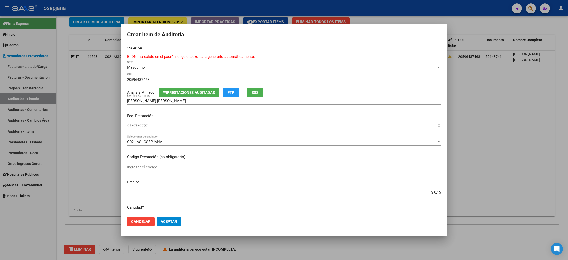
type input "$ 1,52"
type input "$ 15,20"
type input "$ 152,00"
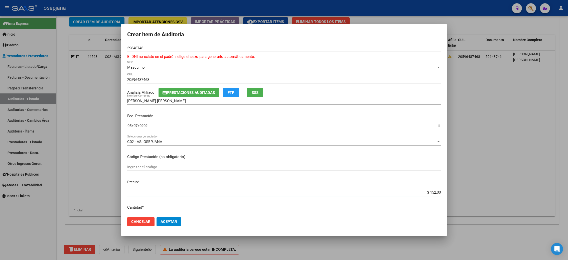
type input "$ 1.520,00"
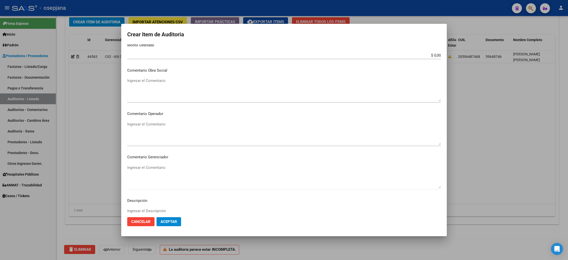
scroll to position [288, 0]
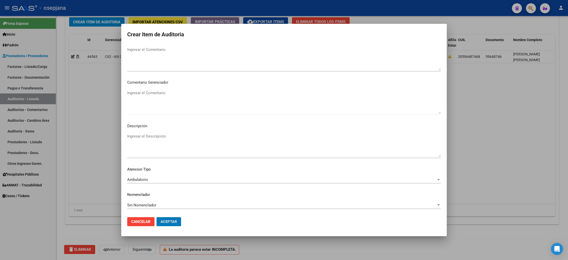
click at [156, 217] on button "Aceptar" at bounding box center [168, 221] width 25 height 9
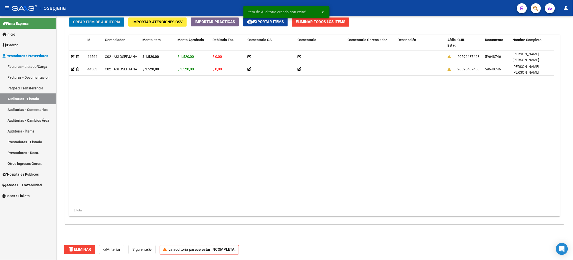
click at [69, 17] on button "Crear Item de Auditoria" at bounding box center [96, 21] width 55 height 9
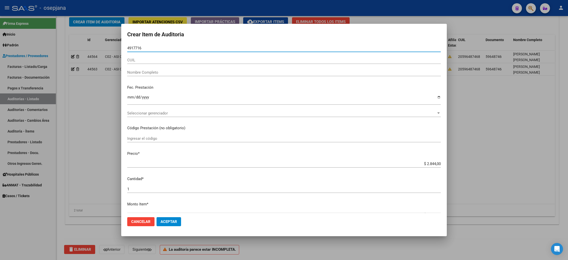
type input "49177160"
type input "27491771602"
type input "[PERSON_NAME]"
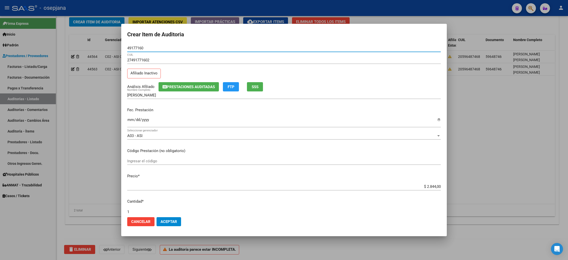
type input "49177160"
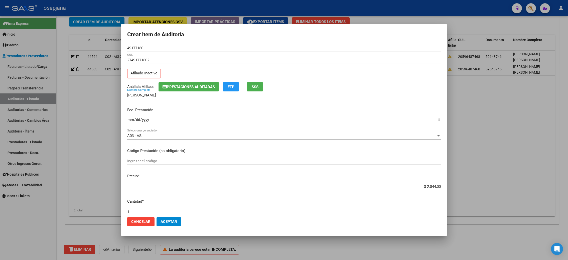
click at [133, 117] on div "Ingresar la fecha" at bounding box center [283, 122] width 313 height 11
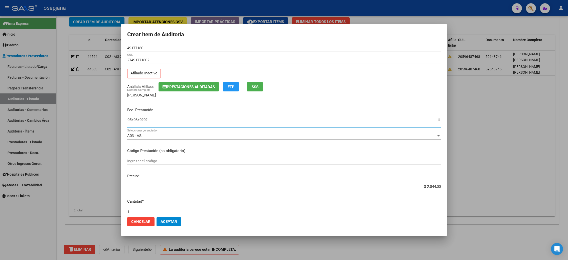
type input "[DATE]"
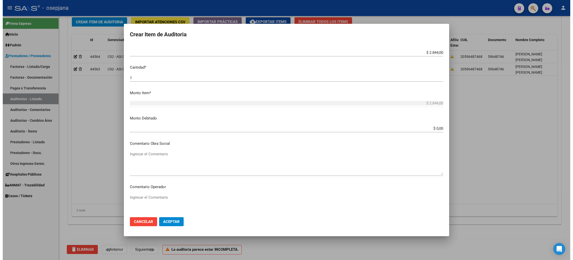
scroll to position [282, 0]
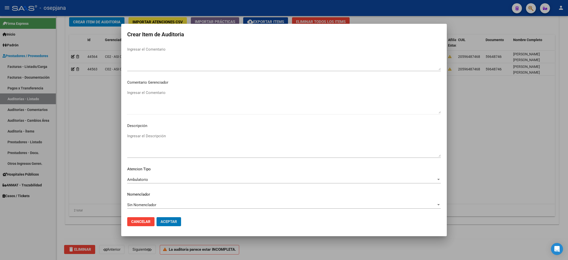
click at [156, 217] on button "Aceptar" at bounding box center [168, 221] width 25 height 9
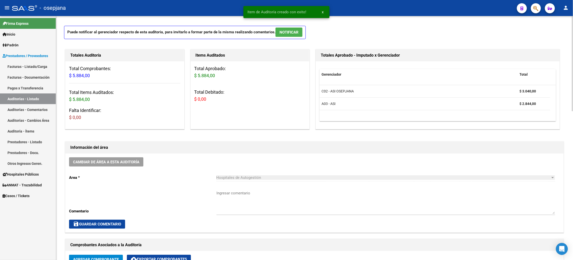
scroll to position [15, 0]
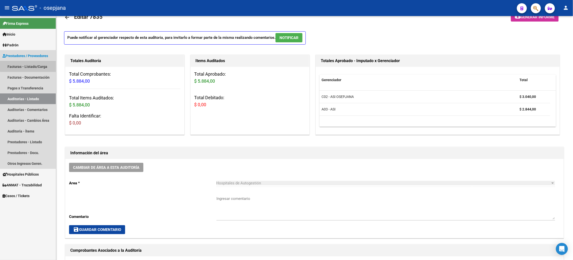
click at [34, 65] on link "Facturas - Listado/Carga" at bounding box center [28, 66] width 56 height 11
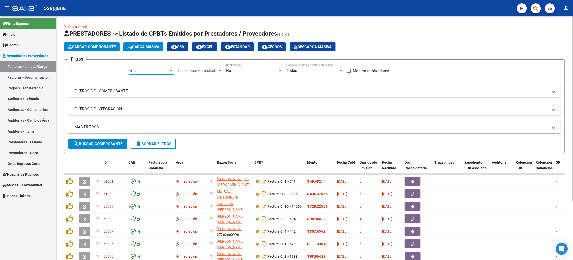
click at [143, 72] on span "Area" at bounding box center [149, 70] width 41 height 5
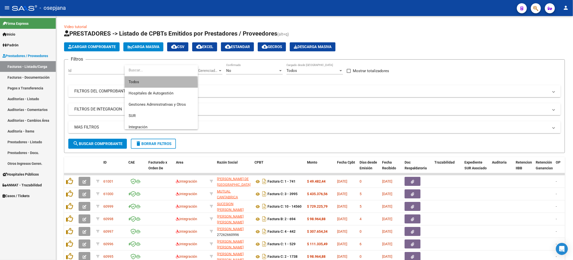
click at [151, 85] on span "Todos" at bounding box center [161, 81] width 65 height 11
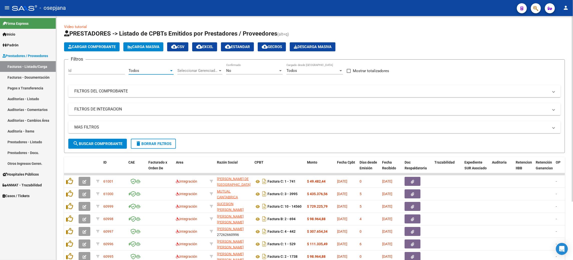
click at [201, 68] on div "Seleccionar Gerenciador Seleccionar Gerenciador" at bounding box center [199, 69] width 45 height 11
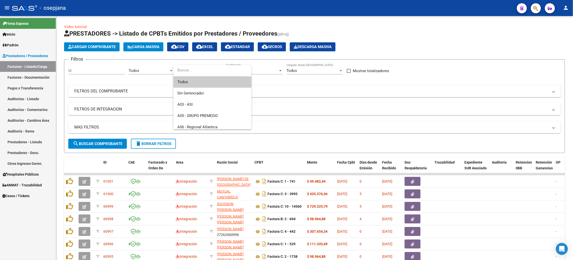
click at [223, 82] on span "Todos" at bounding box center [212, 81] width 70 height 11
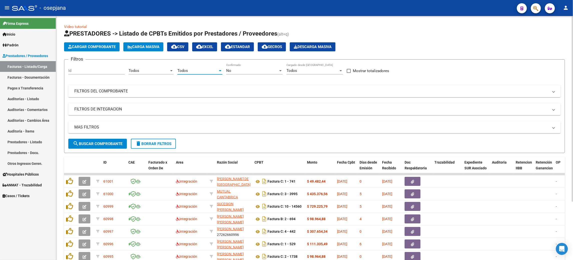
click at [234, 70] on div "No" at bounding box center [252, 70] width 52 height 5
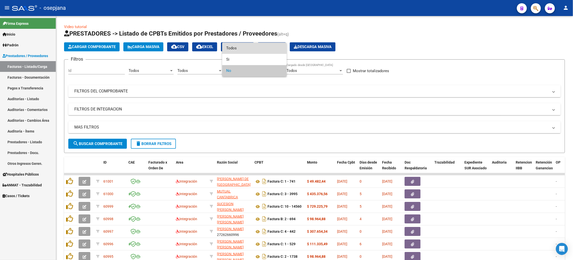
click at [242, 46] on span "Todos" at bounding box center [254, 48] width 57 height 11
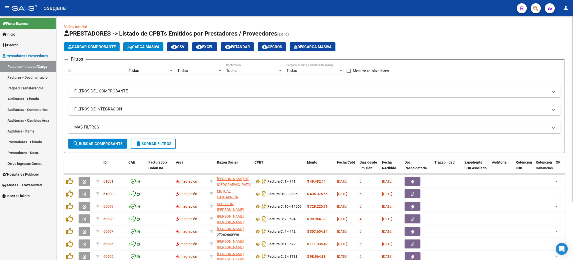
click at [205, 91] on mat-panel-title "FILTROS DEL COMPROBANTE" at bounding box center [311, 91] width 474 height 6
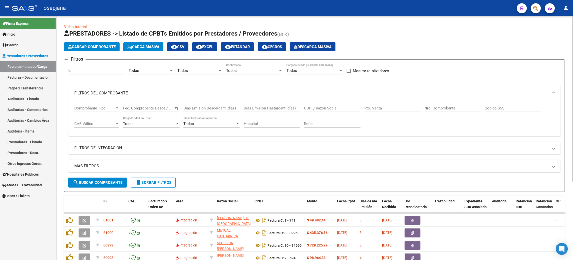
click at [372, 109] on input "Pto. Venta" at bounding box center [392, 108] width 57 height 5
type input "8"
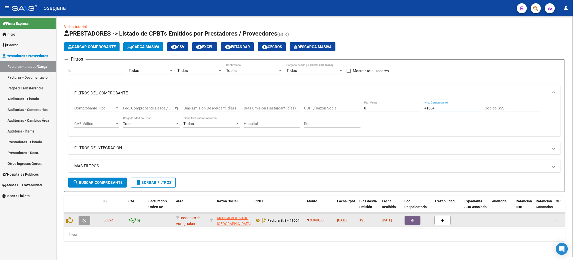
type input "41004"
click at [73, 219] on div at bounding box center [70, 220] width 9 height 8
click at [83, 219] on icon "button" at bounding box center [85, 220] width 4 height 4
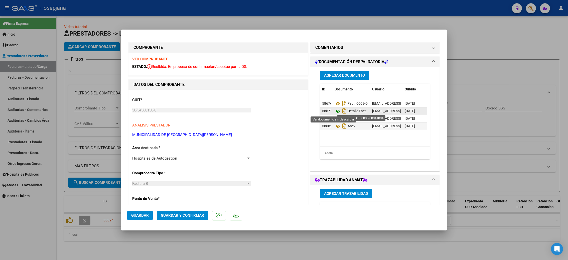
click at [334, 113] on icon at bounding box center [337, 111] width 7 height 6
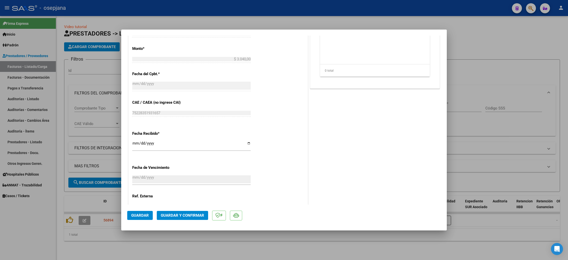
scroll to position [241, 0]
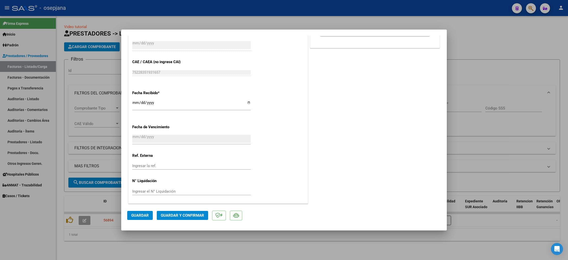
click at [145, 165] on input "Ingresar la ref." at bounding box center [191, 165] width 118 height 5
type input "31131"
click at [139, 213] on span "Guardar" at bounding box center [140, 215] width 18 height 5
click at [177, 214] on span "Guardar y Confirmar" at bounding box center [182, 215] width 43 height 5
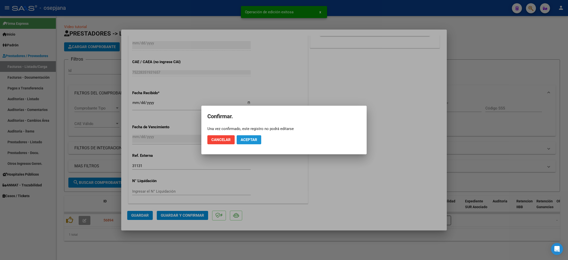
click at [253, 138] on span "Aceptar" at bounding box center [248, 139] width 17 height 5
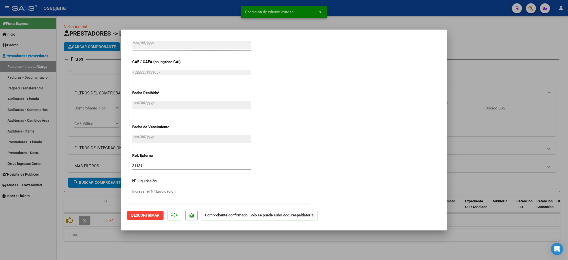
click at [37, 94] on div at bounding box center [284, 130] width 568 height 260
type input "$ 0,00"
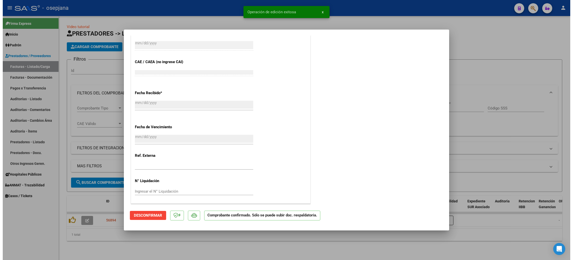
scroll to position [300, 0]
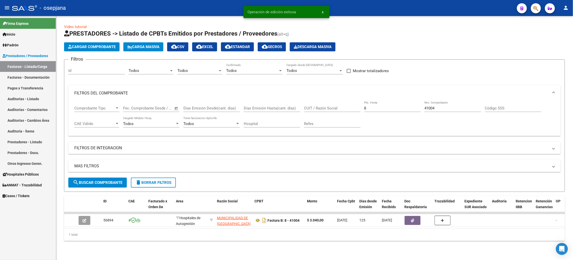
click at [34, 99] on link "Auditorías - Listado" at bounding box center [28, 98] width 56 height 11
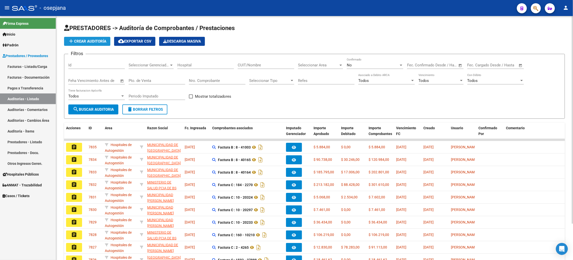
click at [89, 44] on button "add Crear Auditoría" at bounding box center [87, 41] width 46 height 9
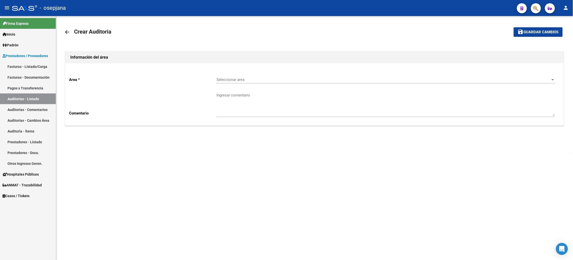
click at [245, 82] on span "Seleccionar area" at bounding box center [383, 79] width 334 height 5
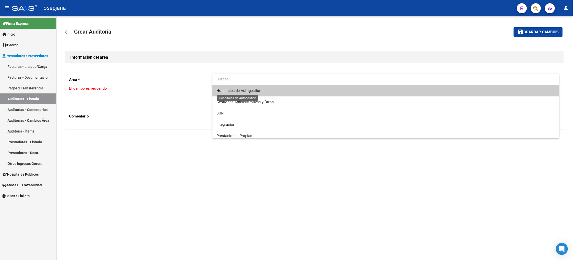
click at [241, 90] on span "Hospitales de Autogestión" at bounding box center [238, 90] width 45 height 5
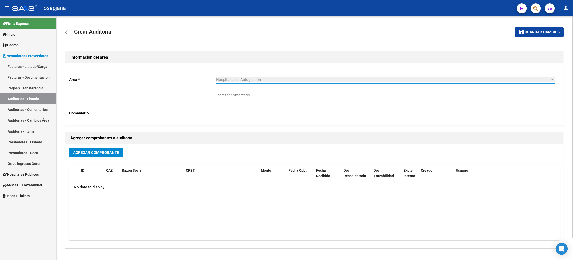
click at [81, 151] on span "Agregar Comprobante" at bounding box center [96, 152] width 46 height 5
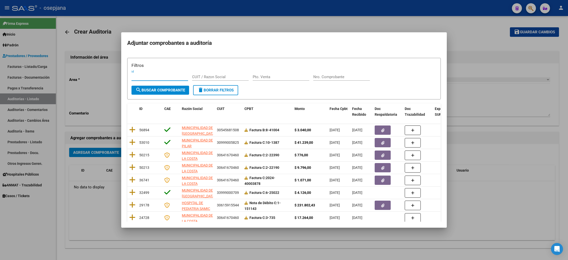
click at [277, 76] on input "Pto. Venta" at bounding box center [281, 77] width 57 height 5
type input "8"
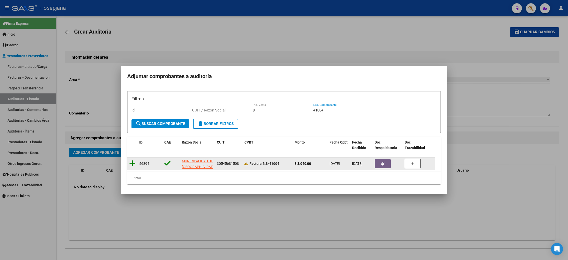
type input "41004"
click at [131, 160] on icon at bounding box center [132, 163] width 6 height 7
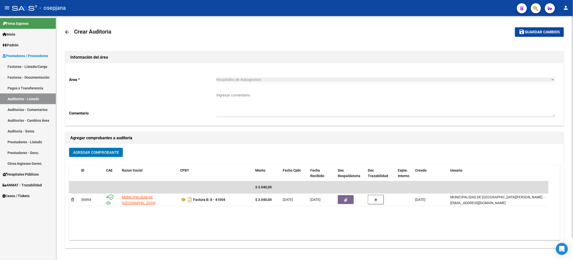
click at [537, 33] on span "Guardar cambios" at bounding box center [542, 32] width 35 height 5
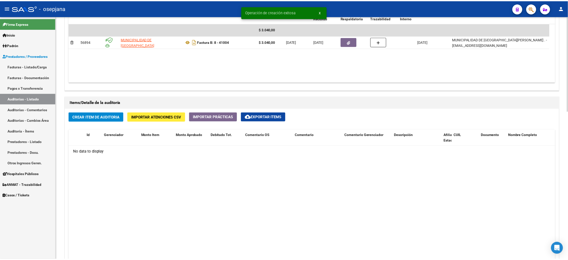
scroll to position [380, 0]
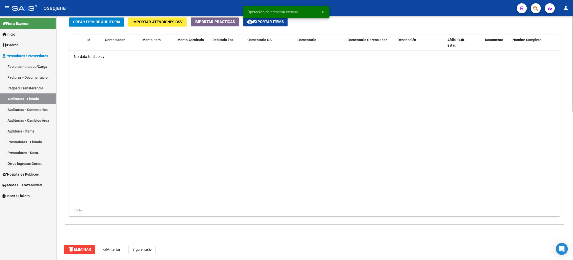
click at [110, 19] on button "Crear Item de Auditoria" at bounding box center [96, 21] width 55 height 9
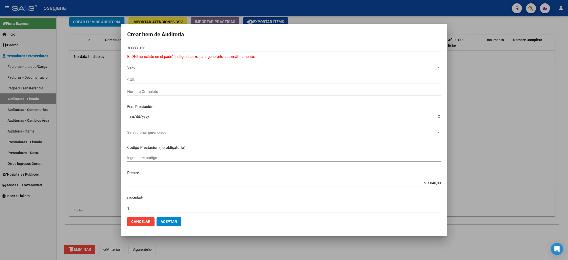
type input "700688156"
click at [150, 64] on div "Sexo Sexo" at bounding box center [283, 68] width 313 height 8
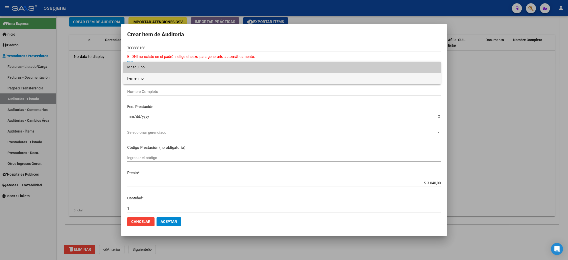
click at [145, 76] on span "Femenino" at bounding box center [281, 78] width 309 height 11
type input "27700688157"
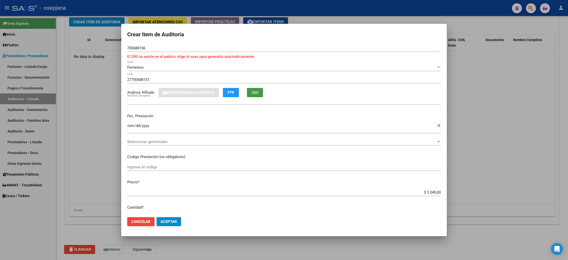
type input "70068815"
type input "[PERSON_NAME]"
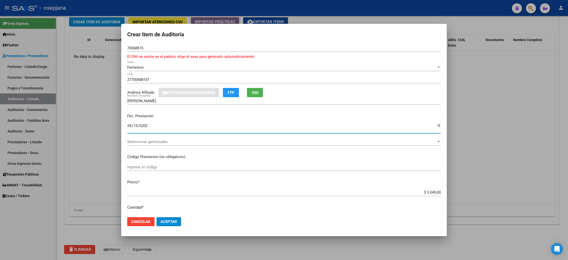
type input "[DATE]"
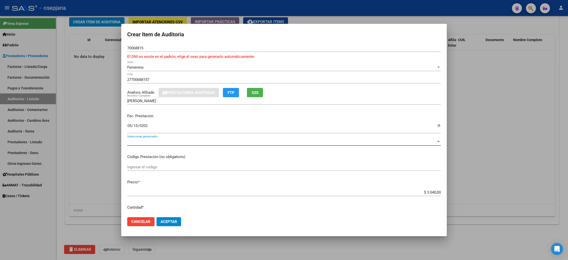
click at [256, 95] on span "SSS" at bounding box center [255, 92] width 7 height 5
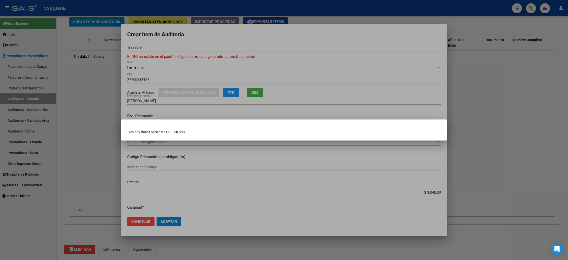
click at [265, 108] on div at bounding box center [284, 130] width 568 height 260
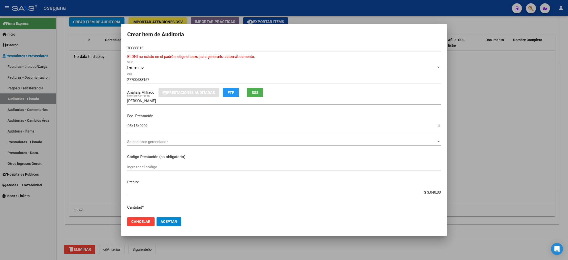
click at [190, 140] on span "Seleccionar gerenciador" at bounding box center [281, 141] width 309 height 5
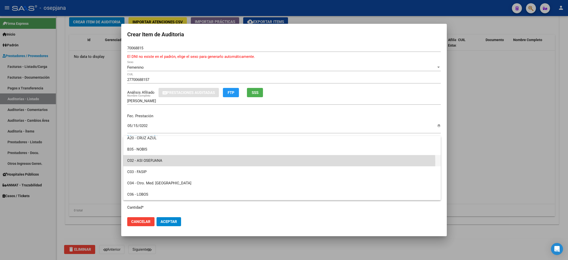
click at [176, 163] on span "C02 - ASI OSEPJANA" at bounding box center [281, 160] width 309 height 11
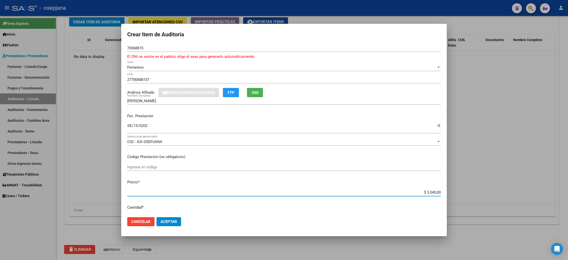
type input "$ 0,01"
type input "$ 0,15"
type input "$ 1,52"
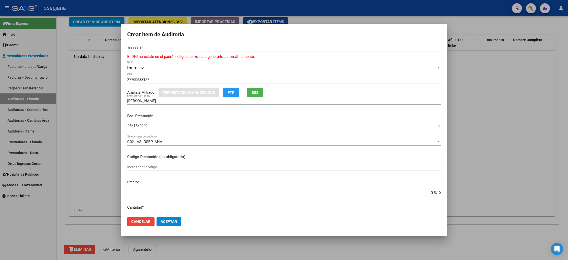
type input "$ 1,52"
type input "$ 15,20"
type input "$ 152,00"
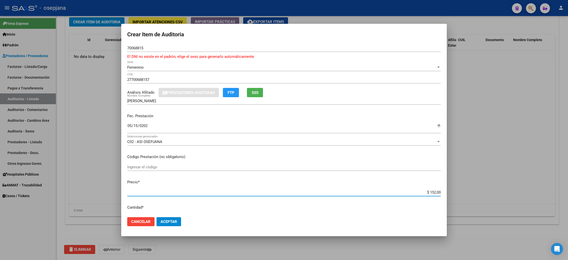
type input "$ 1.520,00"
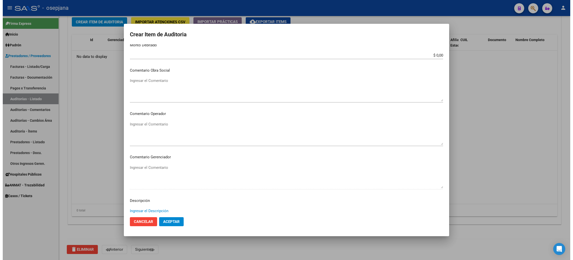
scroll to position [288, 0]
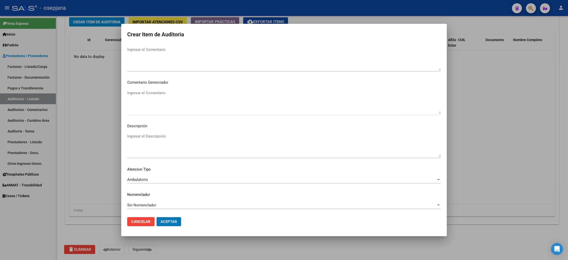
click at [156, 217] on button "Aceptar" at bounding box center [168, 221] width 25 height 9
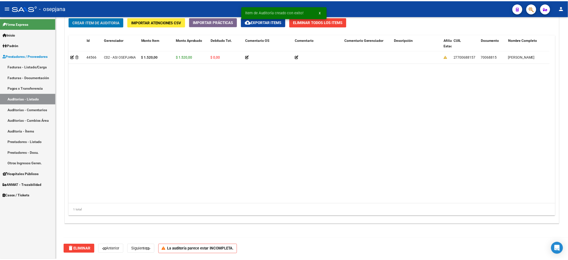
scroll to position [380, 0]
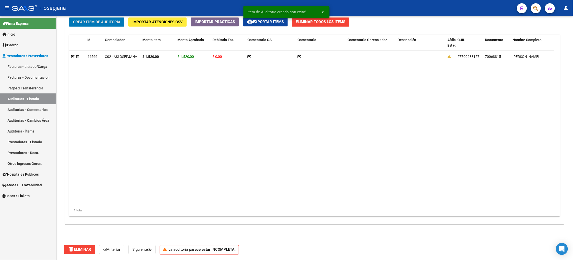
click at [69, 17] on button "Crear Item de Auditoria" at bounding box center [96, 21] width 55 height 9
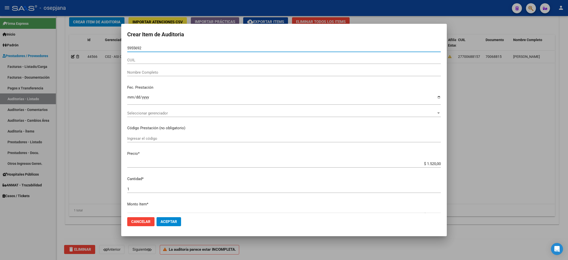
type input "59556927"
type input "27595569279"
type input "[PERSON_NAME]"
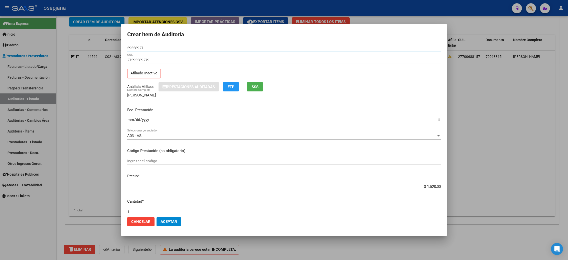
type input "59556927"
click at [256, 84] on button "SSS" at bounding box center [255, 86] width 16 height 9
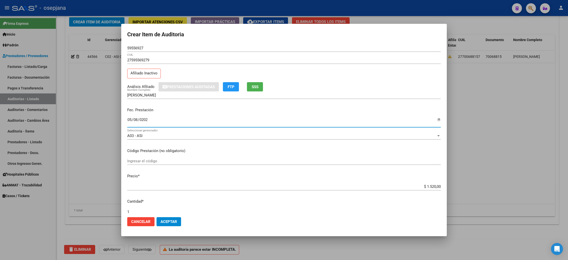
type input "[DATE]"
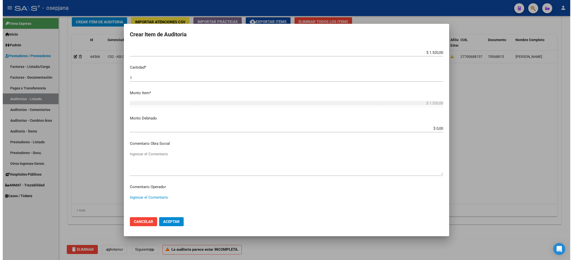
scroll to position [282, 0]
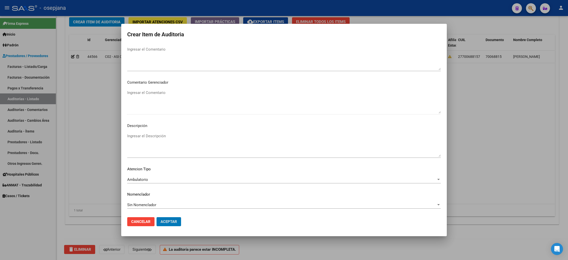
click at [156, 217] on button "Aceptar" at bounding box center [168, 221] width 25 height 9
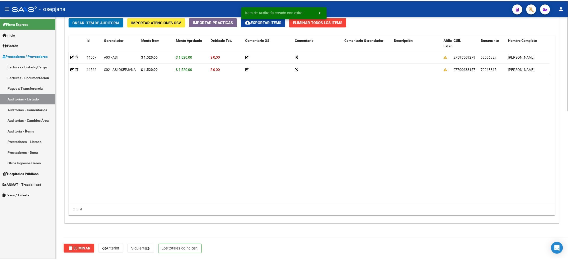
scroll to position [0, 0]
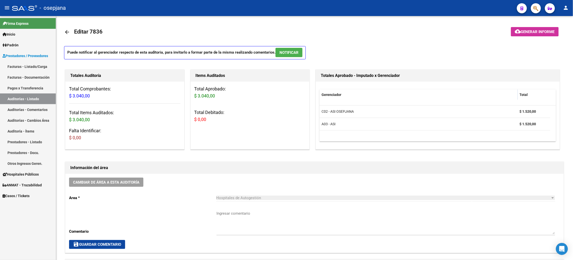
click at [36, 62] on link "Facturas - Listado/Carga" at bounding box center [28, 66] width 56 height 11
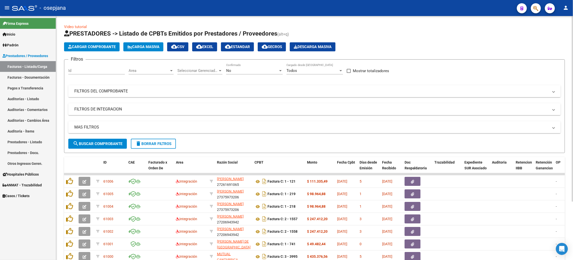
click at [158, 71] on span "Area" at bounding box center [149, 70] width 41 height 5
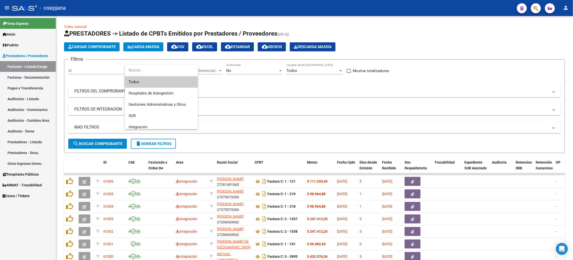
click at [153, 82] on span "Todos" at bounding box center [161, 81] width 65 height 11
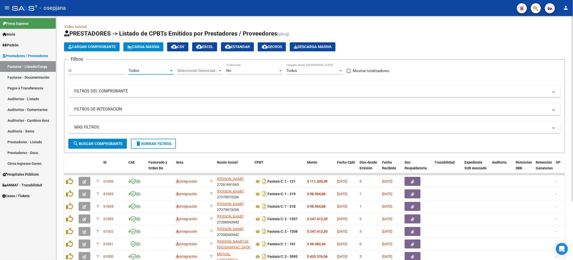
click at [205, 68] on span "Seleccionar Gerenciador" at bounding box center [197, 70] width 41 height 5
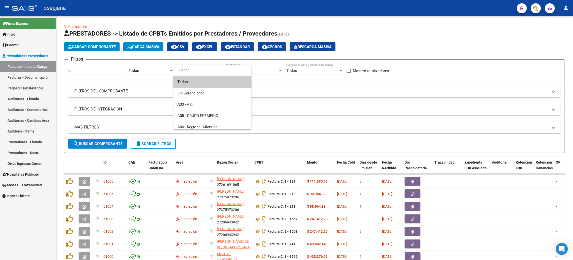
click at [205, 81] on span "Todos" at bounding box center [212, 81] width 70 height 11
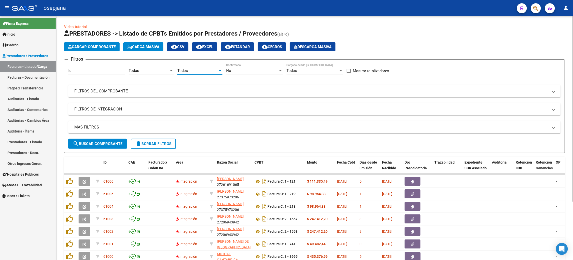
click at [243, 70] on div "No" at bounding box center [252, 70] width 52 height 5
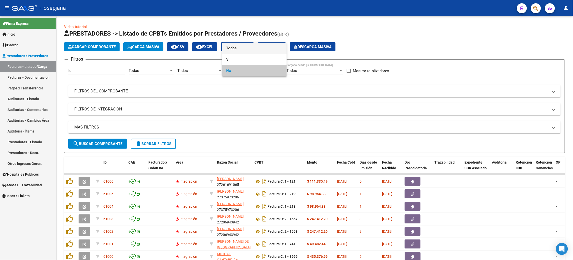
click at [237, 50] on span "Todos" at bounding box center [254, 48] width 57 height 11
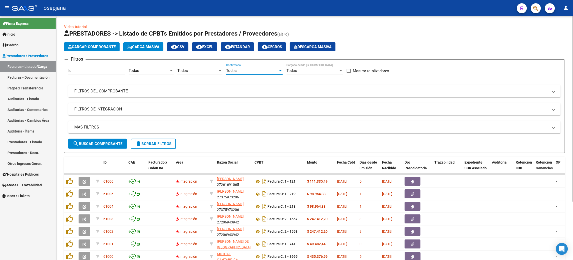
click at [219, 87] on mat-expansion-panel-header "FILTROS DEL COMPROBANTE" at bounding box center [314, 91] width 493 height 12
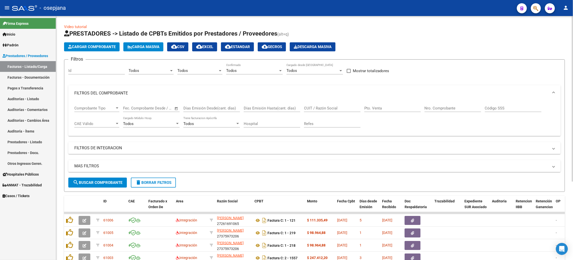
click at [380, 108] on input "Pto. Venta" at bounding box center [392, 108] width 57 height 5
type input "8"
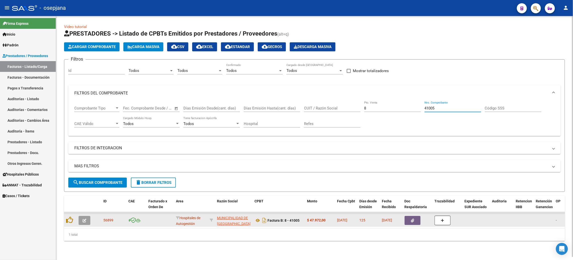
type input "41005"
click at [84, 223] on button "button" at bounding box center [85, 220] width 12 height 9
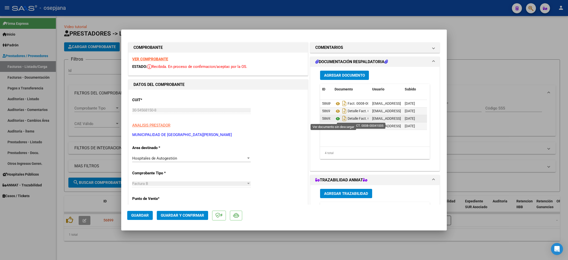
click at [334, 117] on icon at bounding box center [337, 119] width 7 height 6
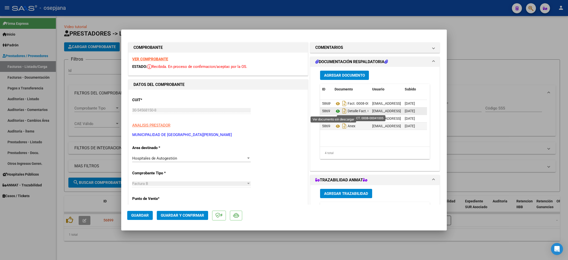
click at [334, 111] on icon at bounding box center [337, 111] width 7 height 6
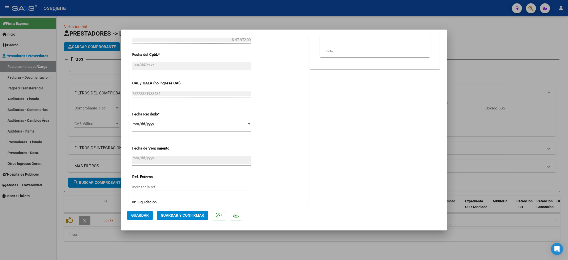
scroll to position [241, 0]
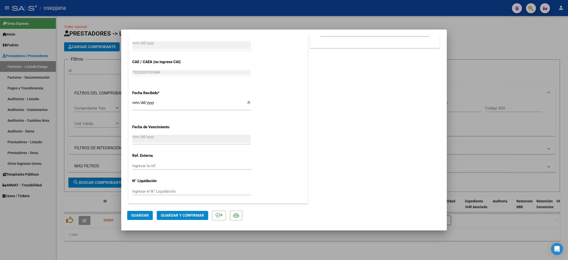
click at [187, 168] on div "Ingresar la ref." at bounding box center [191, 166] width 118 height 8
type input "31132"
click at [136, 211] on button "Guardar" at bounding box center [140, 215] width 26 height 9
click at [183, 212] on button "Guardar y Confirmar" at bounding box center [182, 215] width 51 height 9
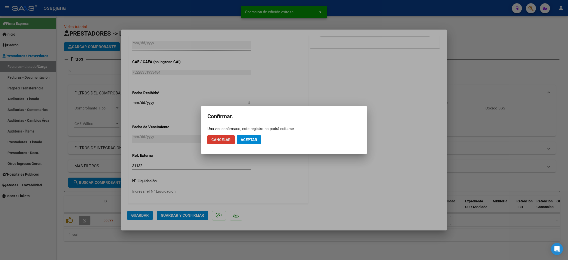
click at [243, 140] on span "Aceptar" at bounding box center [248, 139] width 17 height 5
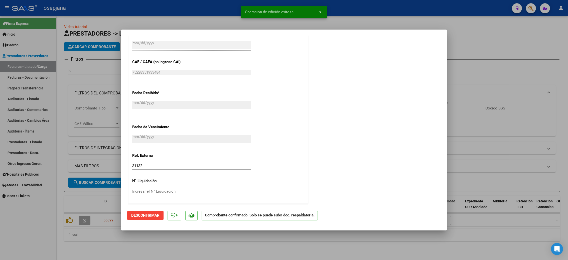
click at [26, 95] on div at bounding box center [284, 130] width 568 height 260
type input "$ 0,00"
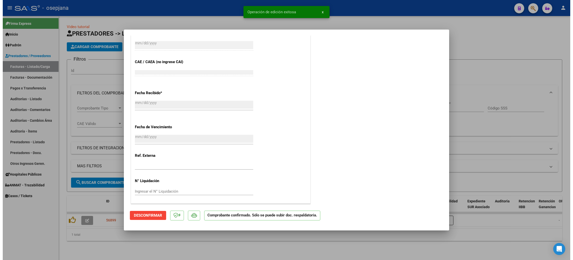
scroll to position [300, 0]
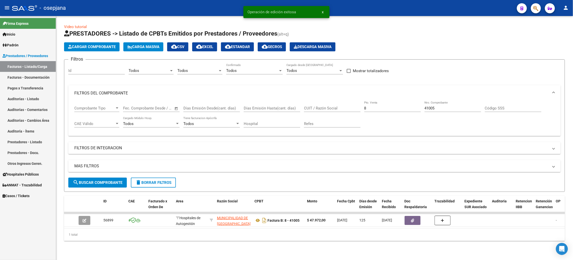
click at [27, 97] on link "Auditorías - Listado" at bounding box center [28, 98] width 56 height 11
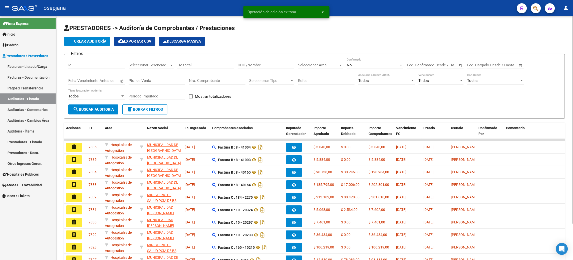
click at [100, 43] on span "add Crear Auditoría" at bounding box center [87, 41] width 38 height 5
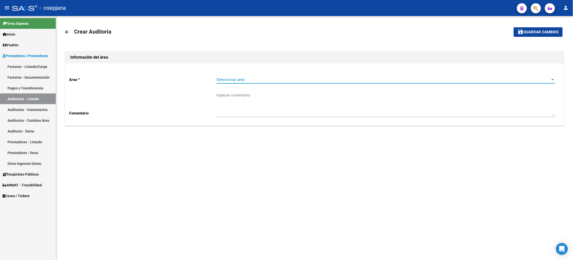
click at [348, 81] on span "Seleccionar area" at bounding box center [383, 79] width 334 height 5
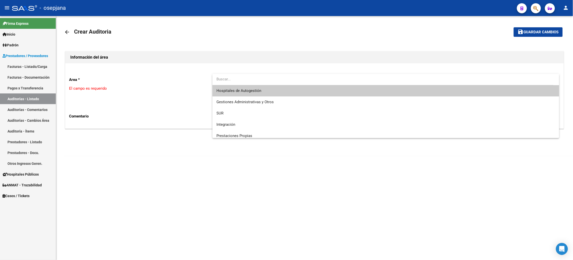
click at [334, 94] on span "Hospitales de Autogestión" at bounding box center [385, 90] width 339 height 11
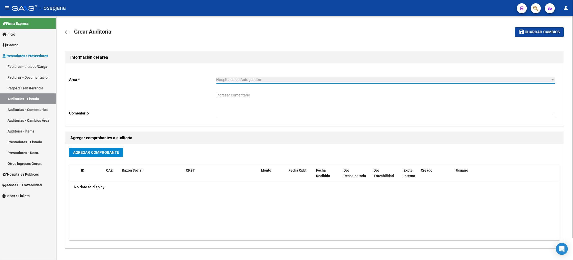
click at [113, 150] on span "Agregar Comprobante" at bounding box center [96, 152] width 46 height 5
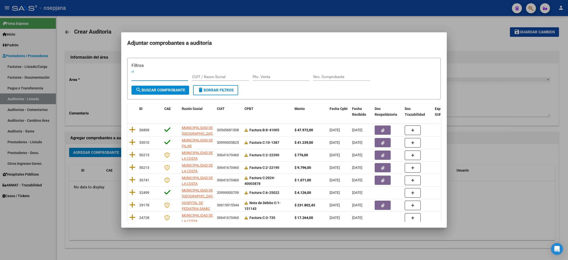
click at [272, 75] on input "Pto. Venta" at bounding box center [281, 77] width 57 height 5
type input "8"
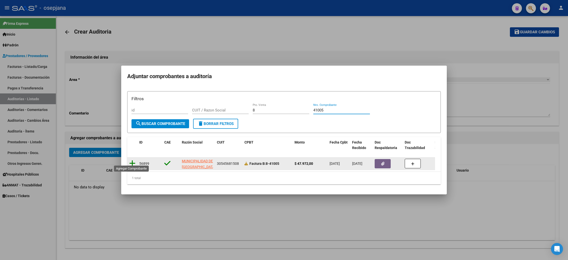
type input "41005"
click at [129, 160] on icon at bounding box center [132, 163] width 6 height 7
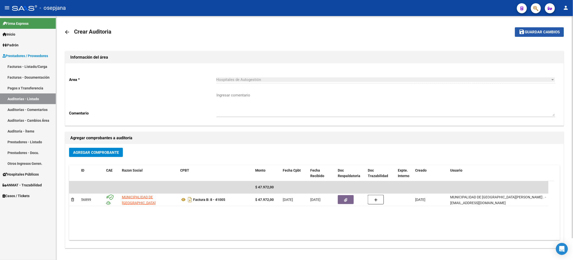
click at [531, 30] on span "Guardar cambios" at bounding box center [542, 32] width 35 height 5
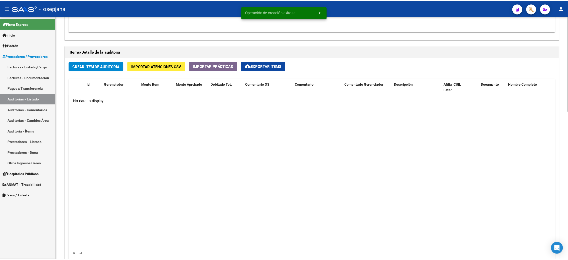
scroll to position [337, 0]
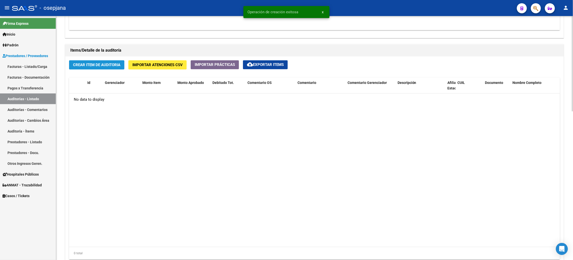
click at [103, 64] on span "Crear Item de Auditoria" at bounding box center [96, 65] width 47 height 5
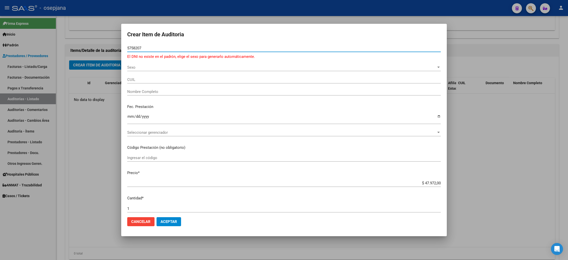
type input "57585207"
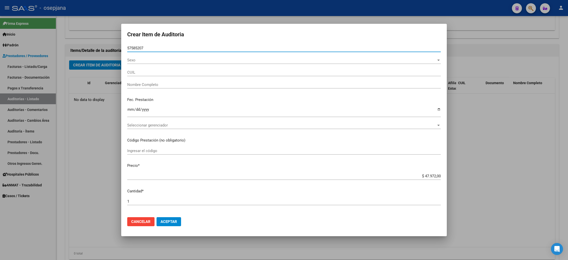
type input "27575852071"
type input "[PERSON_NAME] -"
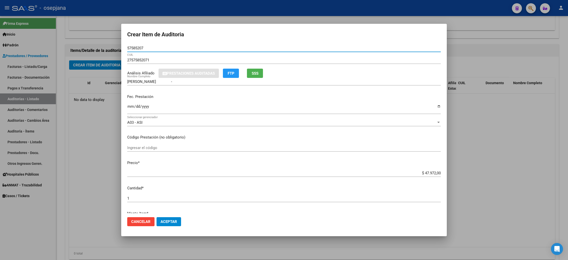
type input "57585207"
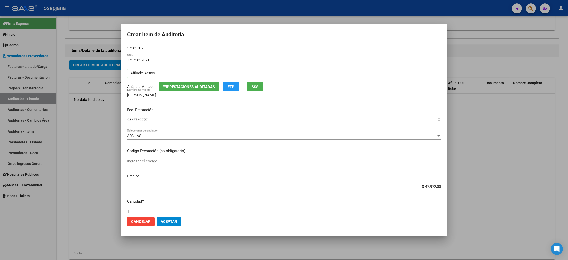
type input "[DATE]"
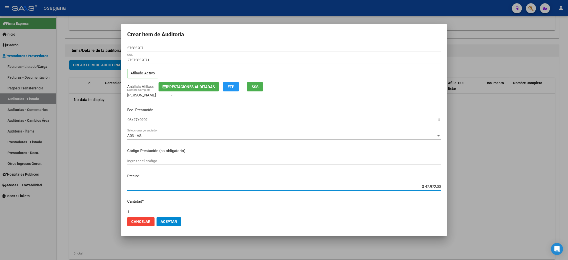
type input "$ 0,05"
type input "$ 0,52"
type input "$ 5,26"
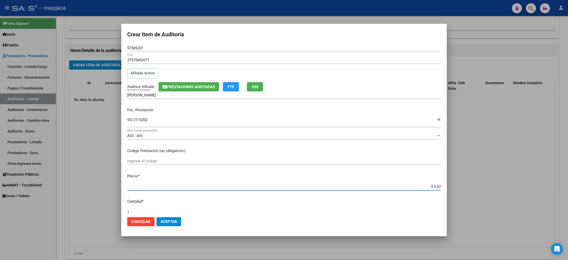
type input "$ 5,26"
type input "$ 52,65"
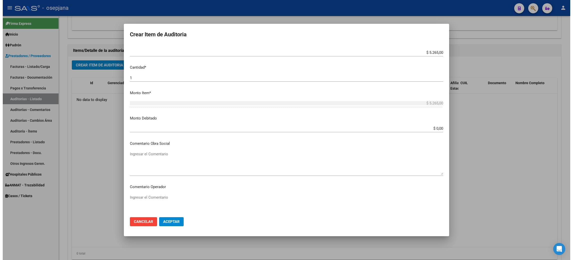
scroll to position [282, 0]
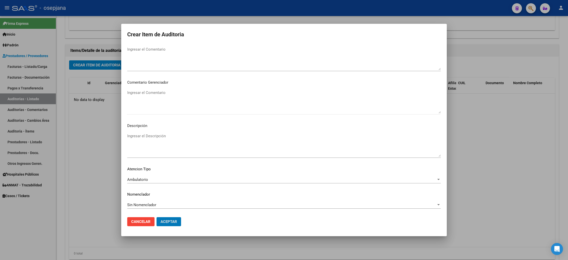
click at [156, 217] on button "Aceptar" at bounding box center [168, 221] width 25 height 9
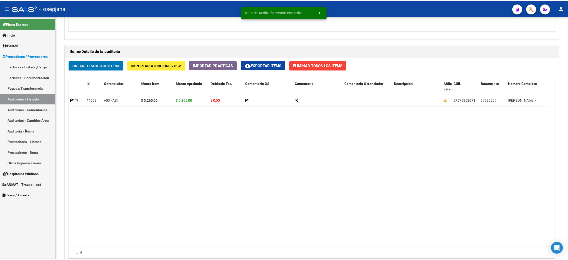
scroll to position [337, 0]
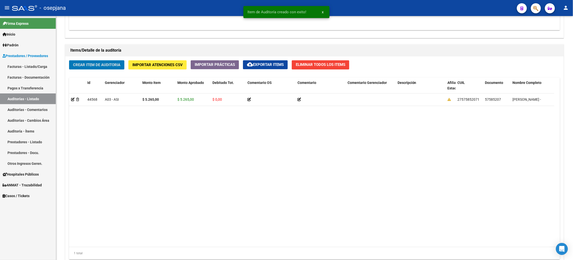
click at [69, 60] on button "Crear Item de Auditoria" at bounding box center [96, 64] width 55 height 9
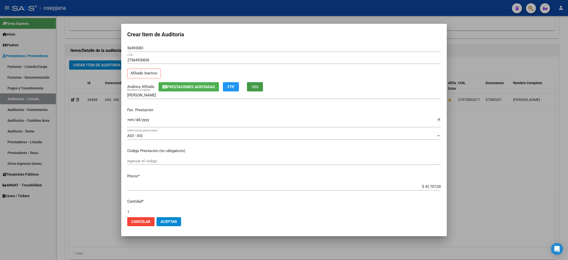
click at [260, 82] on button "SSS" at bounding box center [255, 86] width 16 height 9
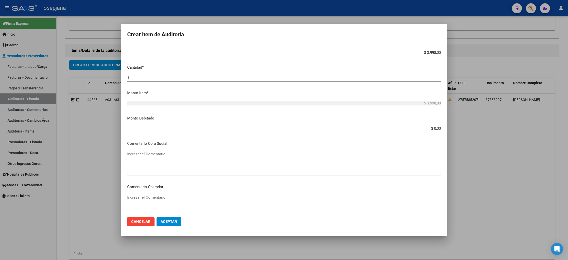
scroll to position [282, 0]
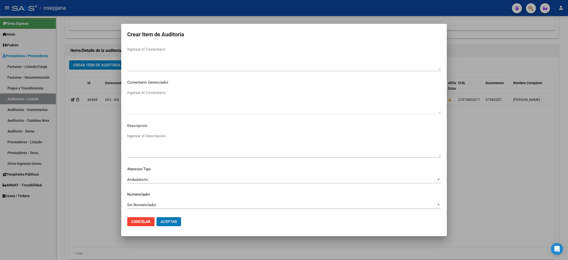
click at [156, 217] on button "Aceptar" at bounding box center [168, 221] width 25 height 9
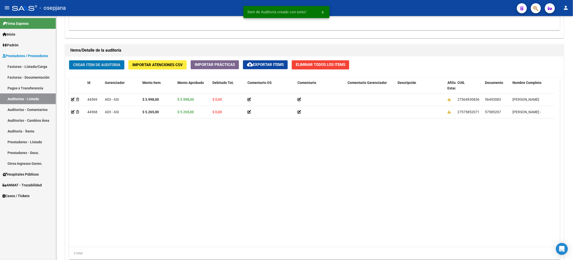
click at [69, 60] on button "Crear Item de Auditoria" at bounding box center [96, 64] width 55 height 9
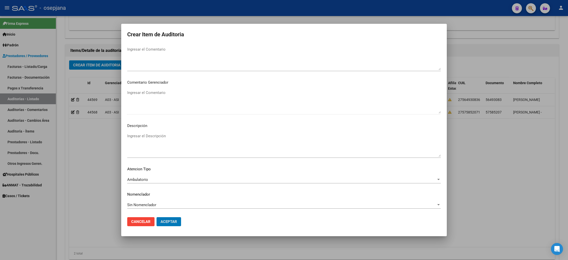
click at [156, 217] on button "Aceptar" at bounding box center [168, 221] width 25 height 9
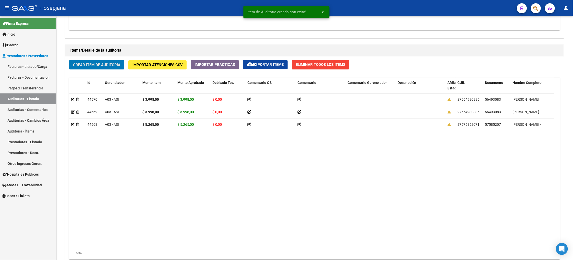
click at [69, 60] on button "Crear Item de Auditoria" at bounding box center [96, 64] width 55 height 9
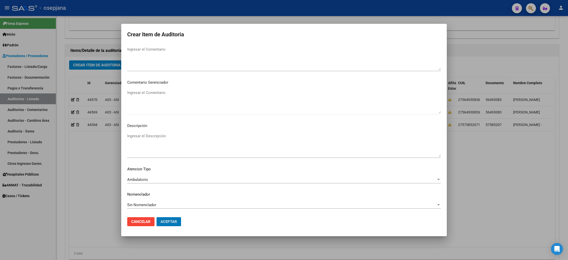
click at [156, 217] on button "Aceptar" at bounding box center [168, 221] width 25 height 9
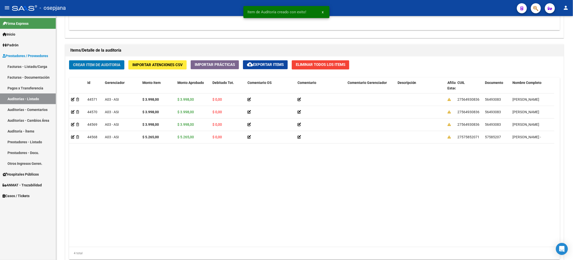
click at [69, 60] on button "Crear Item de Auditoria" at bounding box center [96, 64] width 55 height 9
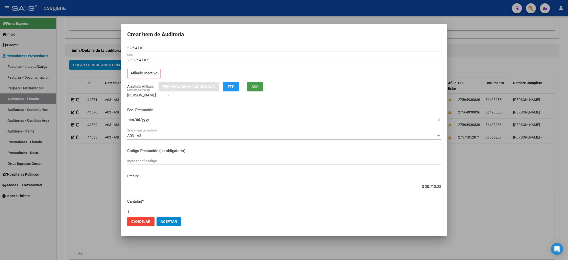
click at [258, 86] on span "SSS" at bounding box center [255, 87] width 7 height 5
click at [226, 115] on div "Fec. Prestación Ingresar la fecha" at bounding box center [283, 117] width 313 height 29
click at [130, 121] on input "Ingresar la fecha" at bounding box center [283, 122] width 313 height 8
click at [292, 190] on div "$ 30.713,00 Ingresar el precio" at bounding box center [283, 189] width 313 height 12
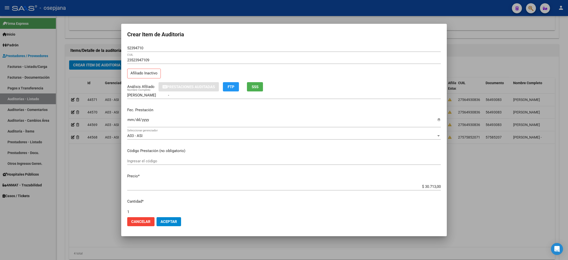
drag, startPoint x: 437, startPoint y: 186, endPoint x: 418, endPoint y: 188, distance: 19.3
click at [418, 188] on app-form-text-field "Precio * $ 30.713,00 Ingresar el precio" at bounding box center [285, 181] width 317 height 16
click at [418, 188] on input "$ 30.713,00" at bounding box center [283, 186] width 313 height 5
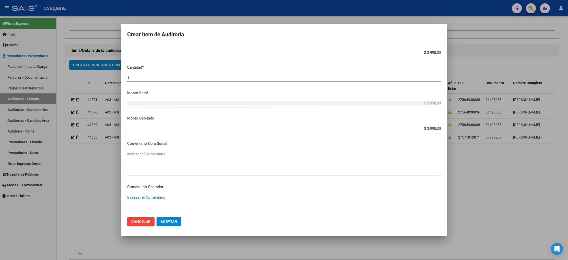
paste textarea "PACIENTE NO PERTENECE A LA OBRA SOCIAL"
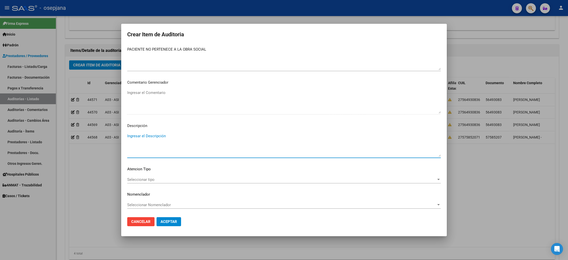
paste textarea "PACIENTE NO PERTENECE A LA OBRA SOCIAL"
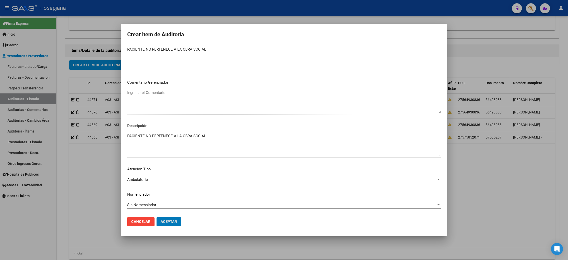
click at [156, 217] on button "Aceptar" at bounding box center [168, 221] width 25 height 9
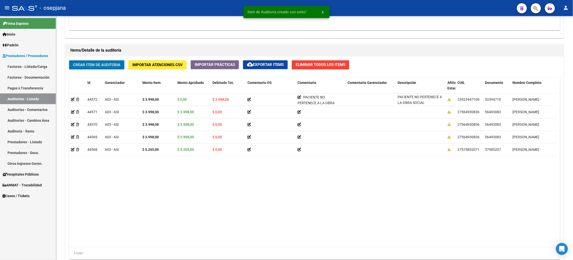
click at [69, 60] on button "Crear Item de Auditoria" at bounding box center [96, 64] width 55 height 9
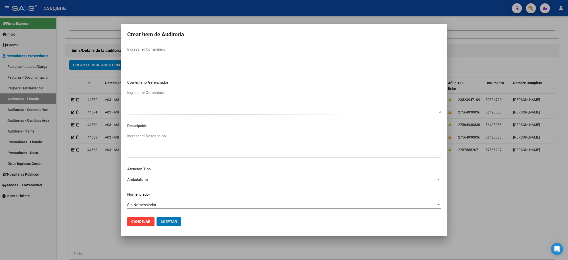
click at [156, 217] on button "Aceptar" at bounding box center [168, 221] width 25 height 9
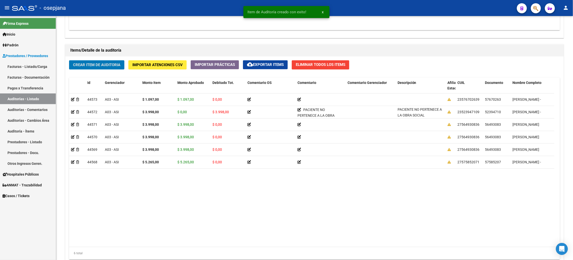
click at [69, 60] on button "Crear Item de Auditoria" at bounding box center [96, 64] width 55 height 9
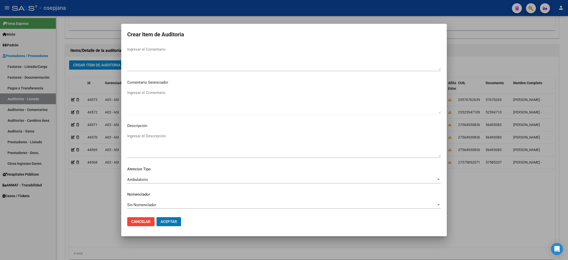
click at [156, 217] on button "Aceptar" at bounding box center [168, 221] width 25 height 9
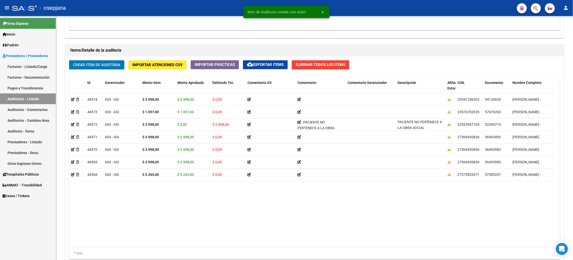
click at [69, 60] on button "Crear Item de Auditoria" at bounding box center [96, 64] width 55 height 9
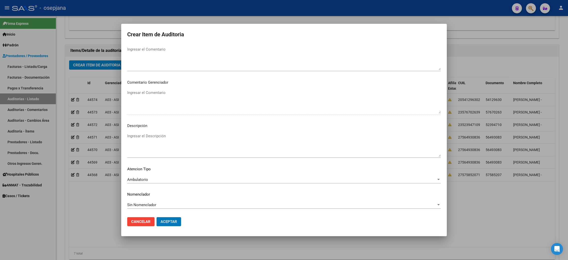
click at [156, 217] on button "Aceptar" at bounding box center [168, 221] width 25 height 9
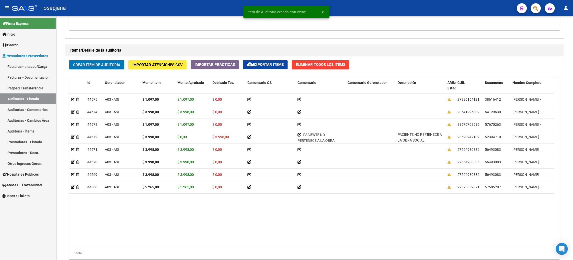
click at [69, 60] on button "Crear Item de Auditoria" at bounding box center [96, 64] width 55 height 9
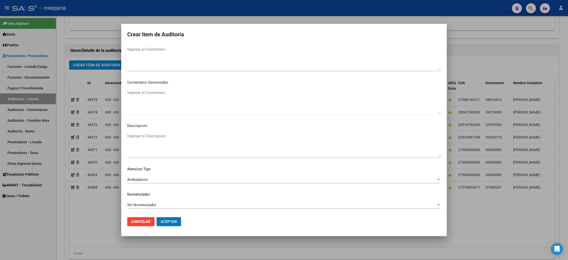
click at [156, 217] on button "Aceptar" at bounding box center [168, 221] width 25 height 9
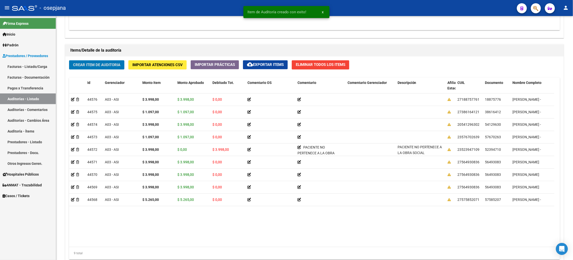
click at [69, 60] on button "Crear Item de Auditoria" at bounding box center [96, 64] width 55 height 9
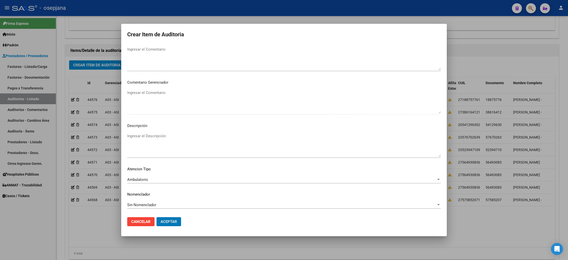
click at [156, 217] on button "Aceptar" at bounding box center [168, 221] width 25 height 9
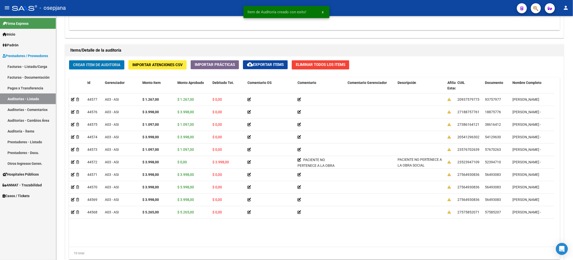
click at [69, 60] on button "Crear Item de Auditoria" at bounding box center [96, 64] width 55 height 9
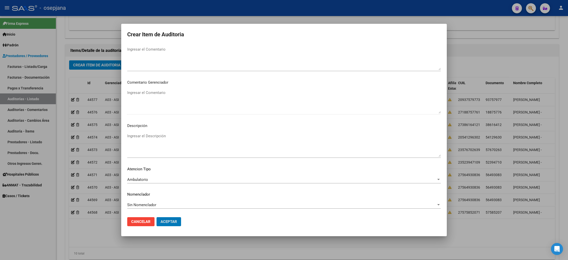
click at [156, 217] on button "Aceptar" at bounding box center [168, 221] width 25 height 9
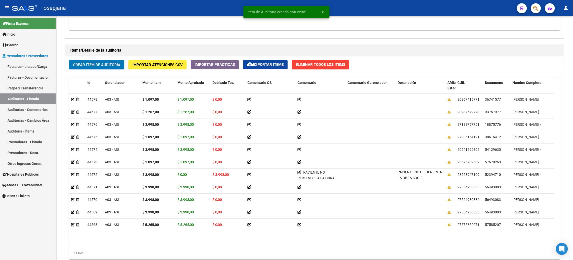
click at [69, 60] on button "Crear Item de Auditoria" at bounding box center [96, 64] width 55 height 9
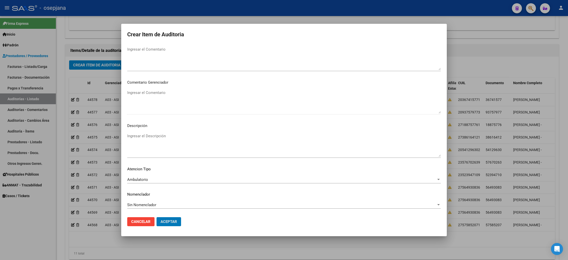
click at [156, 217] on button "Aceptar" at bounding box center [168, 221] width 25 height 9
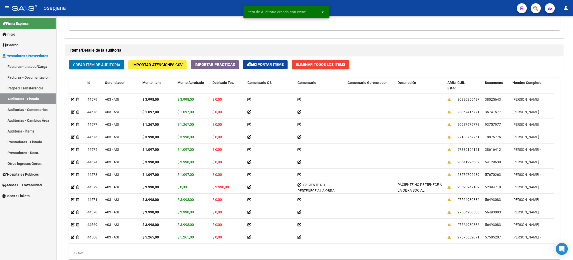
click at [69, 60] on button "Crear Item de Auditoria" at bounding box center [96, 64] width 55 height 9
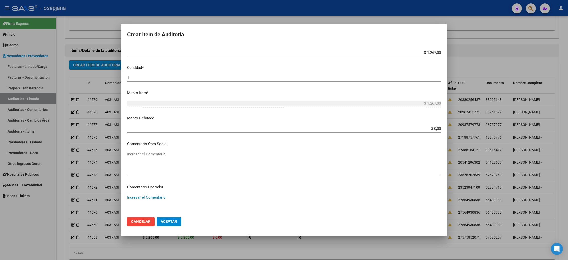
scroll to position [268, 0]
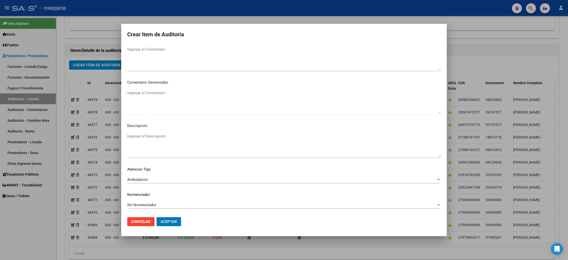
click at [156, 217] on button "Aceptar" at bounding box center [168, 221] width 25 height 9
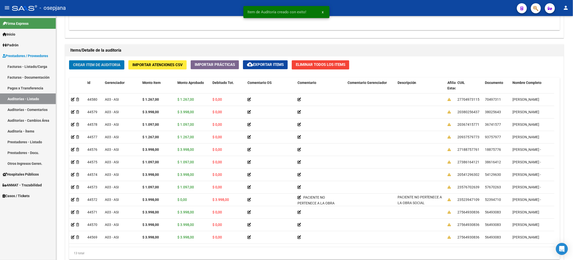
click at [69, 60] on button "Crear Item de Auditoria" at bounding box center [96, 64] width 55 height 9
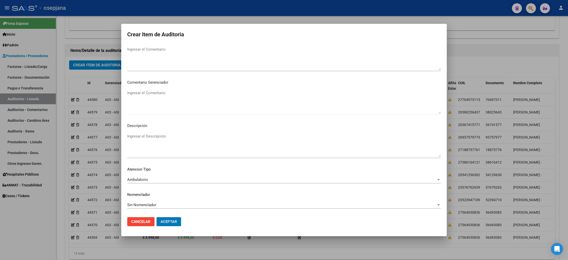
click at [156, 217] on button "Aceptar" at bounding box center [168, 221] width 25 height 9
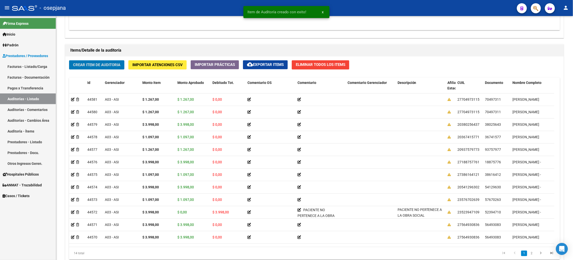
click at [69, 60] on button "Crear Item de Auditoria" at bounding box center [96, 64] width 55 height 9
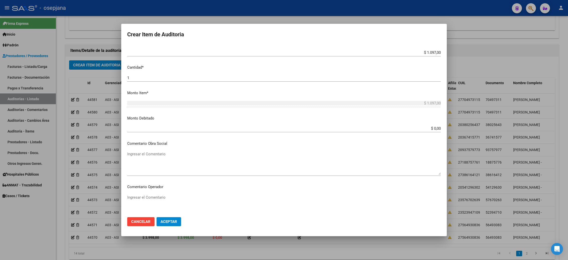
scroll to position [282, 0]
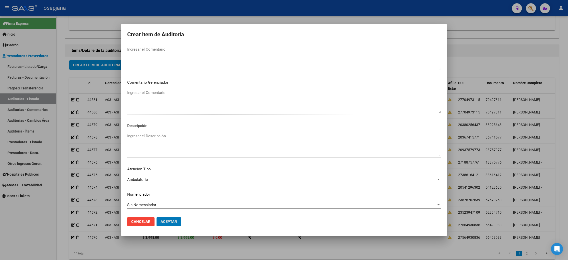
click at [156, 217] on button "Aceptar" at bounding box center [168, 221] width 25 height 9
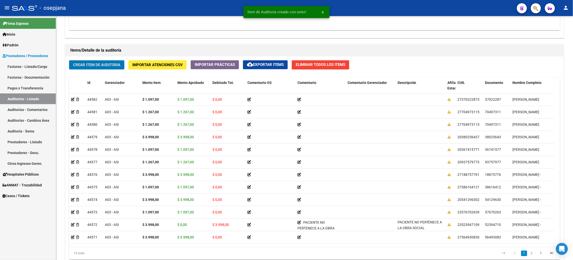
click at [69, 60] on button "Crear Item de Auditoria" at bounding box center [96, 64] width 55 height 9
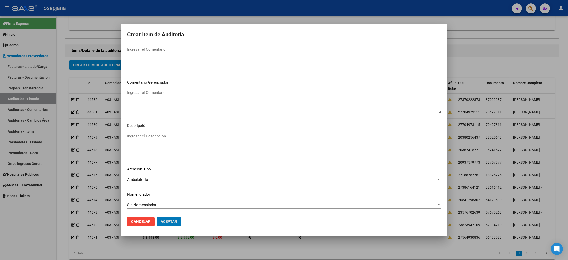
click at [156, 217] on button "Aceptar" at bounding box center [168, 221] width 25 height 9
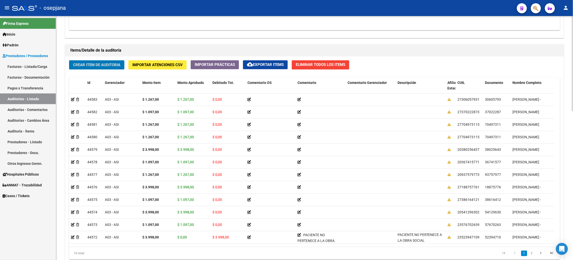
click at [69, 60] on button "Crear Item de Auditoria" at bounding box center [96, 64] width 55 height 9
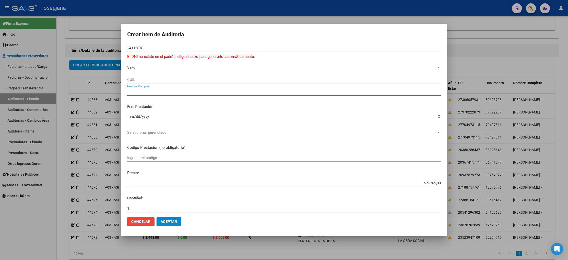
click at [151, 62] on div "24115878 Nro Documento El DNI no existe en el padrón, elige el sexo para genera…" at bounding box center [283, 53] width 313 height 19
click at [151, 70] on div "Sexo Sexo" at bounding box center [283, 68] width 313 height 8
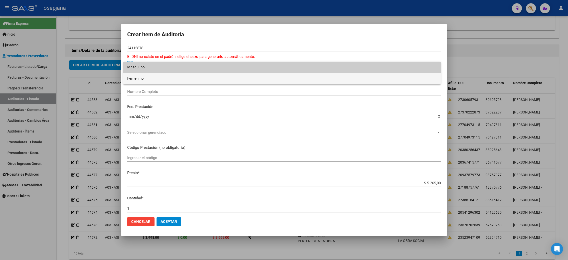
click at [148, 81] on span "Femenino" at bounding box center [281, 78] width 309 height 11
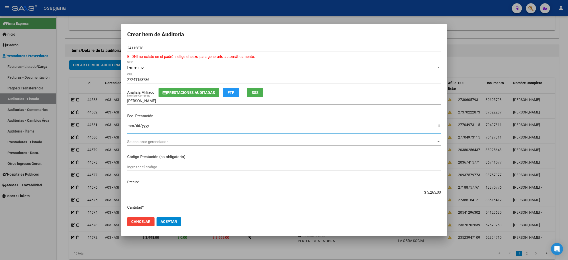
click at [131, 124] on input "Ingresar la fecha" at bounding box center [283, 128] width 313 height 8
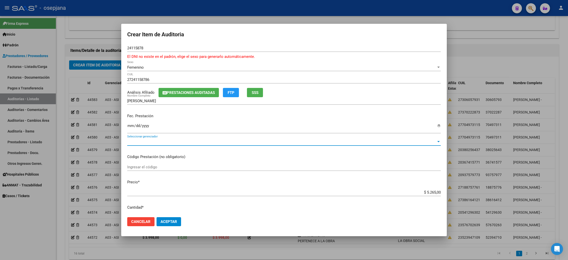
drag, startPoint x: 171, startPoint y: 140, endPoint x: 148, endPoint y: 145, distance: 23.9
click at [148, 145] on div "Seleccionar gerenciador Seleccionar gerenciador" at bounding box center [283, 142] width 313 height 8
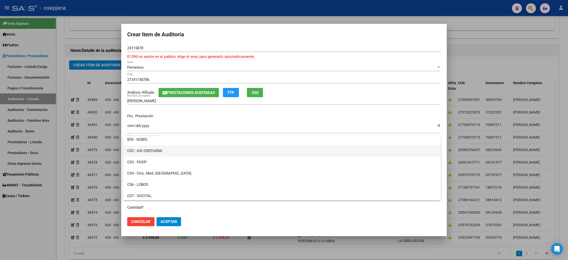
scroll to position [91, 0]
click at [171, 151] on span "C02 - ASI OSEPJANA" at bounding box center [281, 151] width 309 height 11
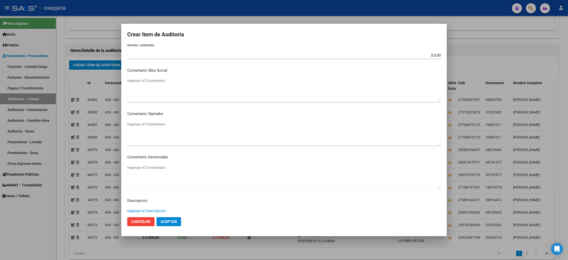
scroll to position [288, 0]
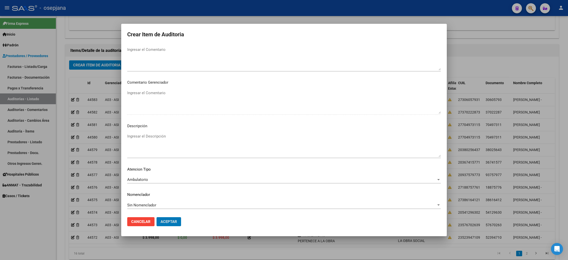
click at [156, 217] on button "Aceptar" at bounding box center [168, 221] width 25 height 9
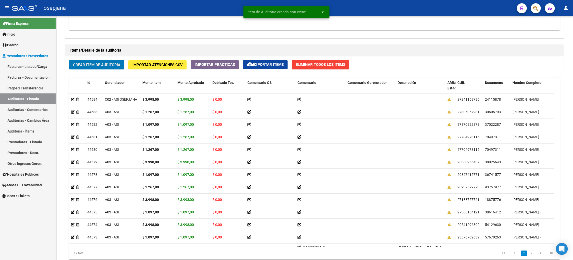
click at [69, 60] on button "Crear Item de Auditoria" at bounding box center [96, 64] width 55 height 9
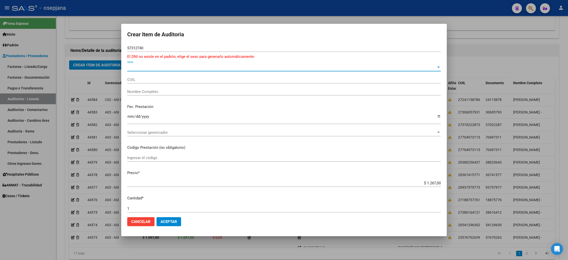
click at [146, 66] on span "Sexo" at bounding box center [281, 67] width 309 height 5
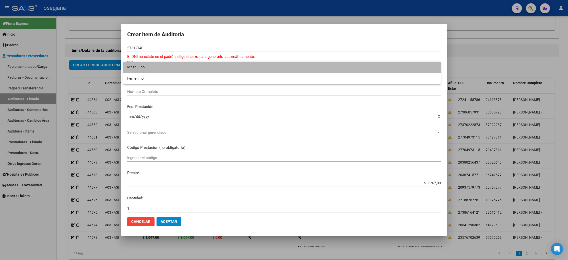
click at [142, 65] on span "Masculino" at bounding box center [281, 67] width 309 height 11
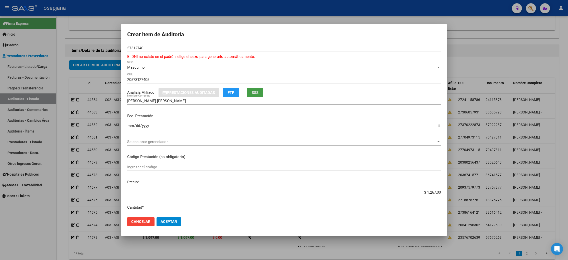
click at [250, 93] on button "SSS" at bounding box center [255, 92] width 16 height 9
click at [175, 143] on span "Seleccionar gerenciador" at bounding box center [281, 141] width 309 height 5
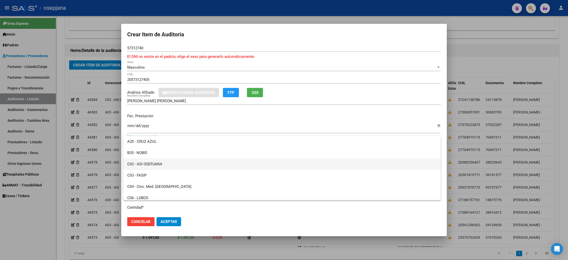
click at [159, 165] on span "C02 - ASI OSEPJANA" at bounding box center [281, 163] width 309 height 11
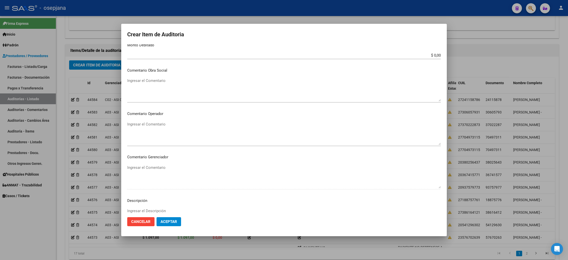
scroll to position [288, 0]
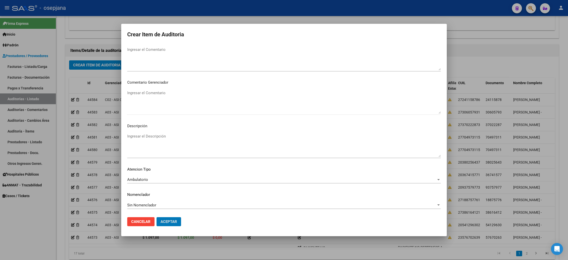
click at [156, 217] on button "Aceptar" at bounding box center [168, 221] width 25 height 9
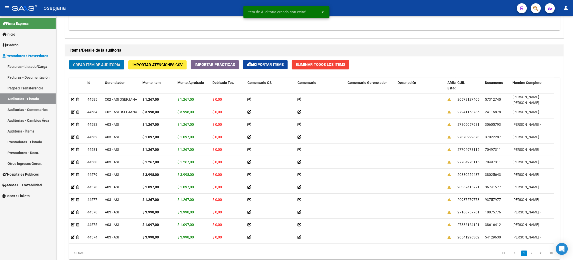
click at [69, 60] on button "Crear Item de Auditoria" at bounding box center [96, 64] width 55 height 9
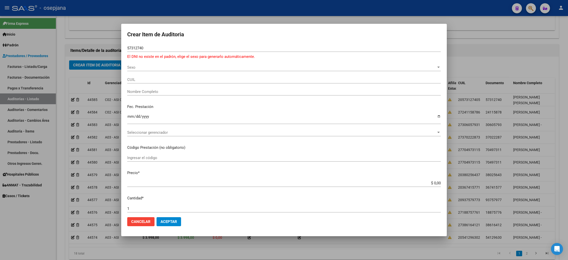
click at [152, 64] on div "Sexo Sexo" at bounding box center [283, 68] width 313 height 8
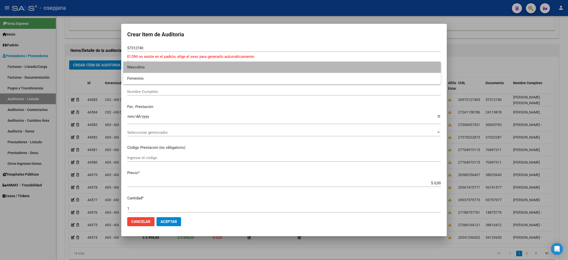
click at [148, 65] on span "Masculino" at bounding box center [281, 67] width 309 height 11
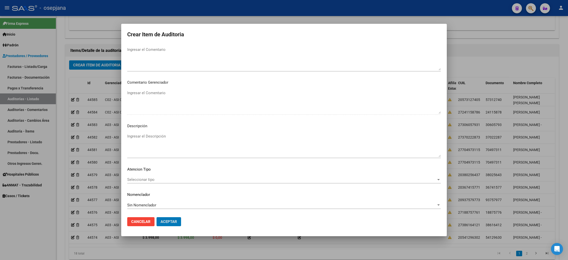
click at [156, 217] on button "Aceptar" at bounding box center [168, 221] width 25 height 9
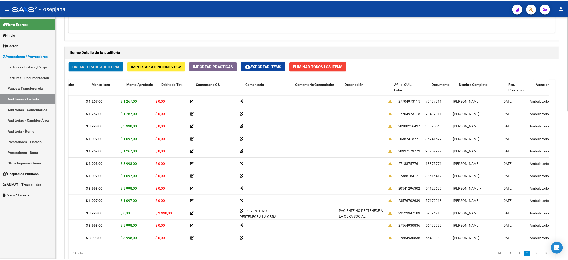
scroll to position [62, 0]
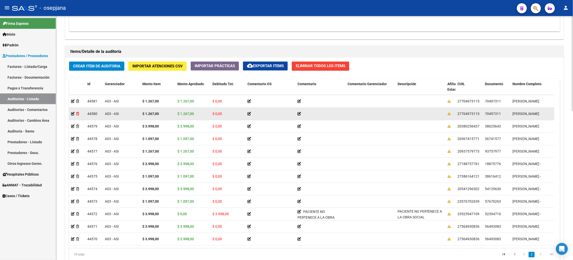
click at [79, 113] on icon at bounding box center [77, 114] width 3 height 4
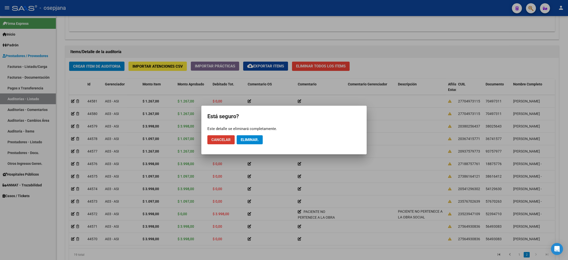
click at [243, 140] on span "Eliminar." at bounding box center [249, 139] width 18 height 5
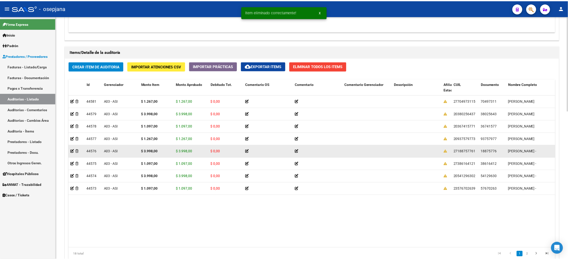
scroll to position [0, 0]
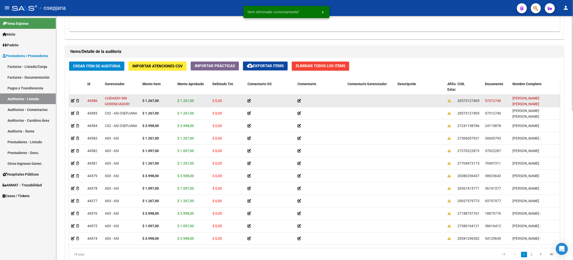
click at [70, 100] on datatable-body-cell at bounding box center [77, 101] width 16 height 12
click at [72, 100] on icon at bounding box center [73, 101] width 4 height 4
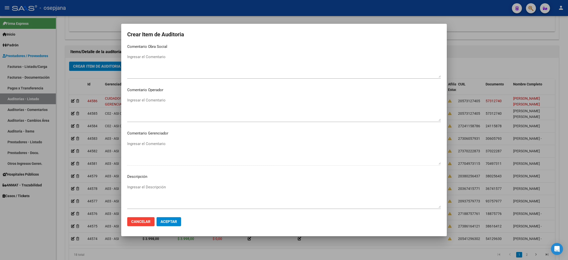
scroll to position [259, 0]
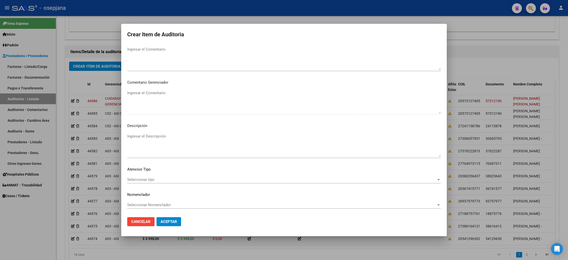
click at [187, 174] on mat-dialog-content "57312740 Nro Documento 20573127405 CUIL [PERSON_NAME] [PERSON_NAME] Nombre Comp…" at bounding box center [283, 128] width 325 height 169
click at [184, 181] on span "Seleccionar tipo" at bounding box center [281, 179] width 309 height 5
click at [138, 181] on span "Ninguno" at bounding box center [134, 179] width 14 height 5
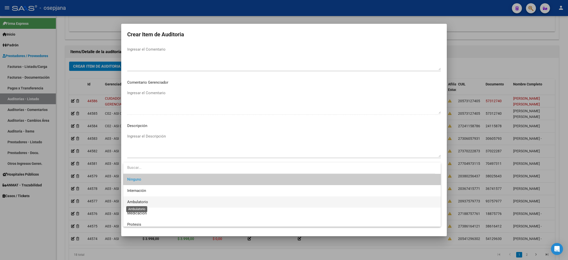
click at [139, 202] on span "Ambulatorio" at bounding box center [137, 201] width 21 height 5
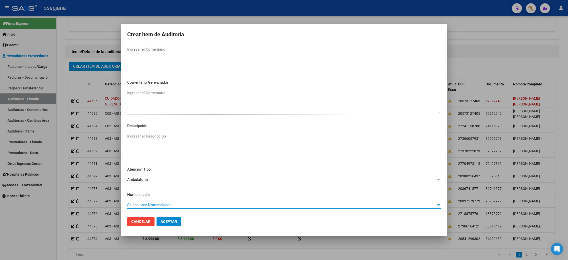
click at [136, 206] on span "Seleccionar Nomenclador" at bounding box center [281, 204] width 309 height 5
click at [148, 177] on span "Sin Nomenclador" at bounding box center [281, 178] width 309 height 11
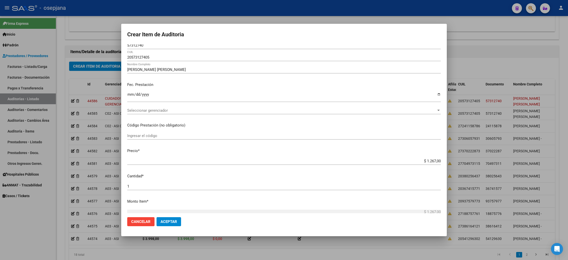
scroll to position [0, 0]
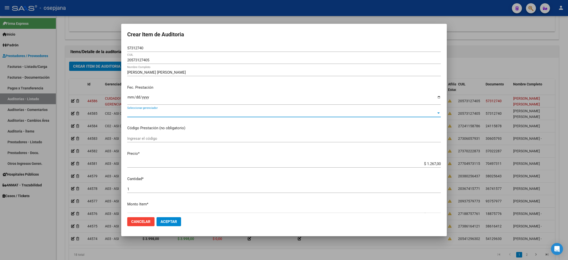
click at [234, 114] on span "Seleccionar gerenciador" at bounding box center [281, 113] width 309 height 5
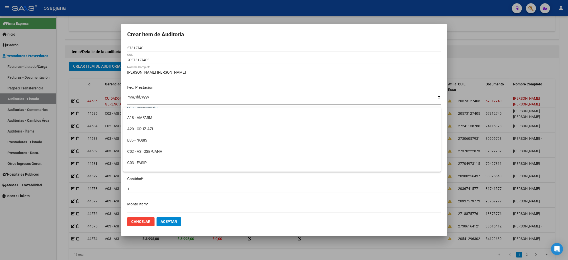
scroll to position [65, 0]
click at [194, 148] on span "C02 - ASI OSEPJANA" at bounding box center [281, 149] width 309 height 11
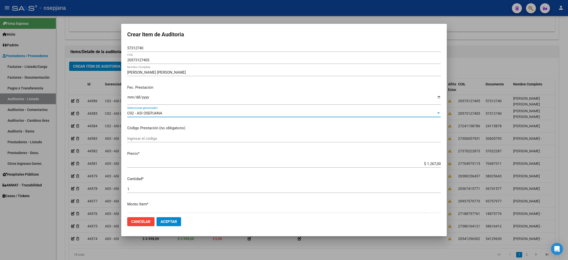
click at [166, 222] on span "Aceptar" at bounding box center [168, 221] width 17 height 5
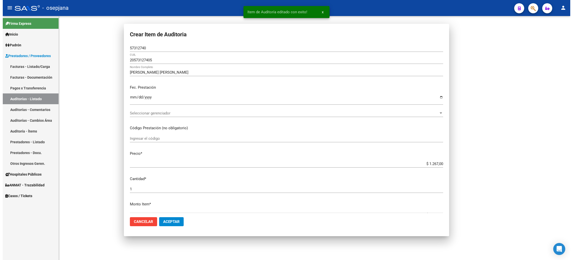
scroll to position [0, 0]
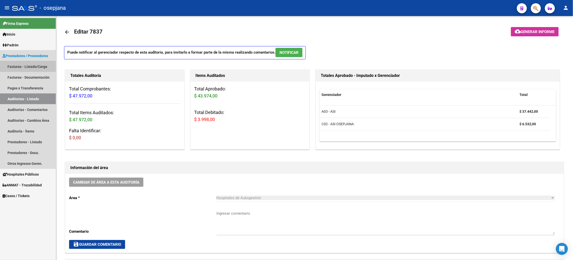
click at [38, 65] on link "Facturas - Listado/Carga" at bounding box center [28, 66] width 56 height 11
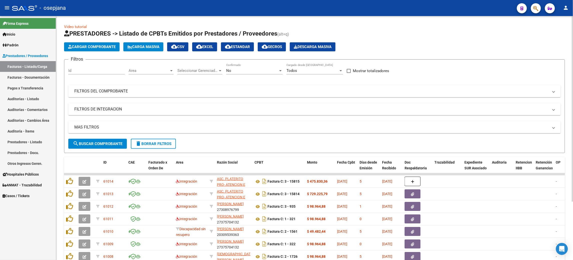
click at [148, 66] on div "Area Area" at bounding box center [151, 69] width 45 height 11
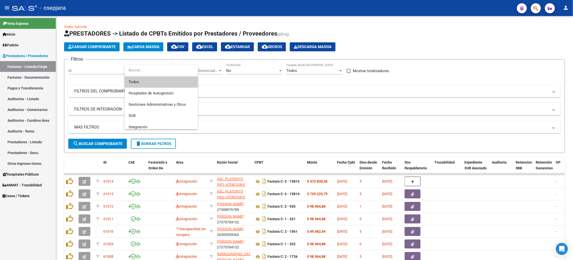
click at [146, 83] on span "Todos" at bounding box center [161, 81] width 65 height 11
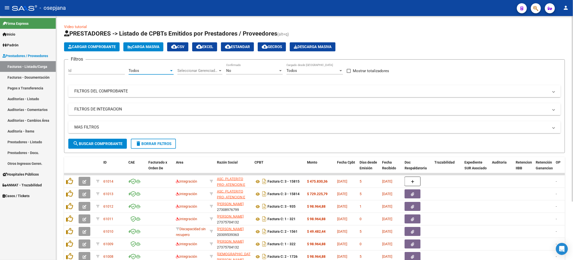
click at [195, 71] on span "Seleccionar Gerenciador" at bounding box center [197, 70] width 41 height 5
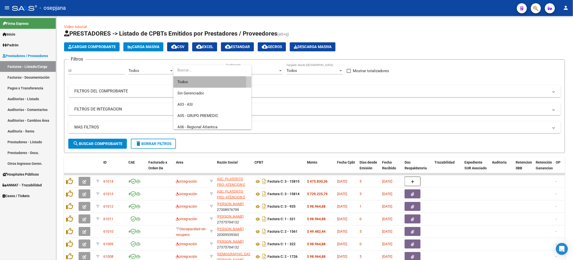
click at [193, 82] on span "Todos" at bounding box center [212, 81] width 70 height 11
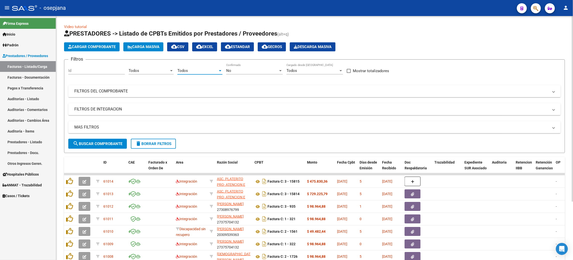
click at [232, 72] on div "No" at bounding box center [252, 70] width 52 height 5
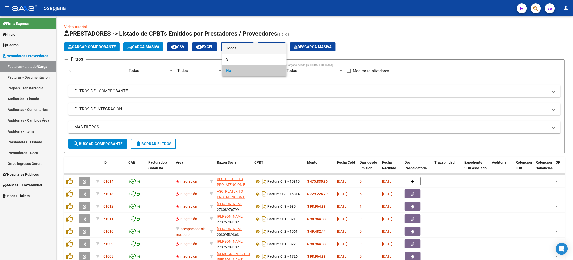
click at [235, 48] on span "Todos" at bounding box center [254, 48] width 57 height 11
